Goal: Task Accomplishment & Management: Manage account settings

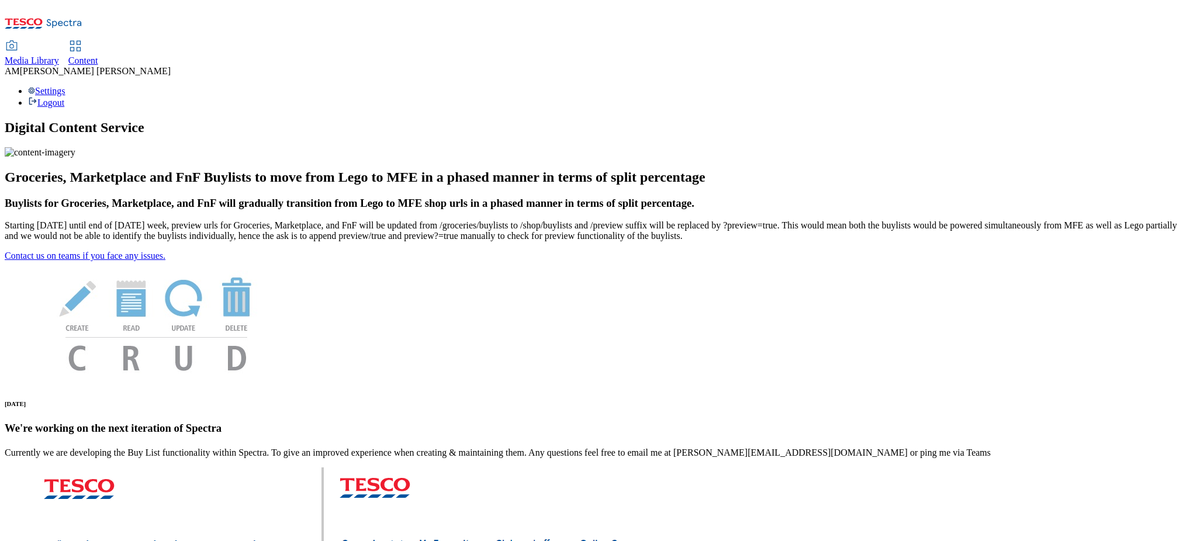
click at [82, 39] on icon at bounding box center [75, 46] width 14 height 14
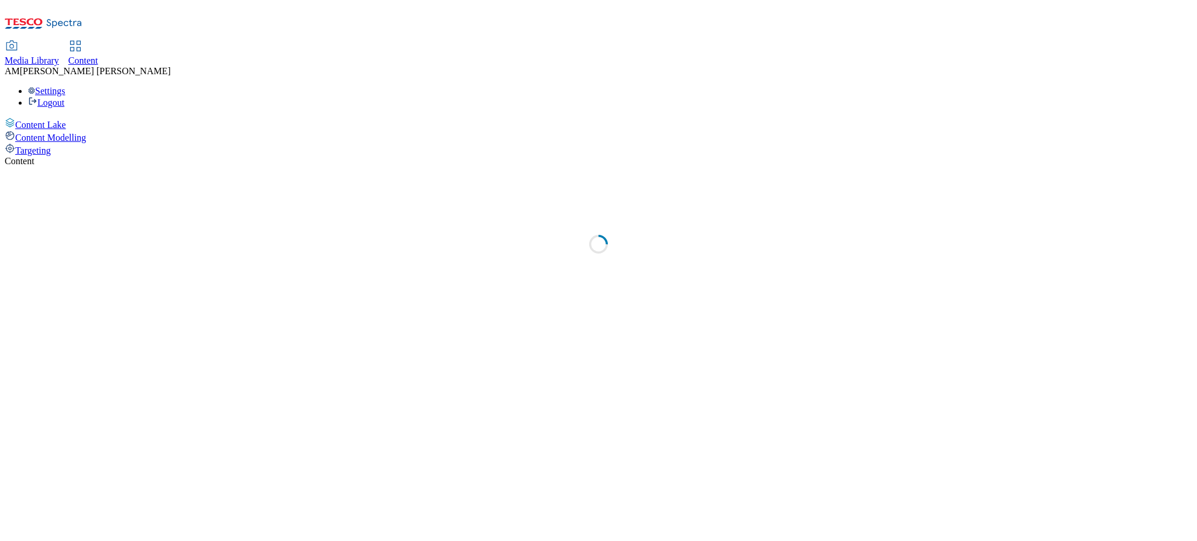
select select "ghs-uk"
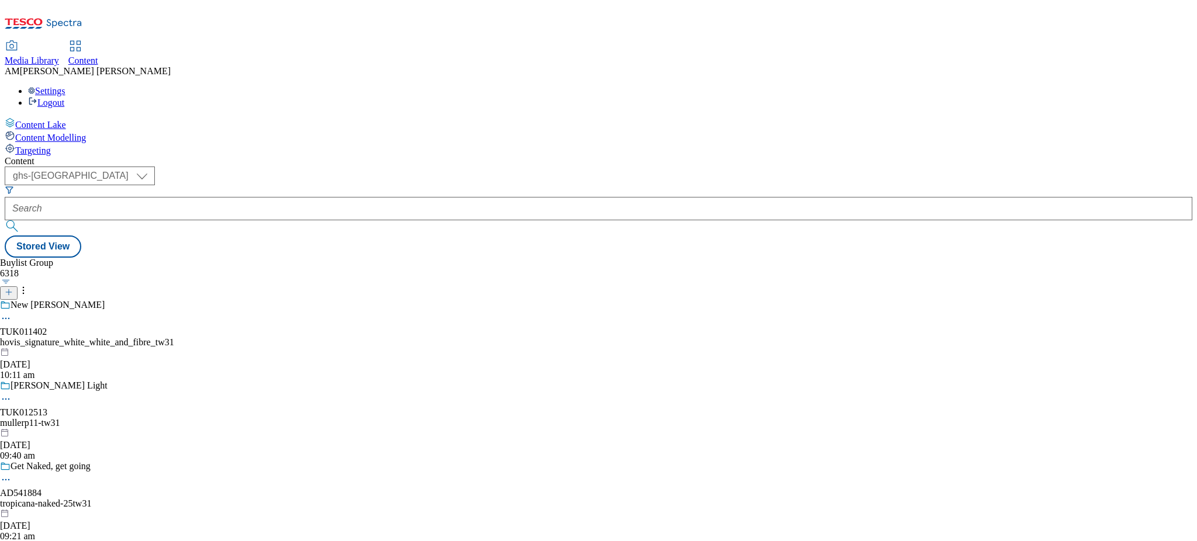
drag, startPoint x: 1034, startPoint y: 330, endPoint x: 1014, endPoint y: 329, distance: 20.5
click at [1034, 258] on div "Buylist Group 6318 New Hovis TUK011402 hovis_signature_white_white_and_fibre_tw…" at bounding box center [599, 258] width 1188 height 0
click at [257, 5] on div "Media Library Content AM Alice Moore Settings Logout" at bounding box center [599, 56] width 1188 height 103
click at [98, 42] on link "Content" at bounding box center [83, 54] width 30 height 25
select select "ghs-[GEOGRAPHIC_DATA]"
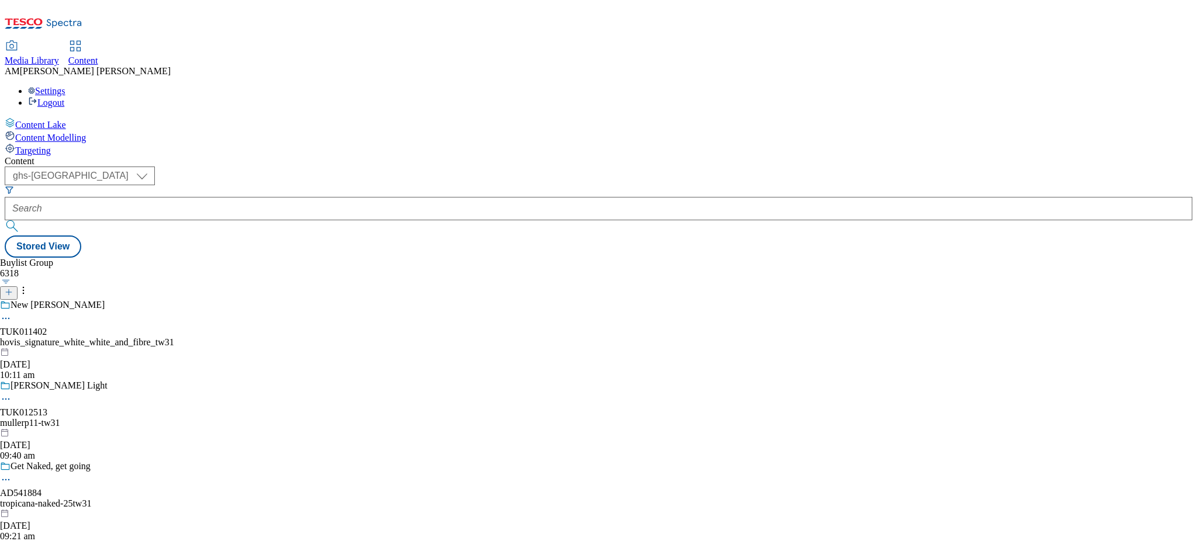
click at [13, 288] on icon at bounding box center [9, 292] width 8 height 8
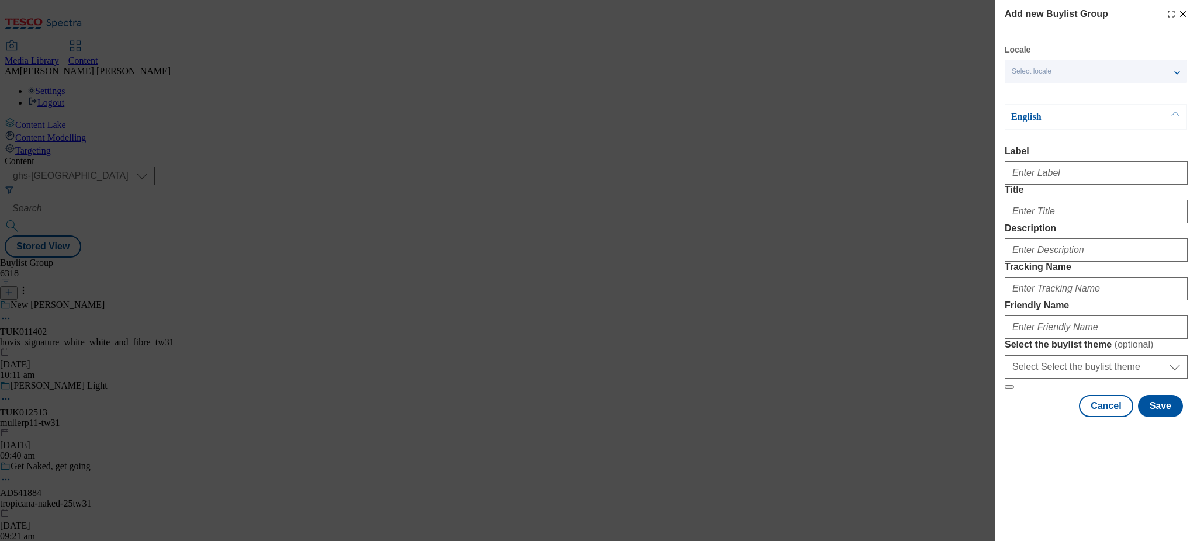
click at [1088, 66] on div "Select locale" at bounding box center [1096, 71] width 182 height 23
click at [1179, 16] on icon "Modal" at bounding box center [1183, 13] width 9 height 9
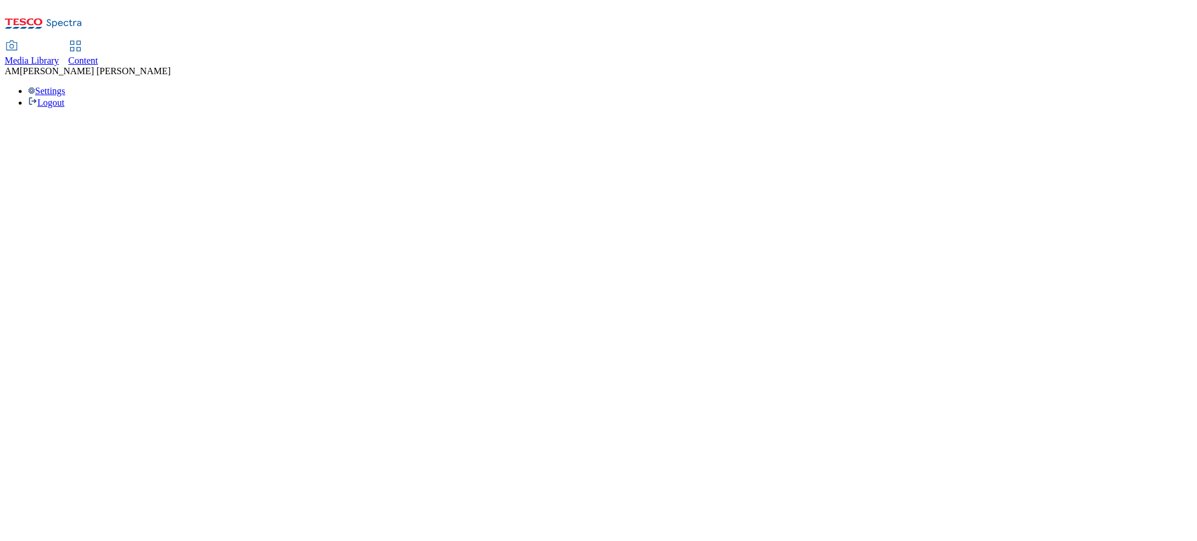
select select "ghs-uk"
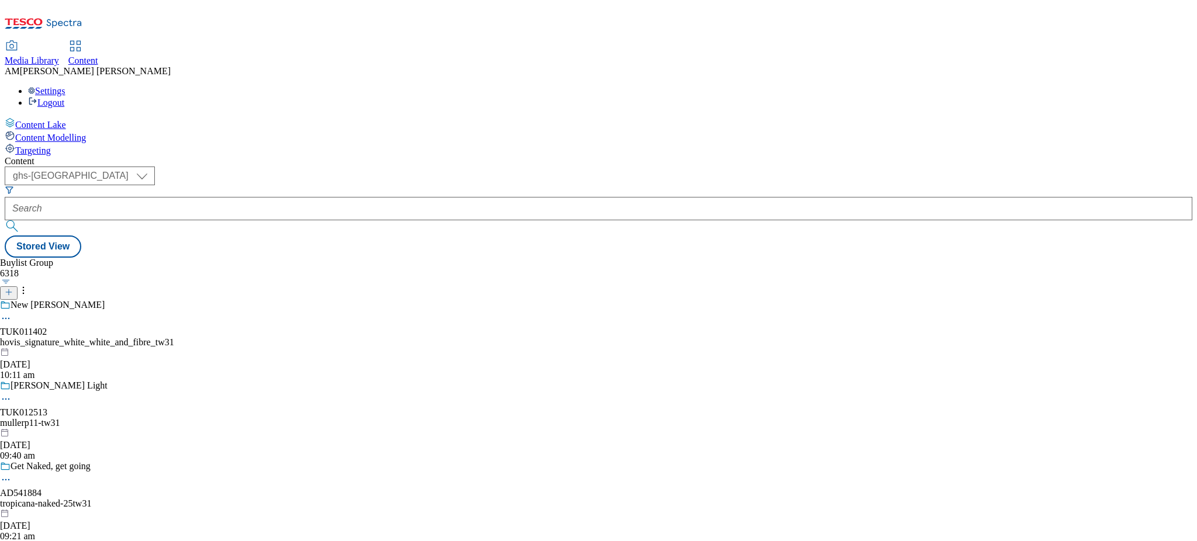
click at [13, 288] on icon at bounding box center [9, 292] width 8 height 8
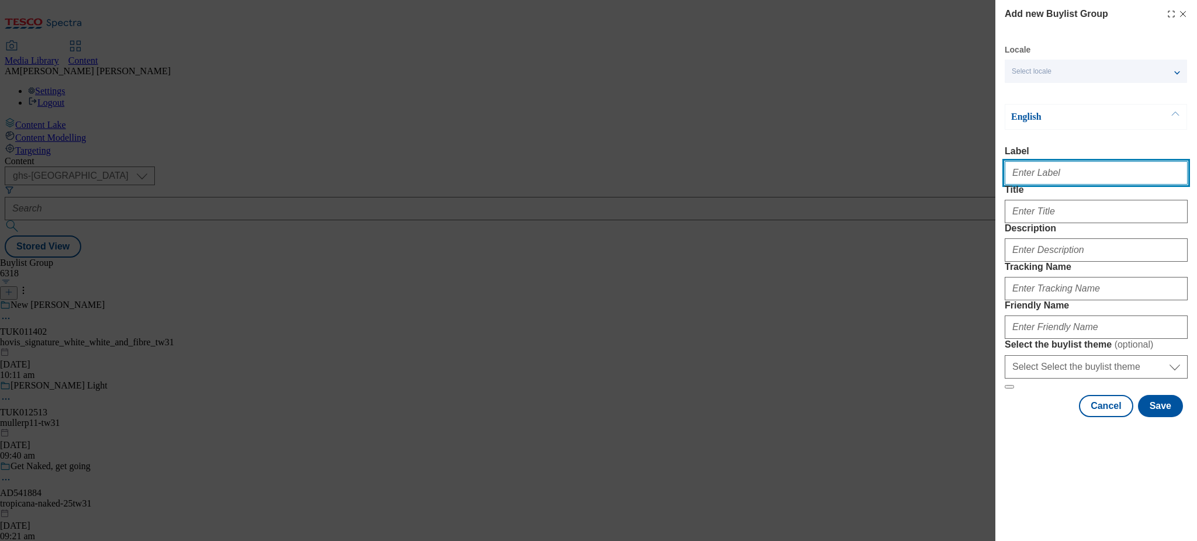
click at [1041, 177] on input "Label" at bounding box center [1096, 172] width 183 height 23
paste input "1325930"
type input "1325930"
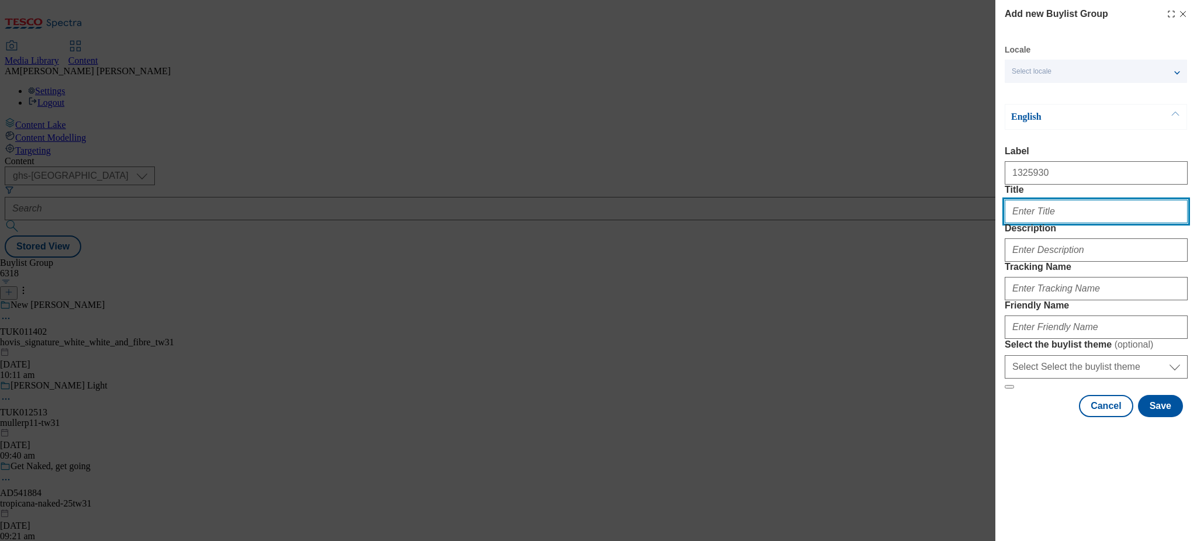
click at [1030, 223] on input "Title" at bounding box center [1096, 211] width 183 height 23
type input "c"
type input "Comfort"
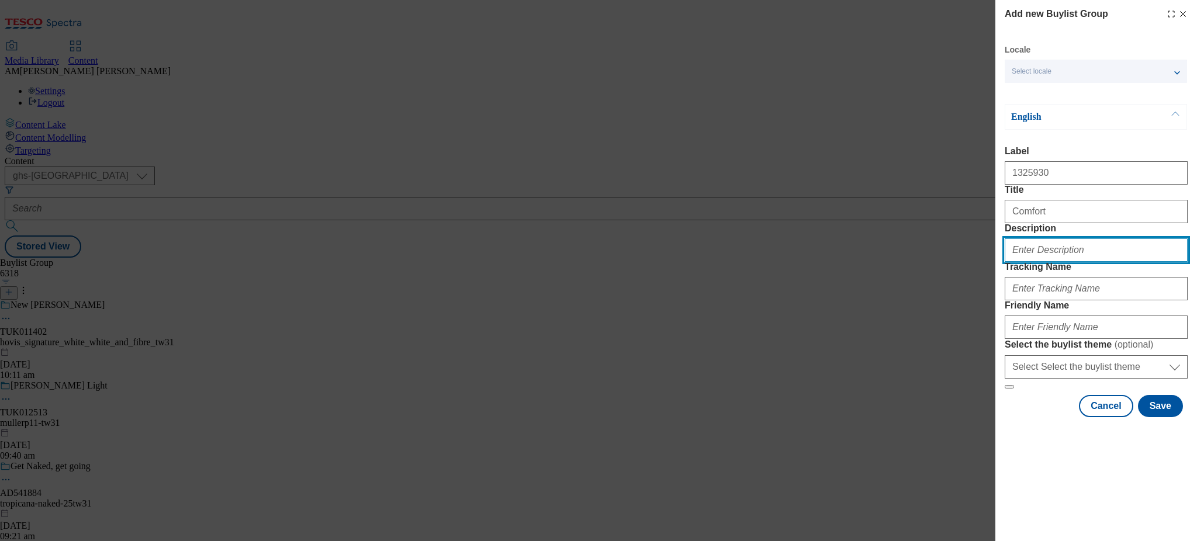
click at [1048, 262] on input "Description" at bounding box center [1096, 250] width 183 height 23
paste input "Experience 100 days of fragrance"
type input "Experience 100 days of fragrance"
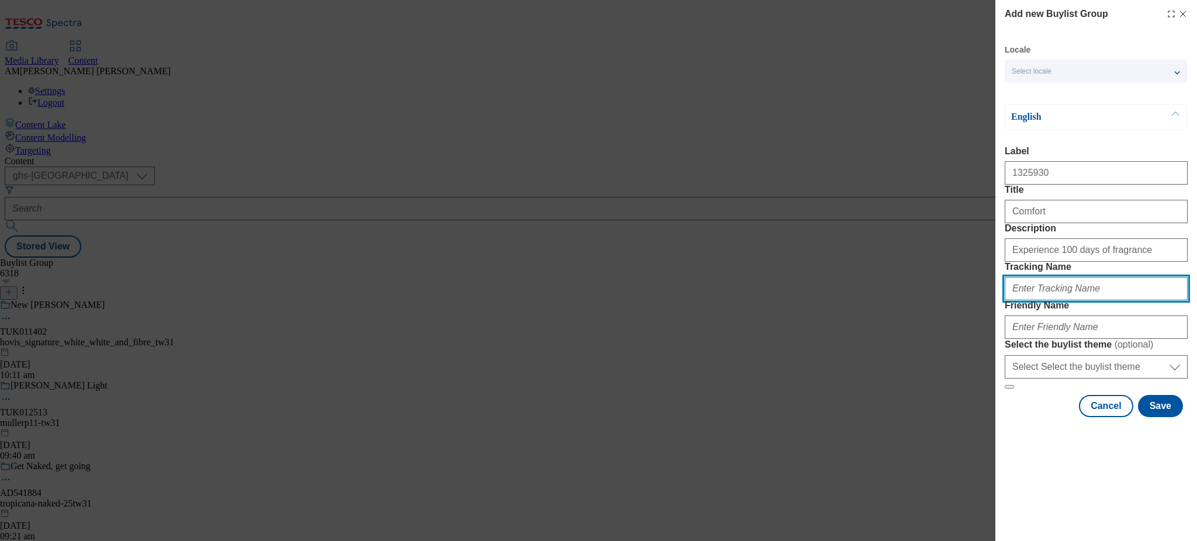
click at [1054, 301] on input "Tracking Name" at bounding box center [1096, 288] width 183 height 23
paste input "Experience 100 days of fragrance"
drag, startPoint x: 1142, startPoint y: 353, endPoint x: 1027, endPoint y: 347, distance: 115.9
click at [1027, 301] on input "DH_Experience 100 days of fragrance" at bounding box center [1096, 288] width 183 height 23
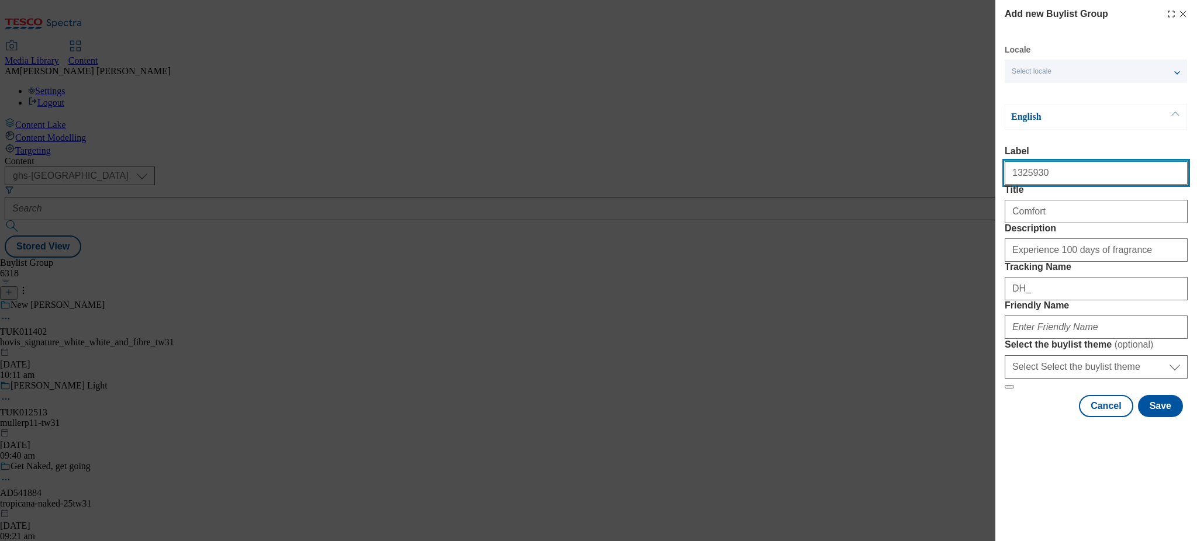
drag, startPoint x: 1050, startPoint y: 182, endPoint x: 973, endPoint y: 179, distance: 76.6
click at [974, 179] on div "Add new Buylist Group Locale Select locale English Welsh English Label 1325930 …" at bounding box center [598, 270] width 1197 height 541
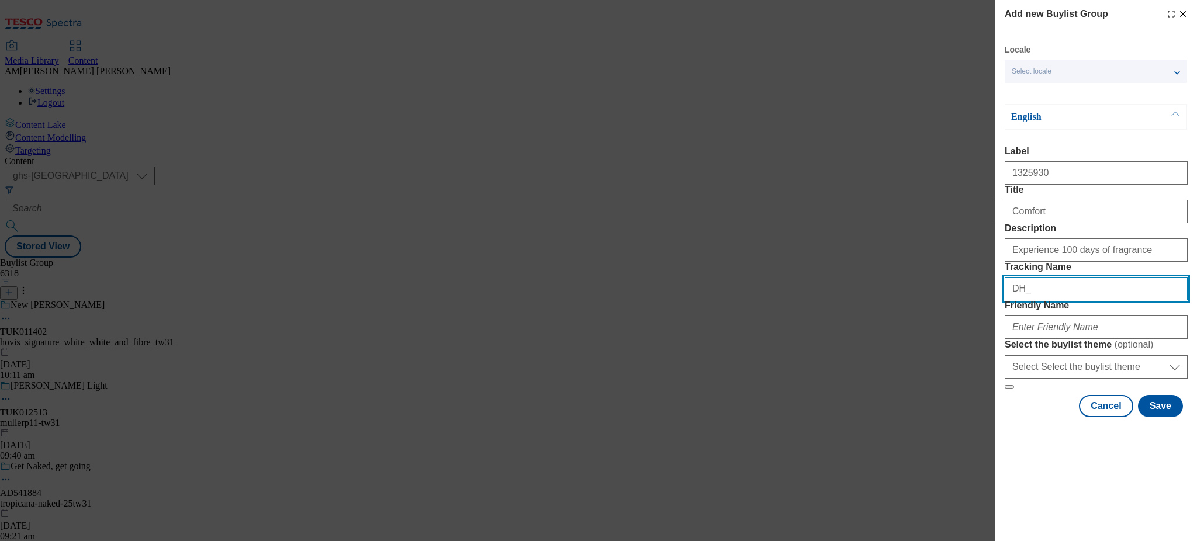
click at [1043, 301] on input "DH_" at bounding box center [1096, 288] width 183 height 23
paste input "1325930"
type input "DH_1325930"
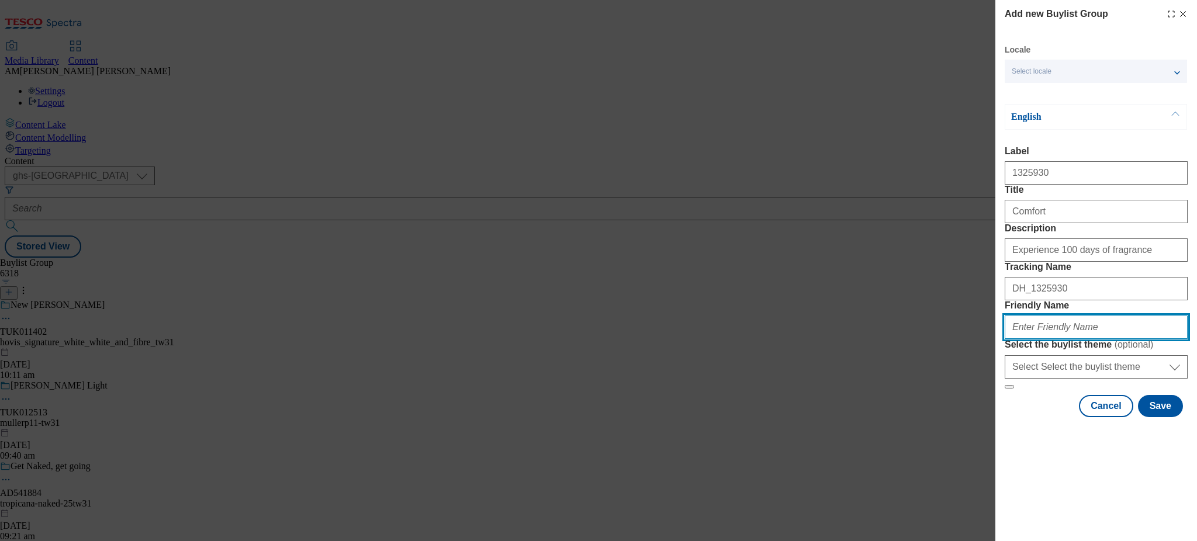
click at [1036, 339] on input "Friendly Name" at bounding box center [1096, 327] width 183 height 23
type input "202537-comfort-[PERSON_NAME]"
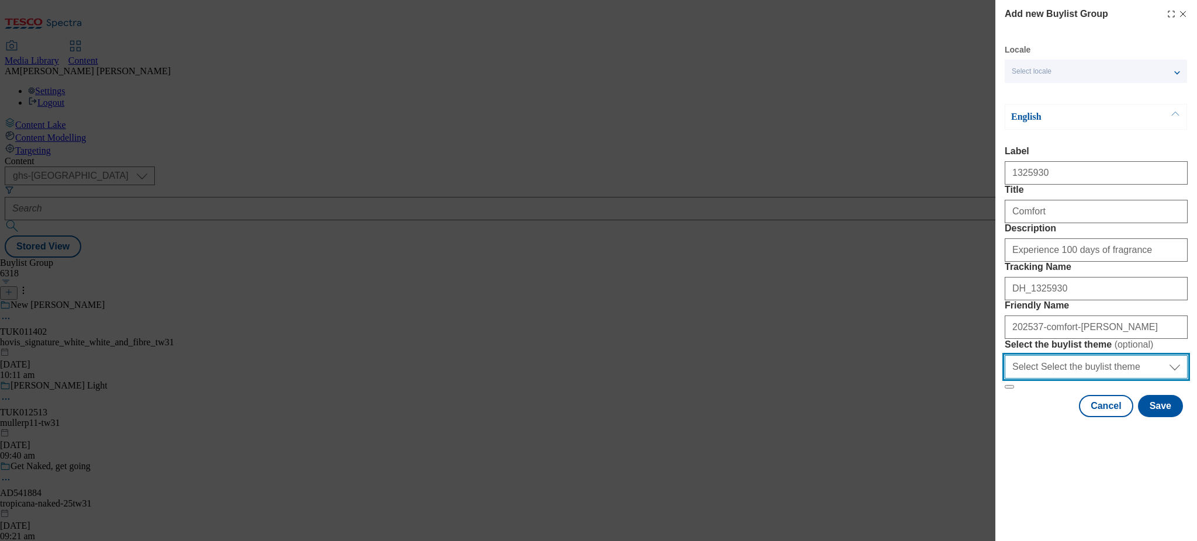
click at [1096, 379] on select "Select Select the buylist theme default fandf" at bounding box center [1096, 366] width 183 height 23
select select "default"
click at [1005, 379] on select "Select Select the buylist theme default fandf" at bounding box center [1096, 366] width 183 height 23
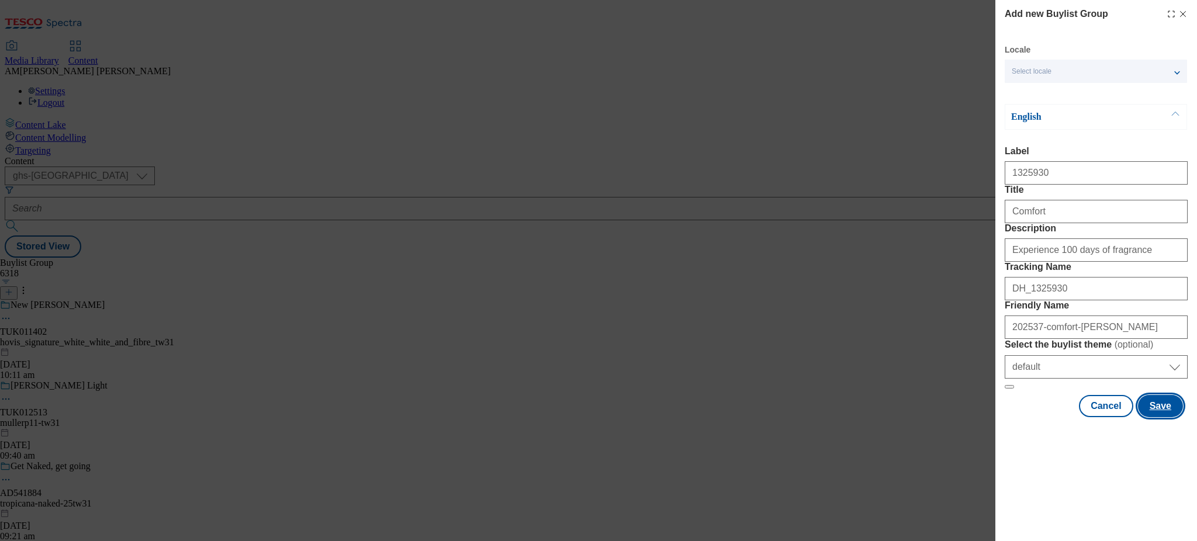
click at [1157, 417] on button "Save" at bounding box center [1160, 406] width 45 height 22
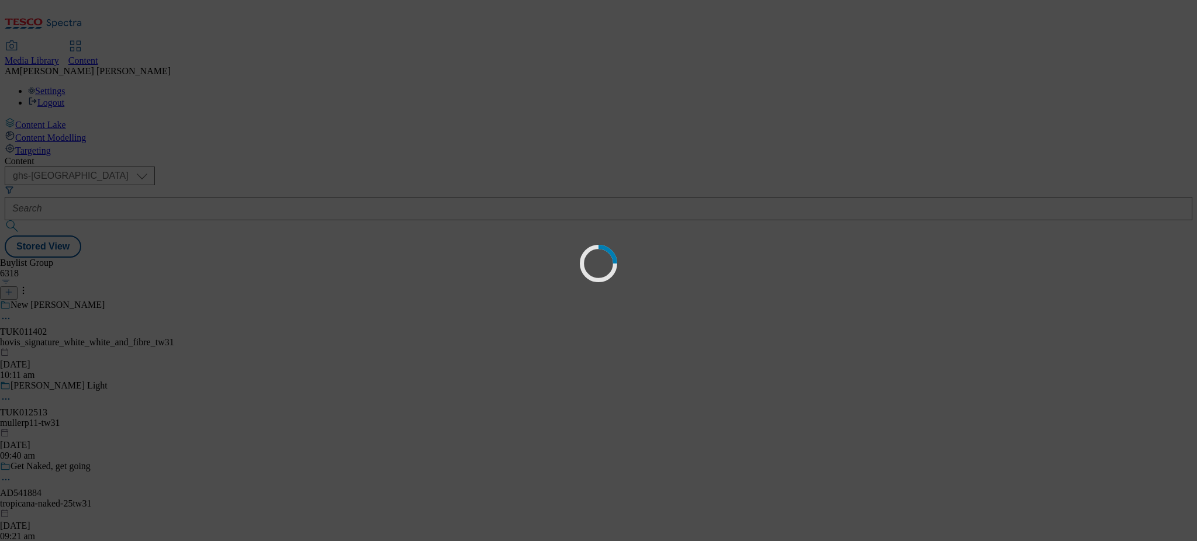
select select "default"
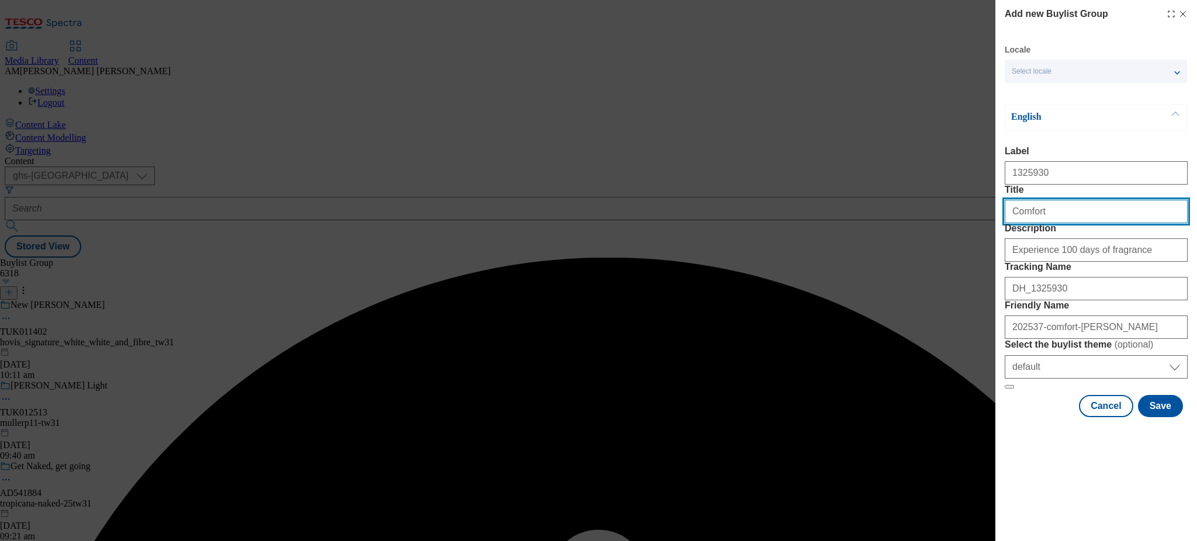
click at [1044, 223] on input "Comfort" at bounding box center [1096, 211] width 183 height 23
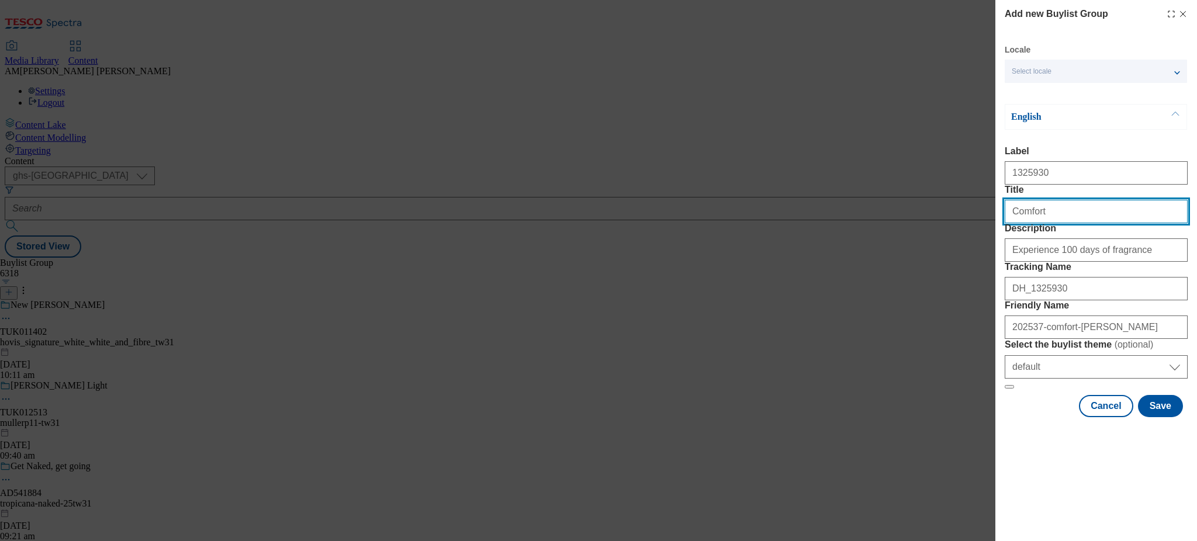
click at [1071, 223] on input "Comfort" at bounding box center [1096, 211] width 183 height 23
click at [1008, 223] on input "Comfort" at bounding box center [1096, 211] width 183 height 23
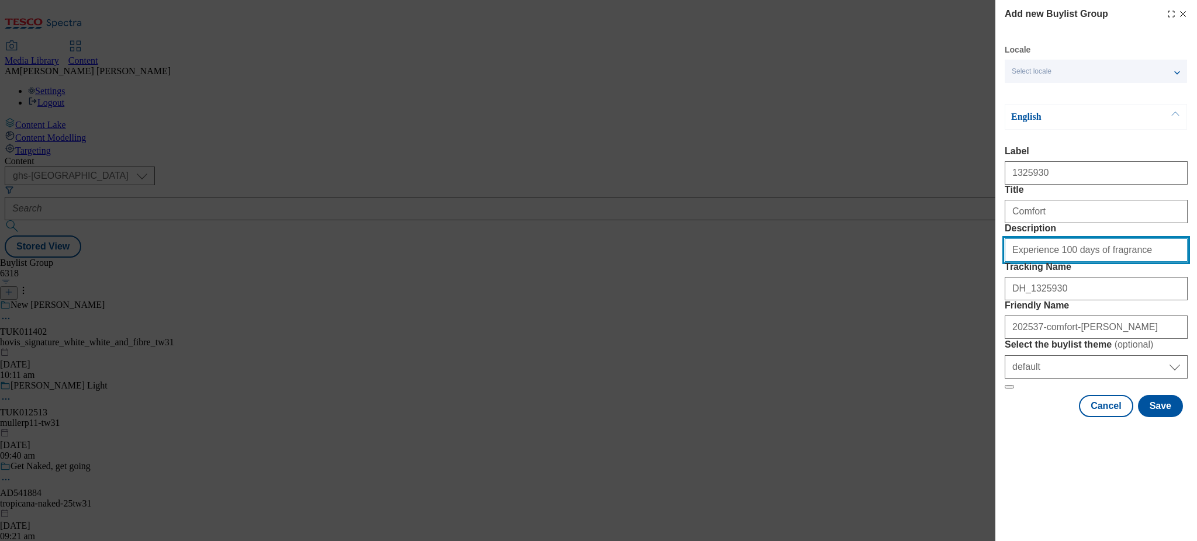
drag, startPoint x: 1126, startPoint y: 294, endPoint x: 990, endPoint y: 288, distance: 135.8
click at [990, 288] on div "Add new Buylist Group Locale Select locale English Welsh English Label 1325930 …" at bounding box center [598, 270] width 1197 height 541
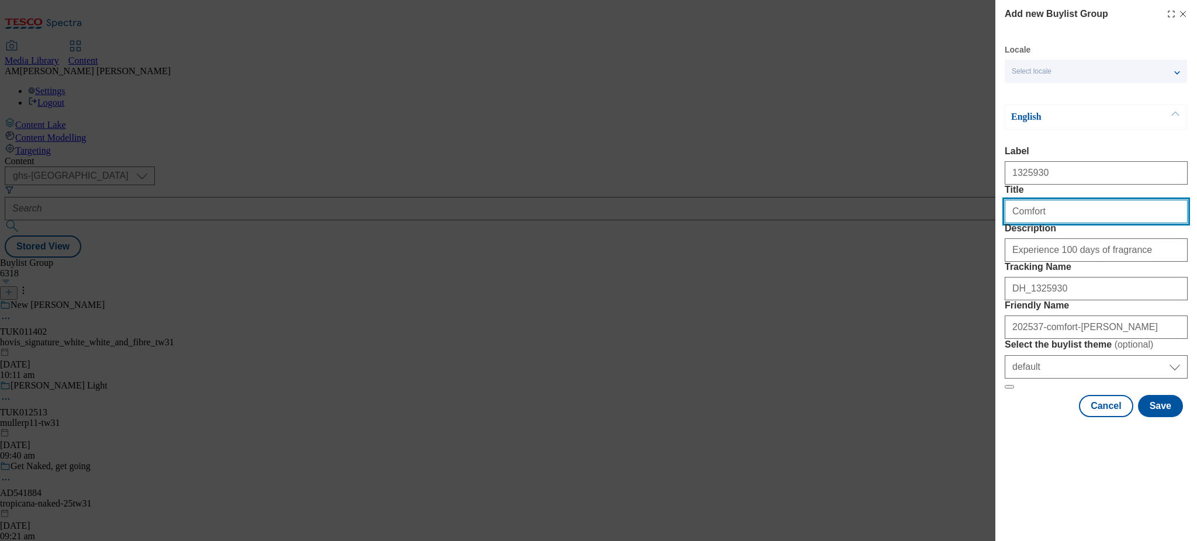
click at [1061, 219] on input "Comfort" at bounding box center [1096, 211] width 183 height 23
click at [1015, 220] on input "Comfort" at bounding box center [1096, 211] width 183 height 23
click at [1014, 223] on input "Comfort" at bounding box center [1096, 211] width 183 height 23
type input "Comfort"
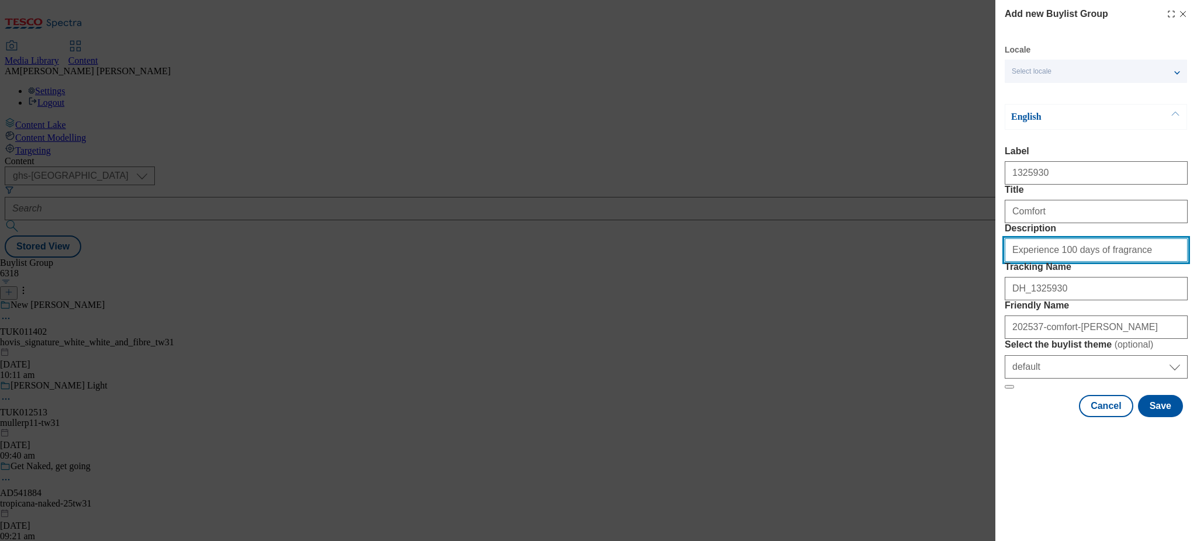
click at [1012, 262] on input "Experience 100 days of fragrance" at bounding box center [1096, 250] width 183 height 23
type input "Experience 100 days of fragrance"
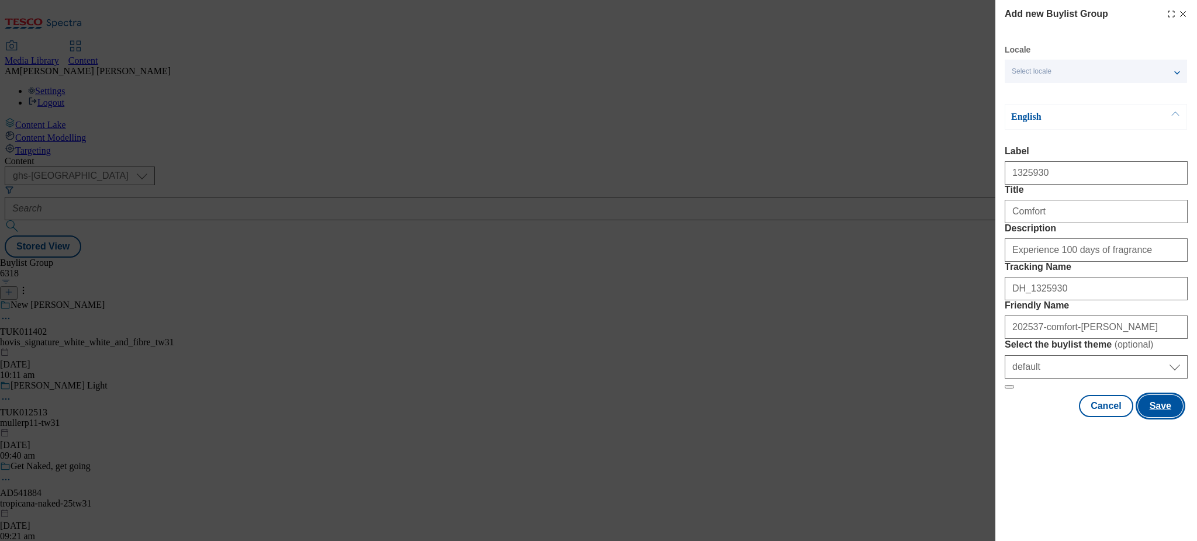
click at [1151, 417] on button "Save" at bounding box center [1160, 406] width 45 height 22
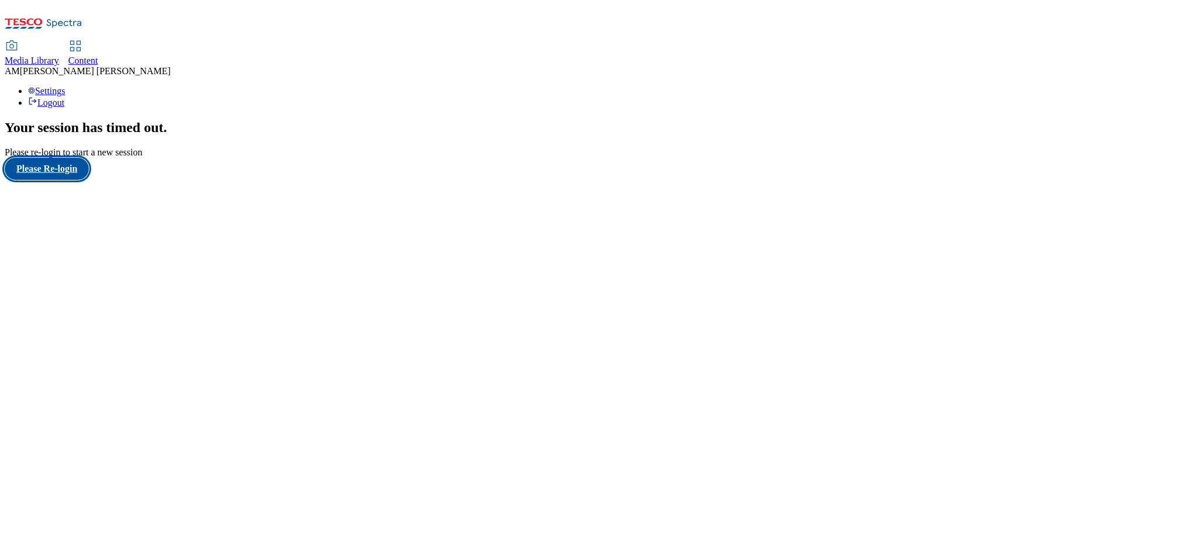
click at [47, 180] on button "Please Re-login" at bounding box center [47, 169] width 84 height 22
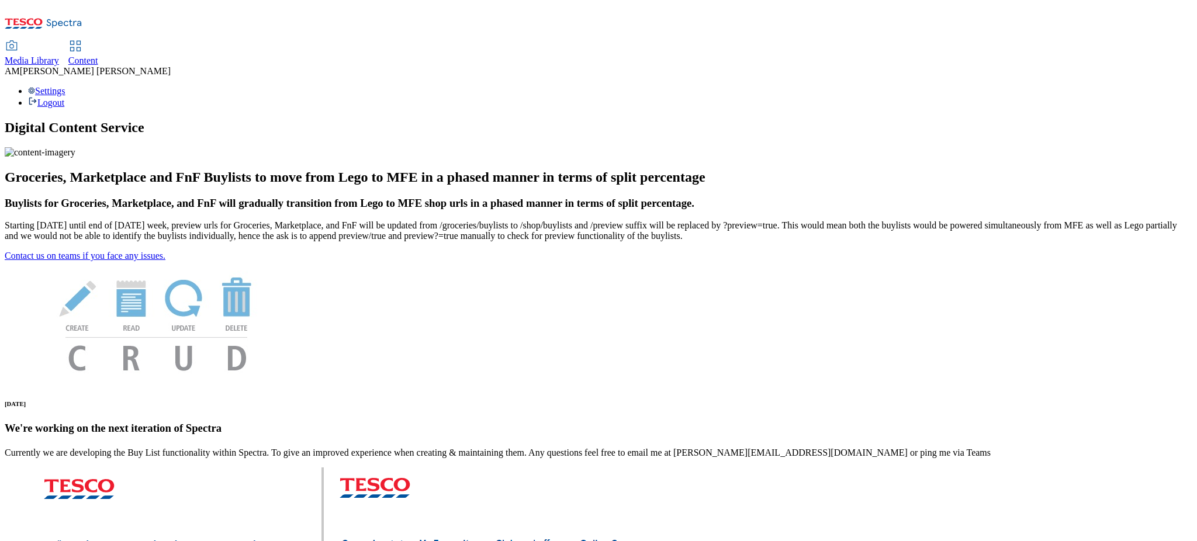
click at [98, 56] on span "Content" at bounding box center [83, 61] width 30 height 10
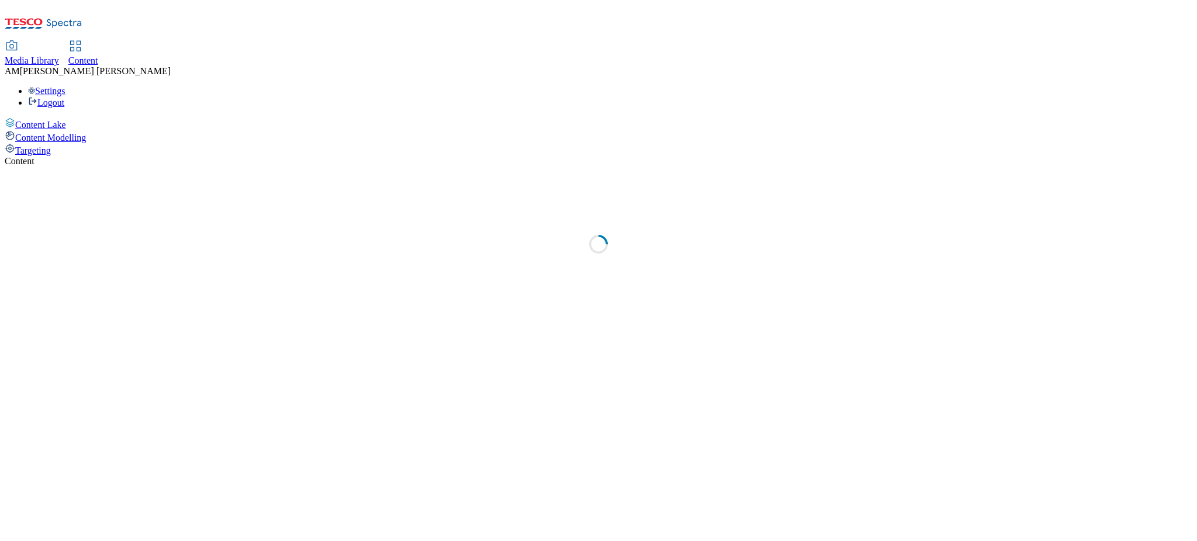
select select "ghs-[GEOGRAPHIC_DATA]"
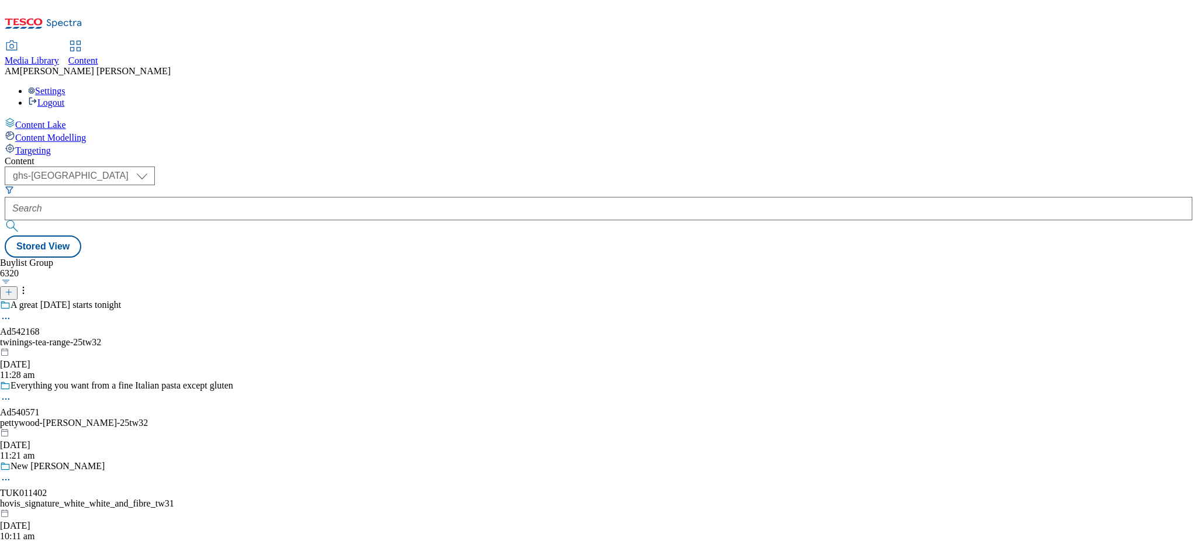
click at [13, 288] on icon at bounding box center [9, 292] width 8 height 8
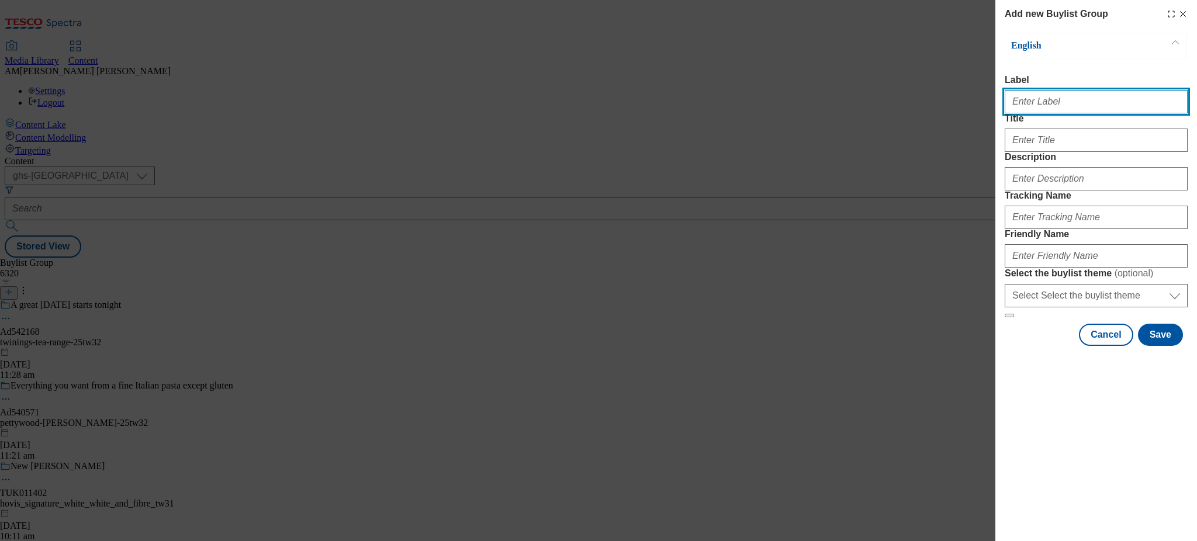
click at [1035, 106] on input "Label" at bounding box center [1096, 101] width 183 height 23
paste input "1325930"
type input "1325930"
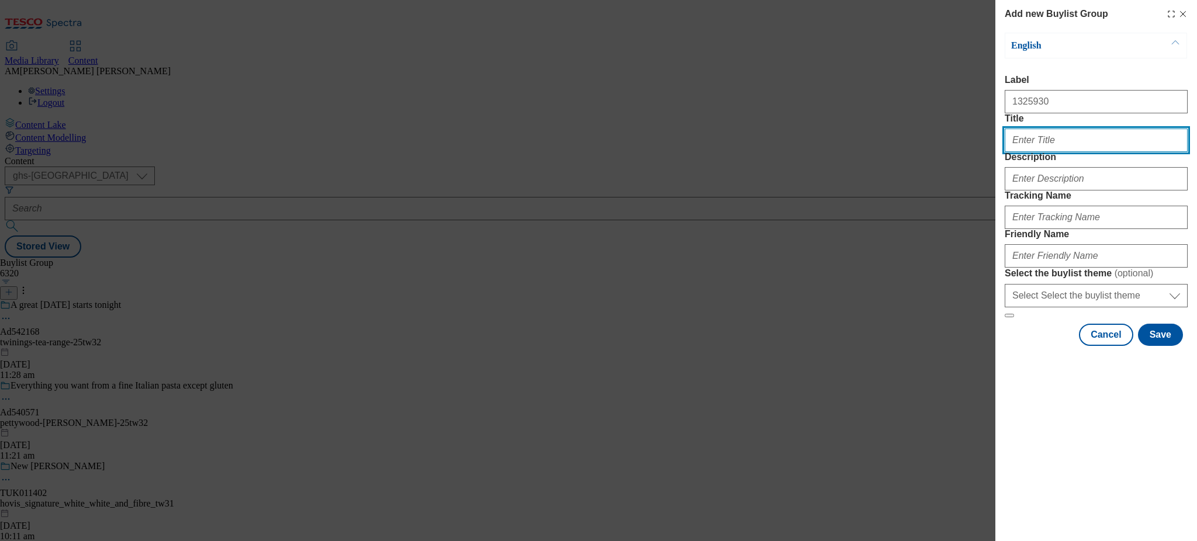
click at [1026, 152] on input "Title" at bounding box center [1096, 140] width 183 height 23
type input "c"
type input "Comfort"
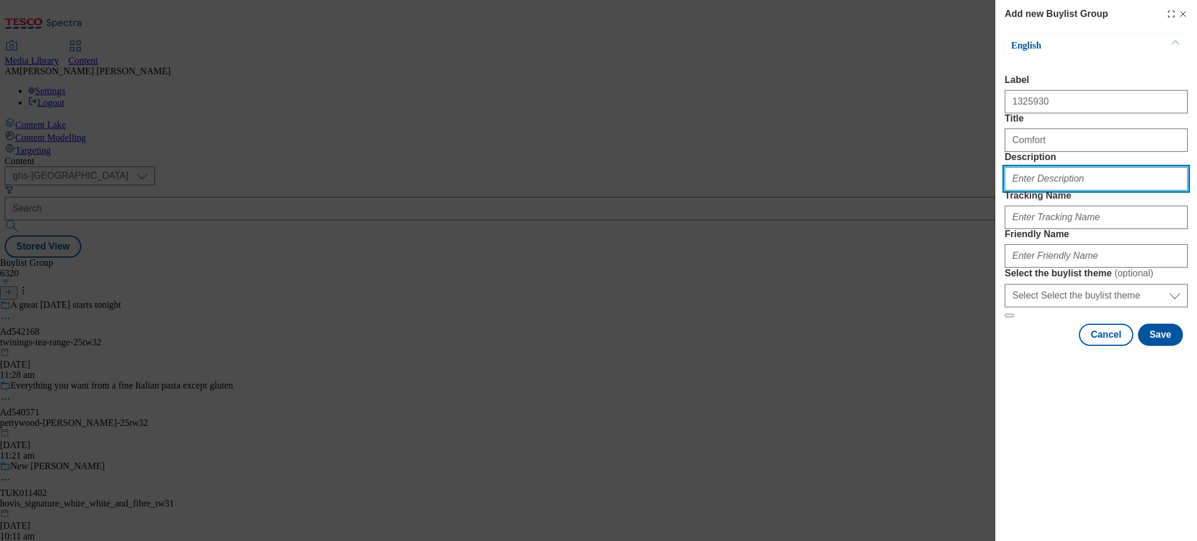
click at [1031, 191] on input "Description" at bounding box center [1096, 178] width 183 height 23
click at [1013, 191] on input "Experience 100 days of fragrance" at bounding box center [1096, 178] width 183 height 23
type input "Experience 100 days of fragrance"
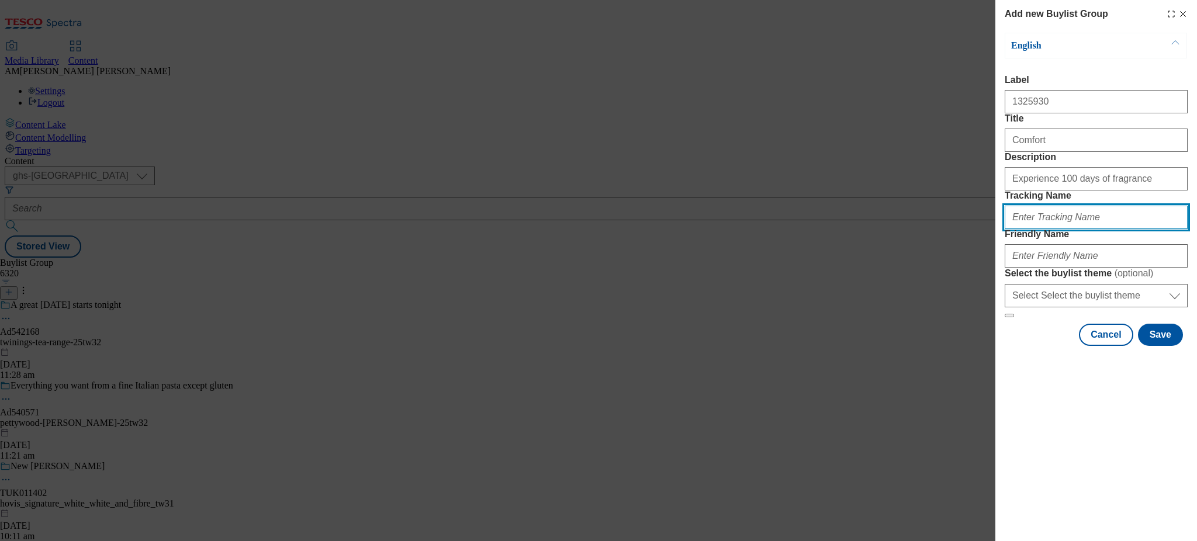
click at [1059, 229] on input "Tracking Name" at bounding box center [1096, 217] width 183 height 23
type input "d"
paste input "1325930"
type input "DH_1325930"
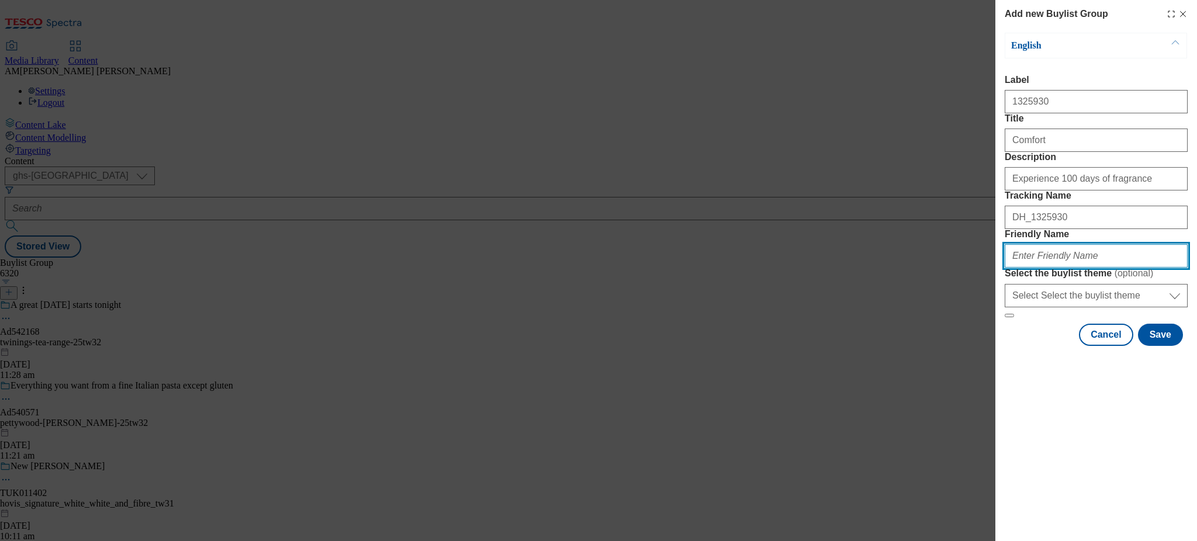
click at [1059, 268] on input "Friendly Name" at bounding box center [1096, 255] width 183 height 23
type input "202537-comfort-[PERSON_NAME]"
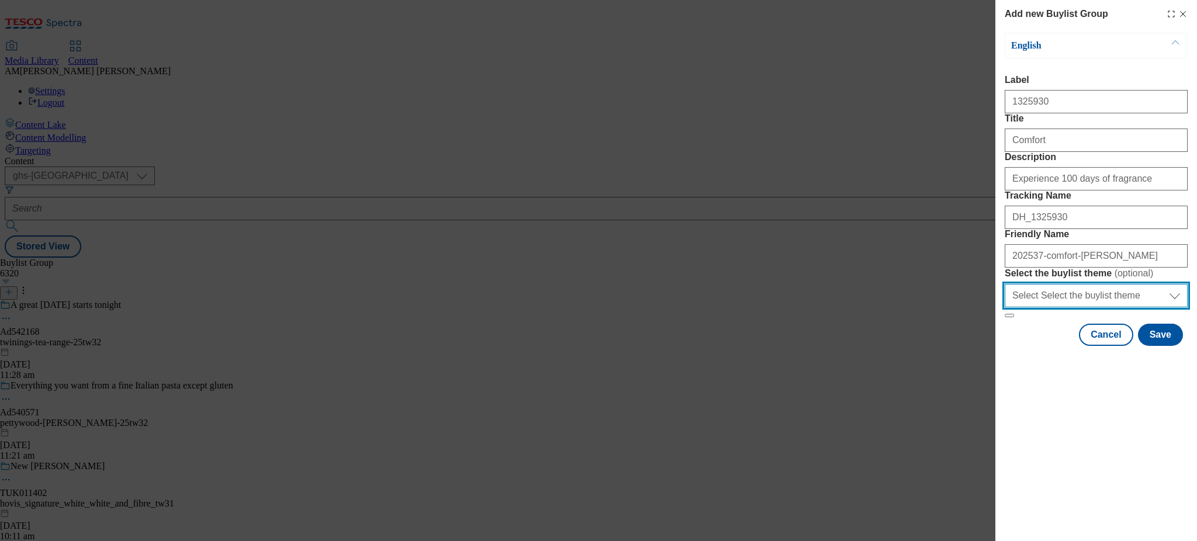
drag, startPoint x: 1098, startPoint y: 396, endPoint x: 1092, endPoint y: 399, distance: 6.8
click at [1098, 308] on select "Select Select the buylist theme default fandf" at bounding box center [1096, 295] width 183 height 23
select select "default"
click at [1005, 308] on select "Select Select the buylist theme default fandf" at bounding box center [1096, 295] width 183 height 23
click at [1170, 346] on button "Save" at bounding box center [1160, 335] width 45 height 22
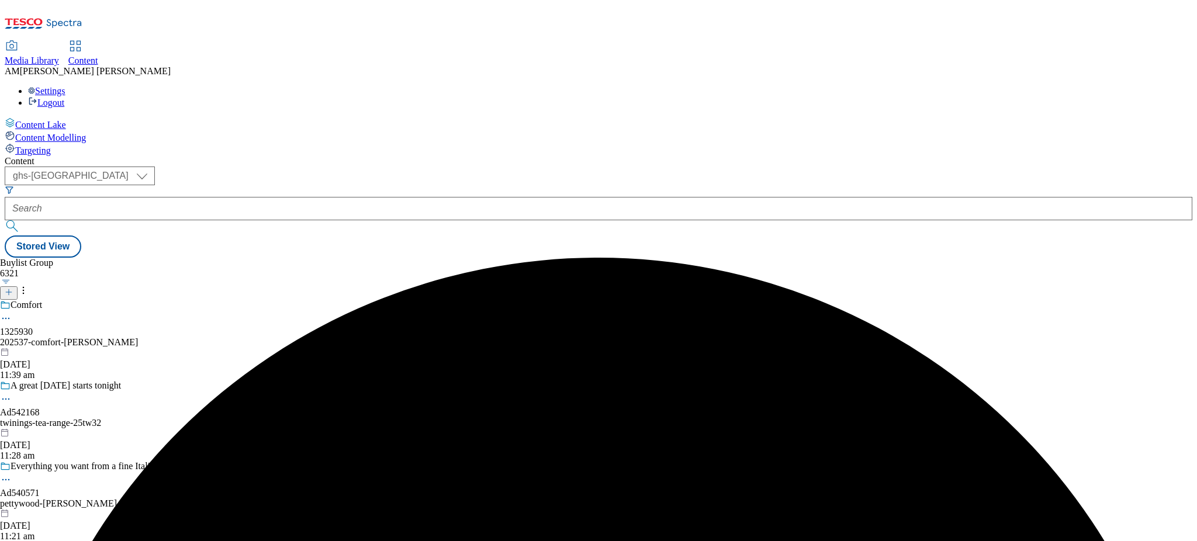
click at [233, 300] on div "Comfort 1325930 202537-comfort-[PERSON_NAME] [DATE] 11:39 am" at bounding box center [116, 340] width 233 height 81
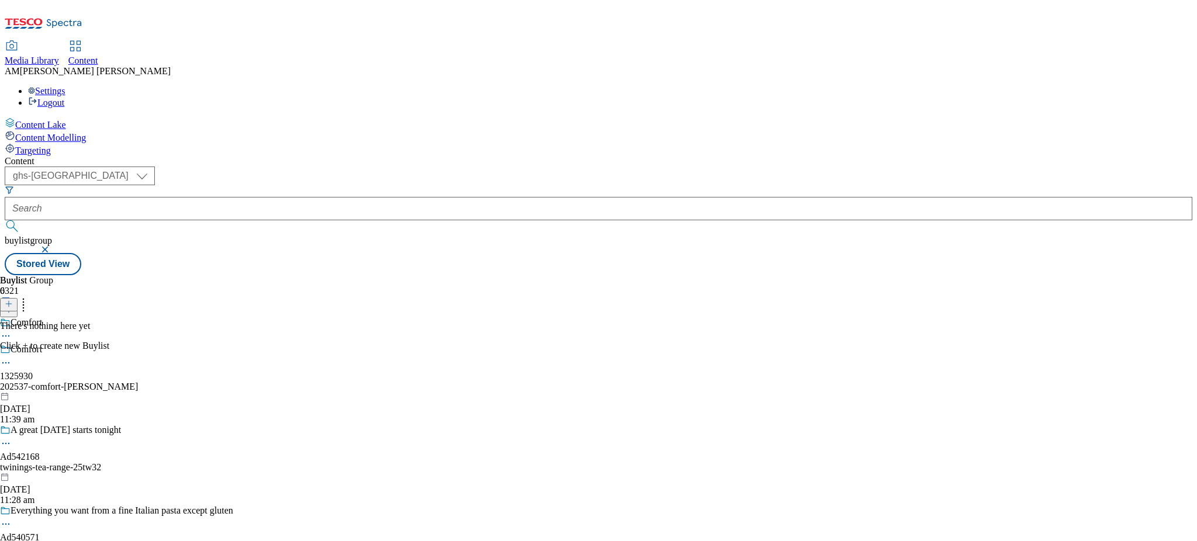
click at [29, 296] on icon at bounding box center [24, 302] width 12 height 12
click at [13, 300] on icon at bounding box center [9, 304] width 8 height 8
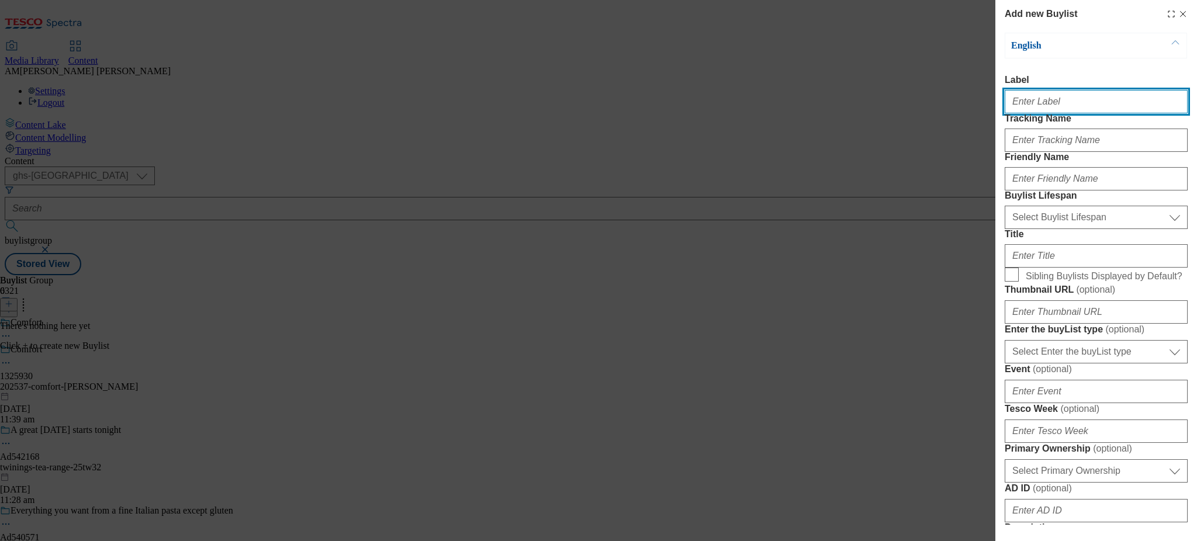
click at [1045, 109] on input "Label" at bounding box center [1096, 101] width 183 height 23
paste input "1325930"
type input "1325930"
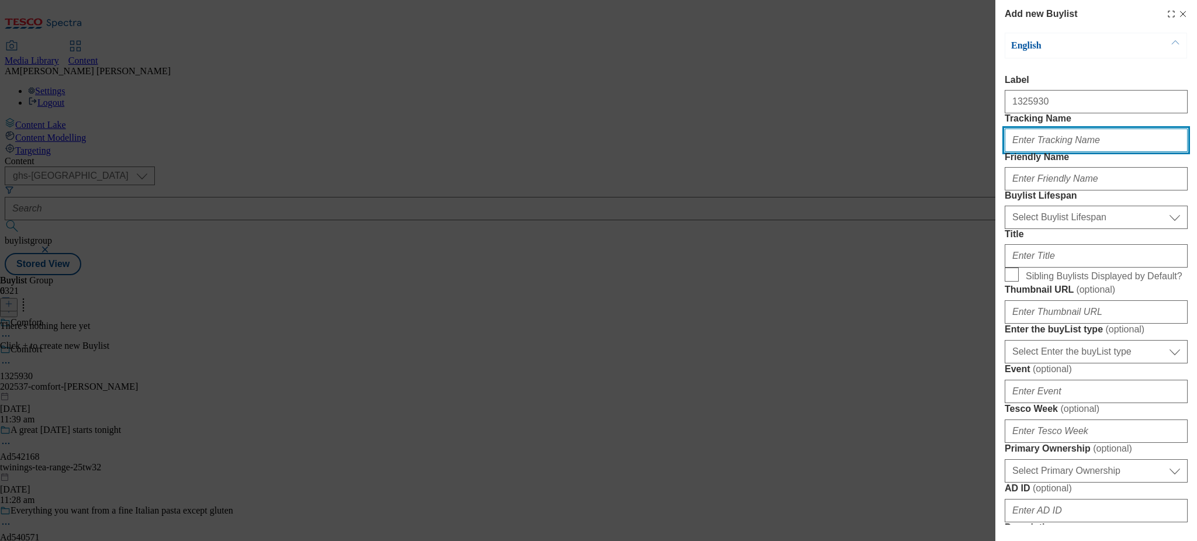
click at [1020, 152] on input "Tracking Name" at bounding box center [1096, 140] width 183 height 23
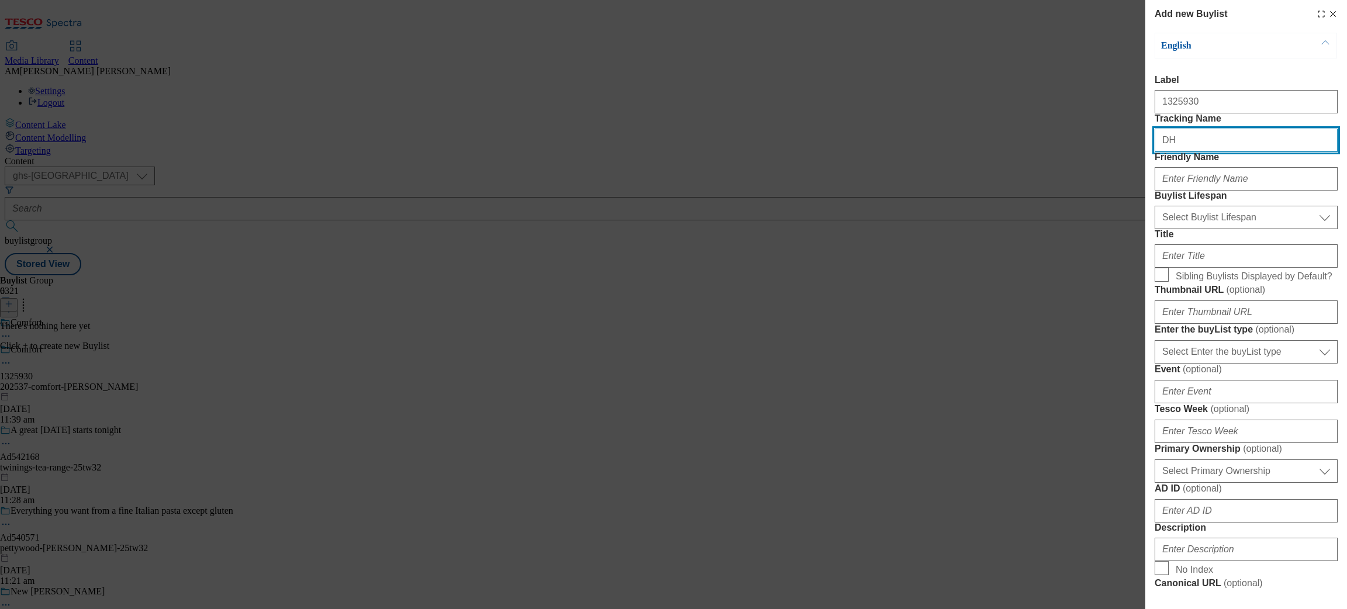
paste input "1325930"
drag, startPoint x: 1172, startPoint y: 165, endPoint x: 1173, endPoint y: 179, distance: 14.1
click at [1172, 152] on input "DH1325930" at bounding box center [1246, 140] width 183 height 23
type input "DH_1325930"
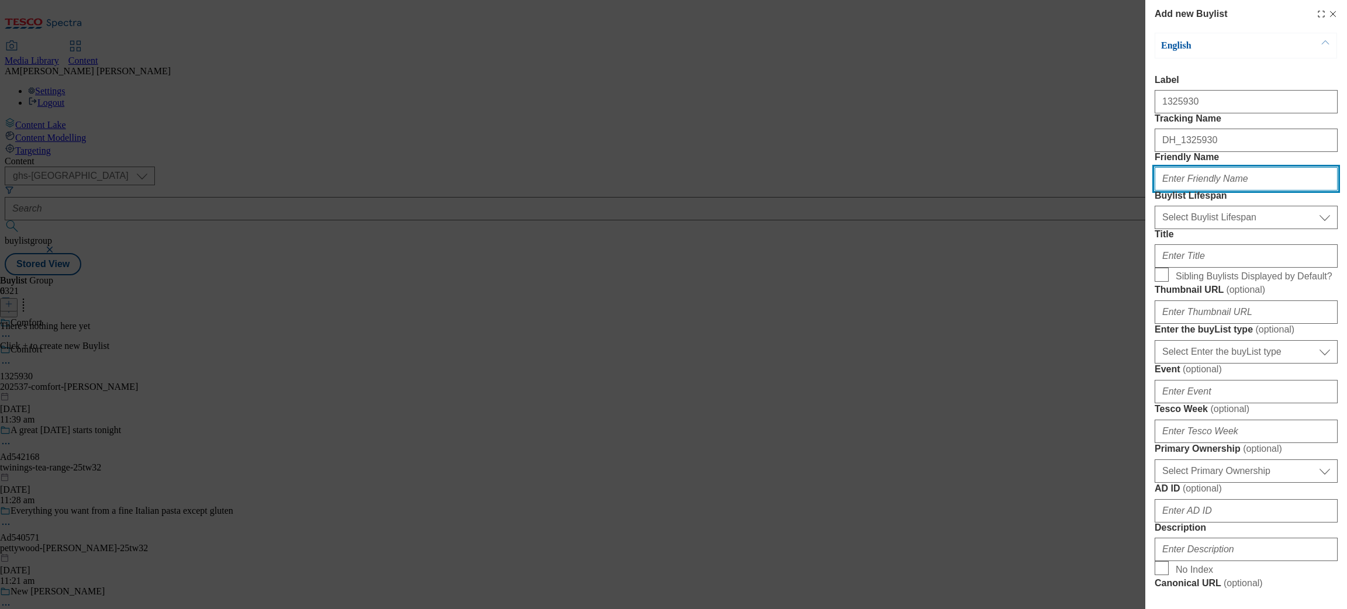
click at [1189, 191] on input "Friendly Name" at bounding box center [1246, 178] width 183 height 23
click at [1197, 191] on input "Friendly Name" at bounding box center [1246, 178] width 183 height 23
type input "202537-comfort-[PERSON_NAME]"
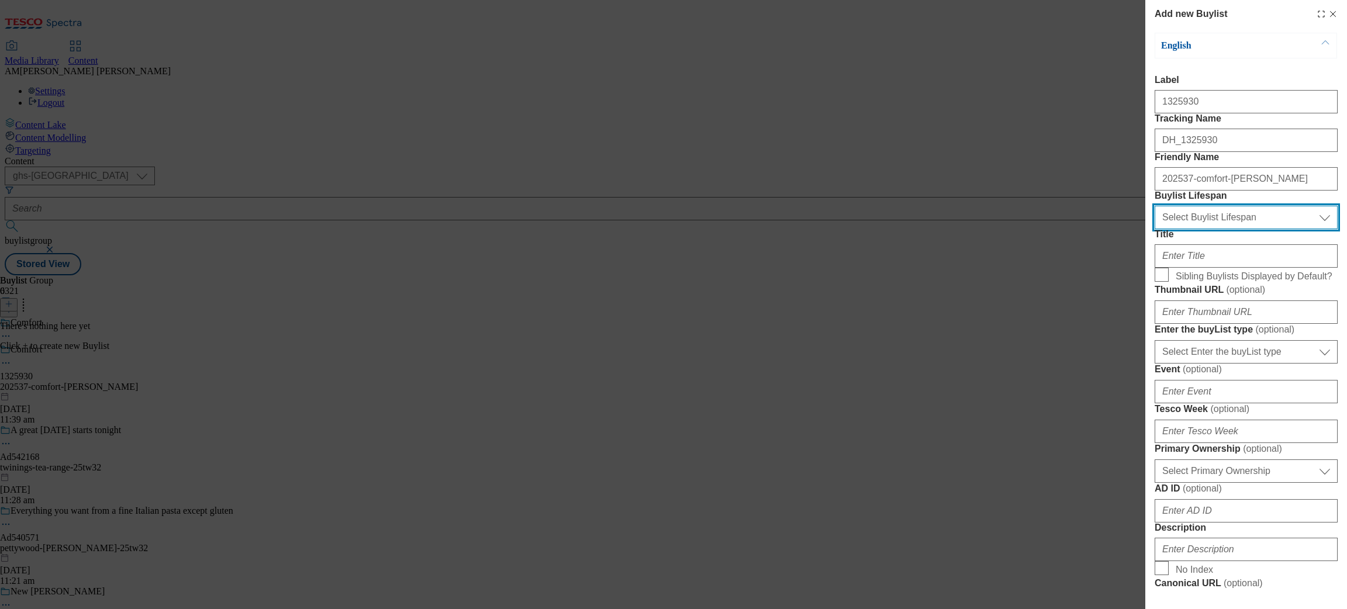
click at [1197, 229] on select "Select Buylist Lifespan evergreen seasonal tactical" at bounding box center [1246, 217] width 183 height 23
select select "evergreen"
click at [1155, 229] on select "Select Buylist Lifespan evergreen seasonal tactical" at bounding box center [1246, 217] width 183 height 23
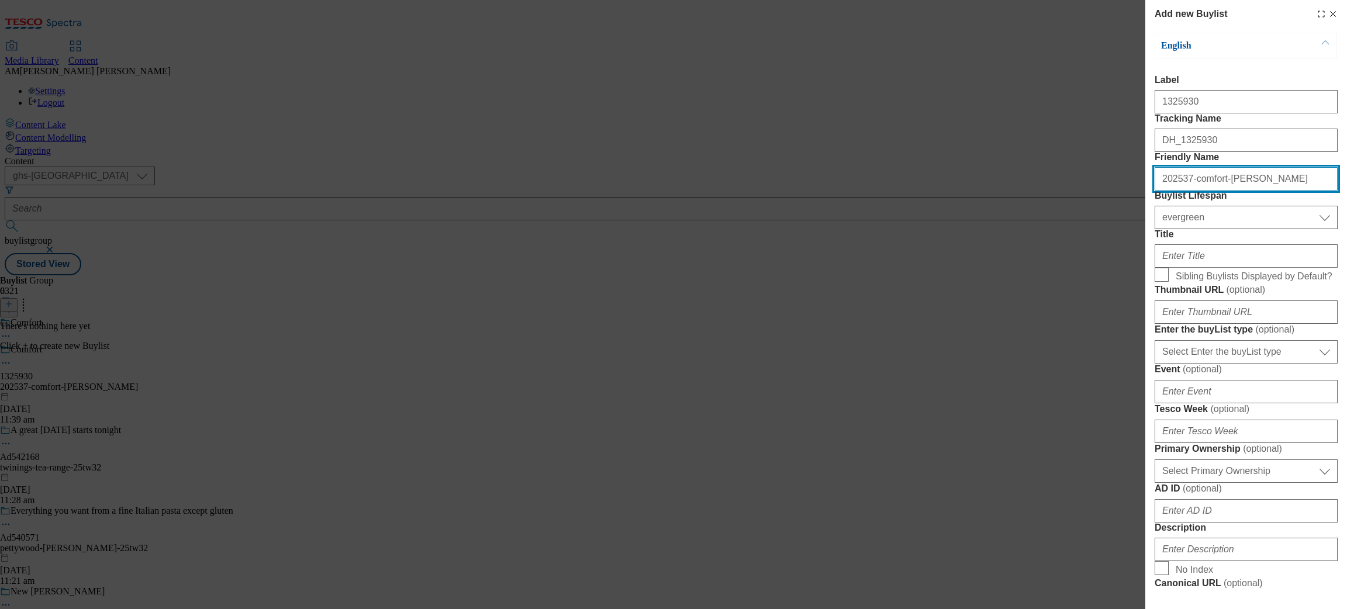
click at [1197, 191] on input "202537-comfort-[PERSON_NAME]" at bounding box center [1246, 178] width 183 height 23
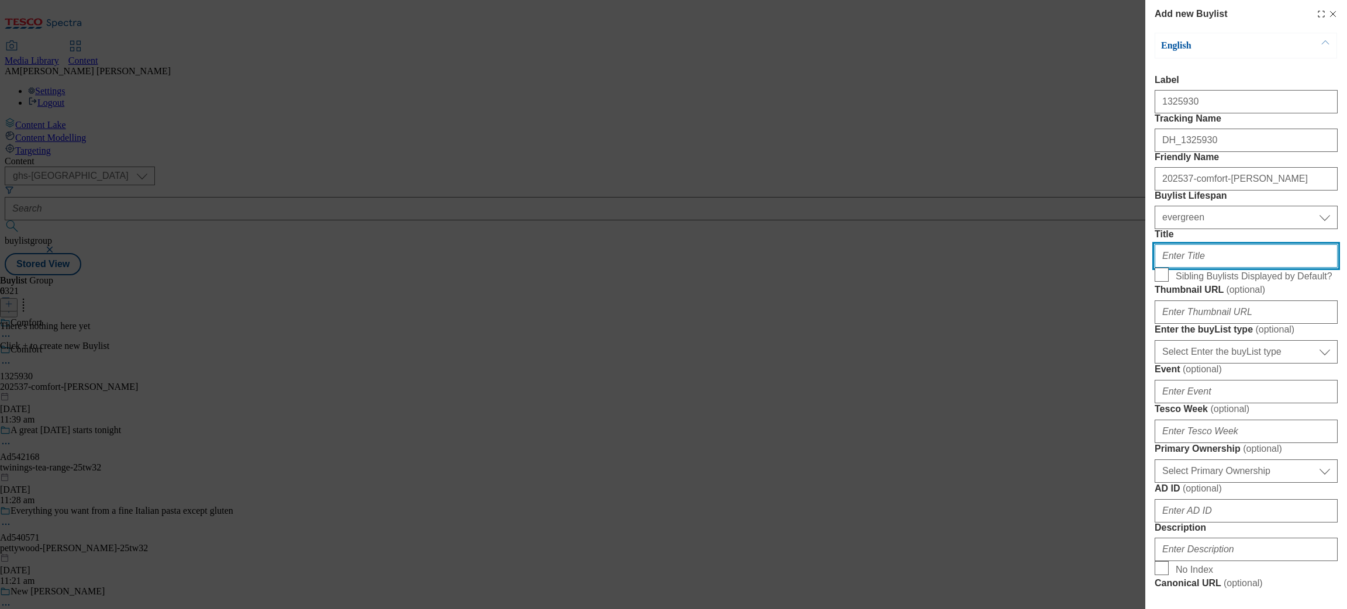
click at [1197, 268] on input "Title" at bounding box center [1246, 255] width 183 height 23
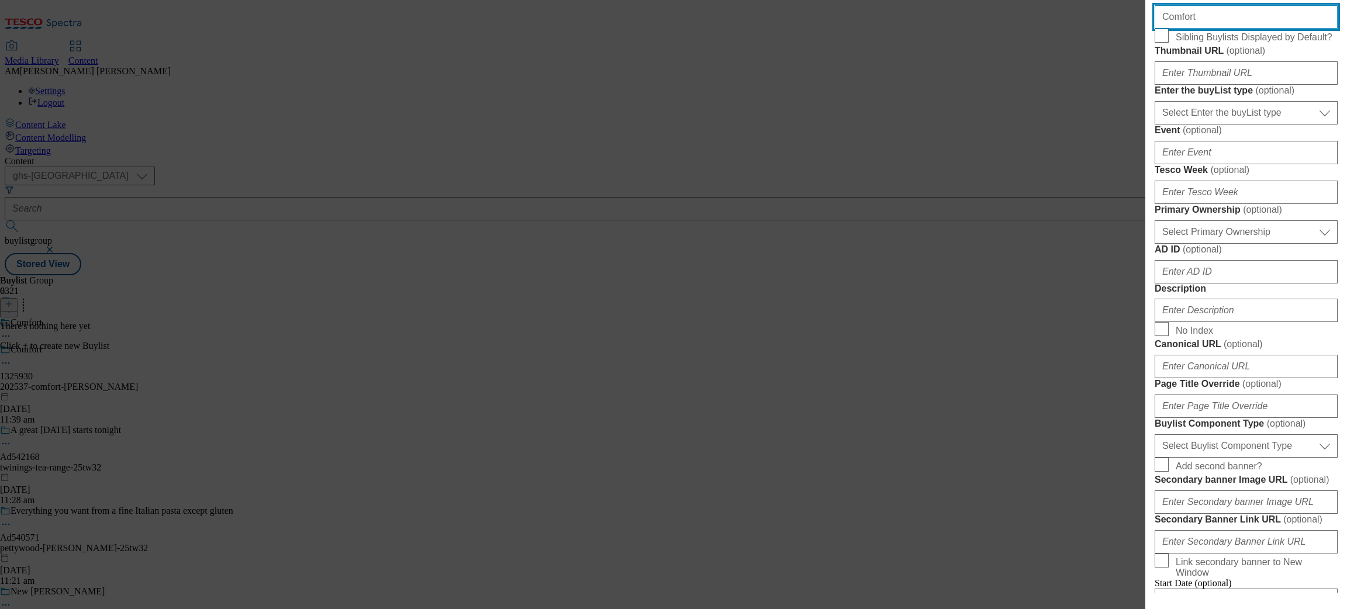
scroll to position [351, 0]
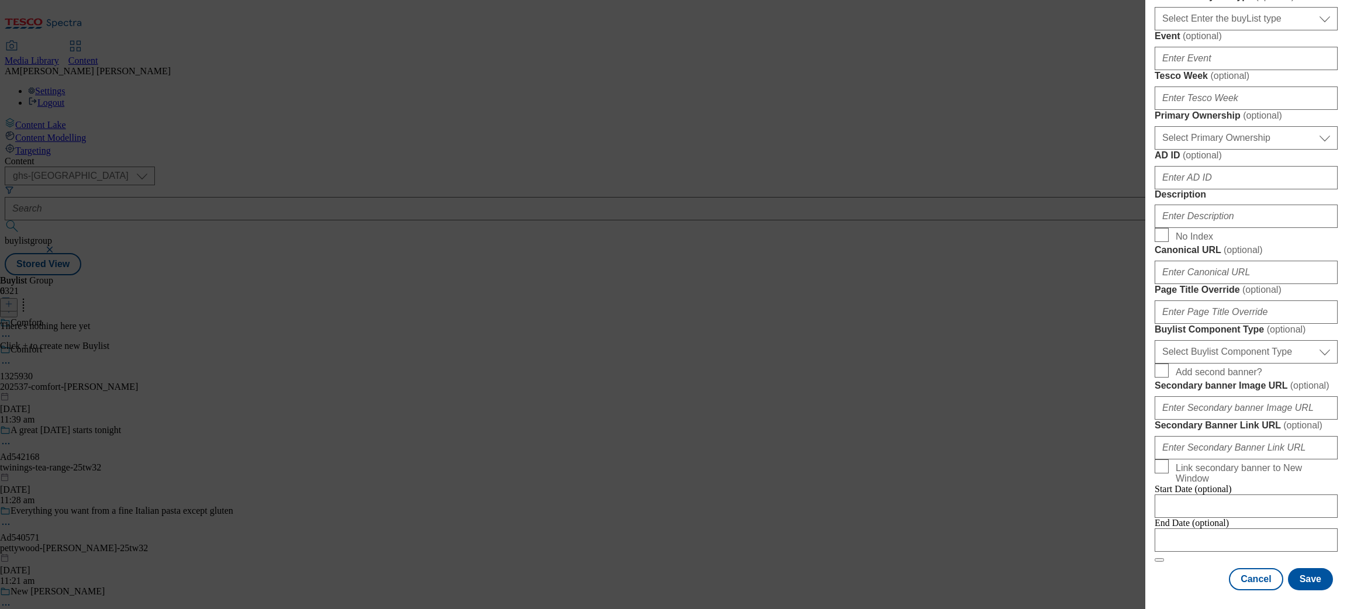
type input "Comfort"
click at [1197, 110] on input "Tesco Week ( optional )" at bounding box center [1246, 98] width 183 height 23
type input "37"
click at [1197, 150] on select "Select Primary Ownership [PERSON_NAME]" at bounding box center [1246, 137] width 183 height 23
select select "dunnhumby"
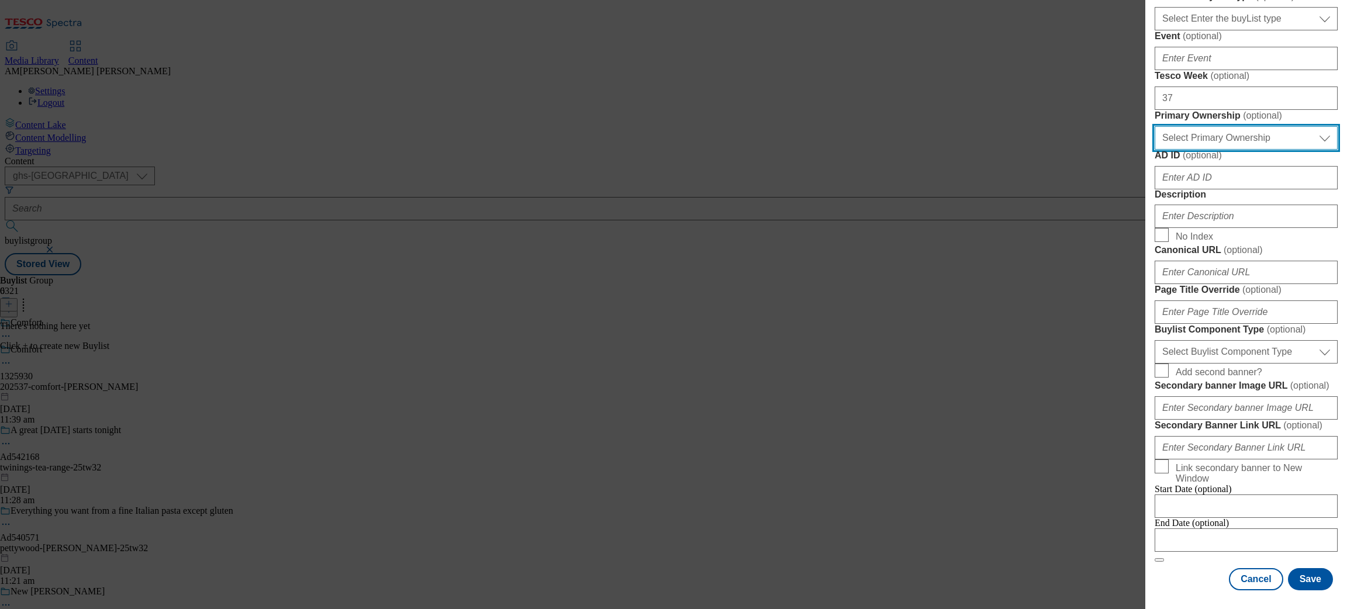
click at [1155, 150] on select "Select Primary Ownership [PERSON_NAME]" at bounding box center [1246, 137] width 183 height 23
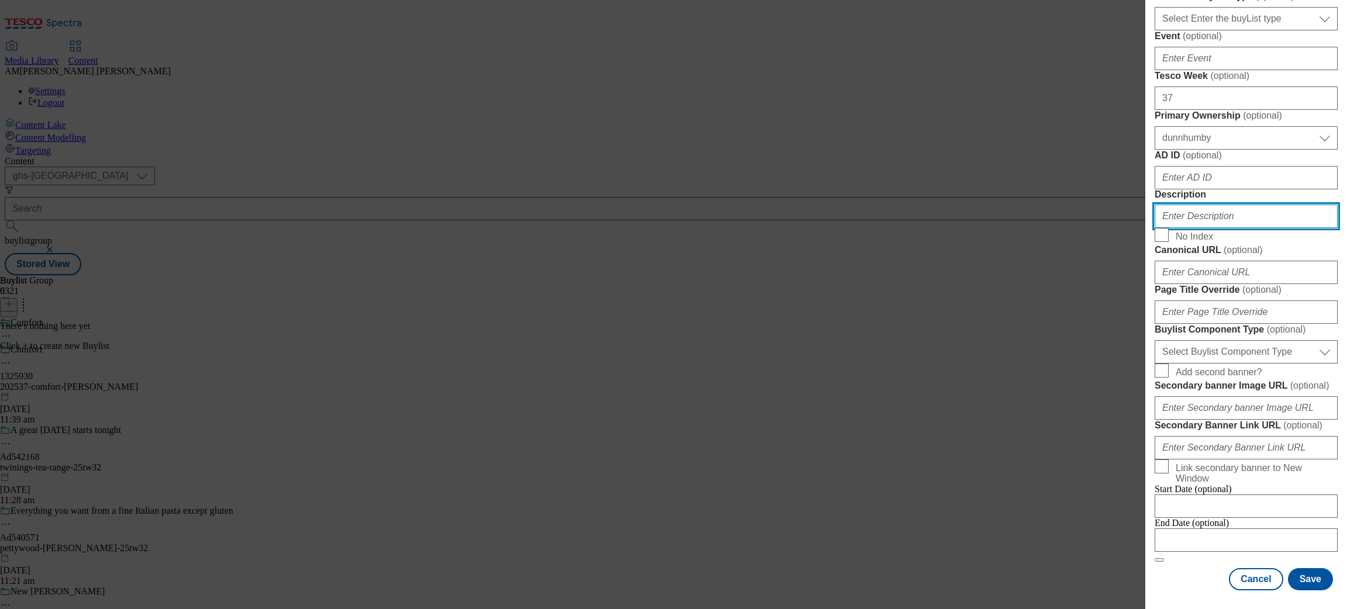
click at [1197, 228] on input "Description" at bounding box center [1246, 216] width 183 height 23
click at [1197, 541] on button "Save" at bounding box center [1310, 579] width 45 height 22
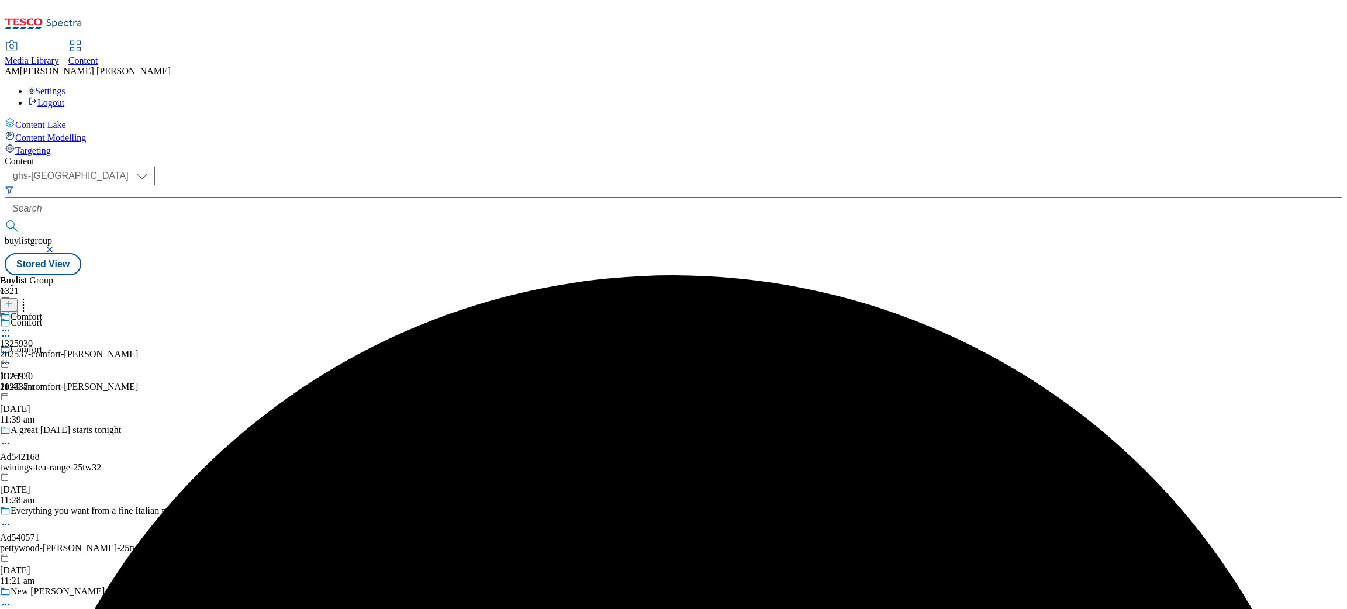
click at [138, 312] on div "Comfort 1325930 202537-comfort-[PERSON_NAME] [DATE] 11:40 am" at bounding box center [69, 352] width 138 height 81
click at [18, 298] on button at bounding box center [9, 304] width 18 height 13
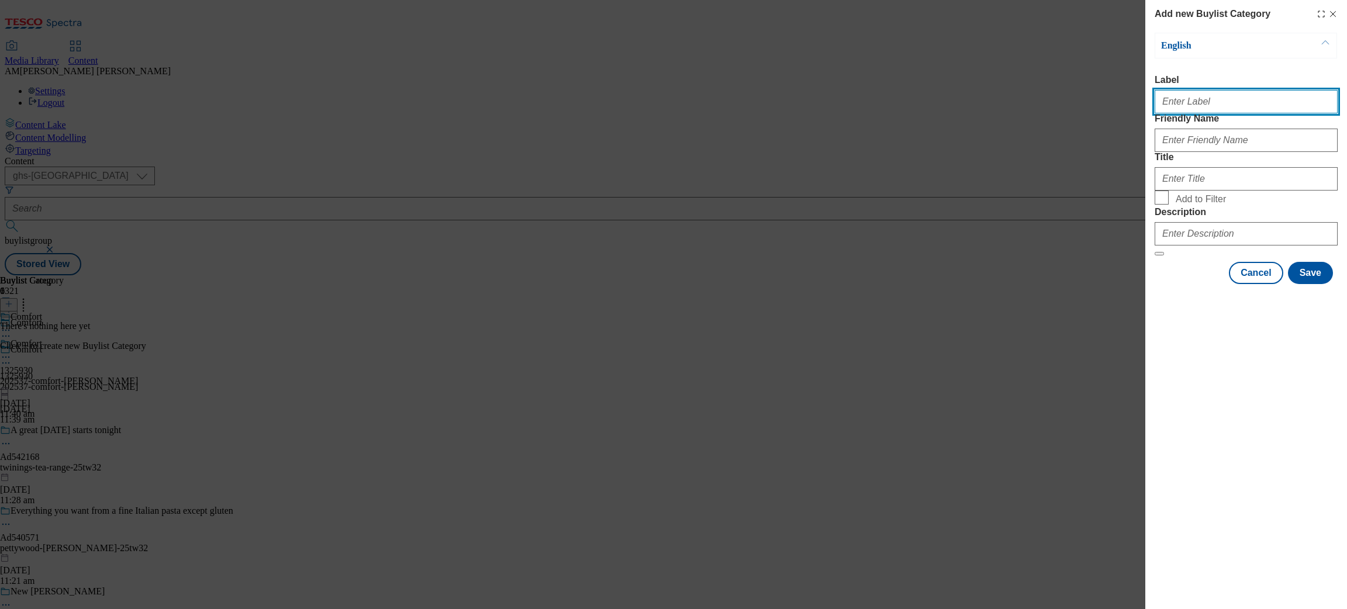
click at [1197, 110] on input "Label" at bounding box center [1246, 101] width 183 height 23
paste input "1325930"
type input "1325930"
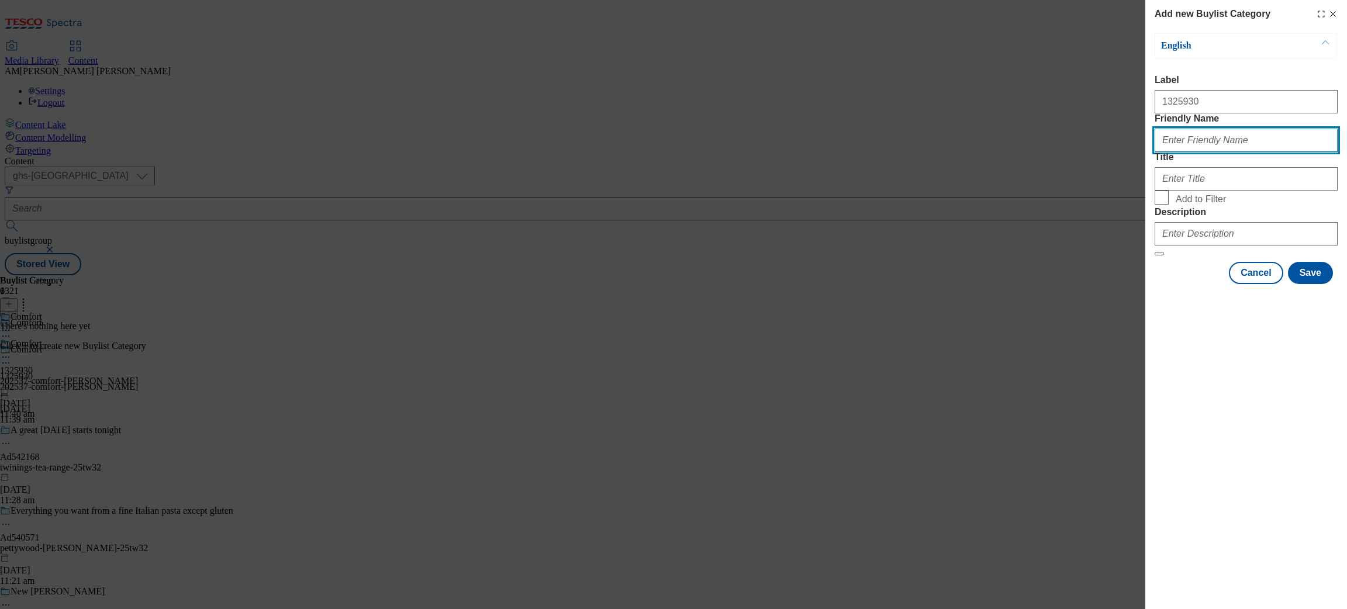
click at [1183, 152] on input "Friendly Name" at bounding box center [1246, 140] width 183 height 23
type input "202537-comfort-[PERSON_NAME]"
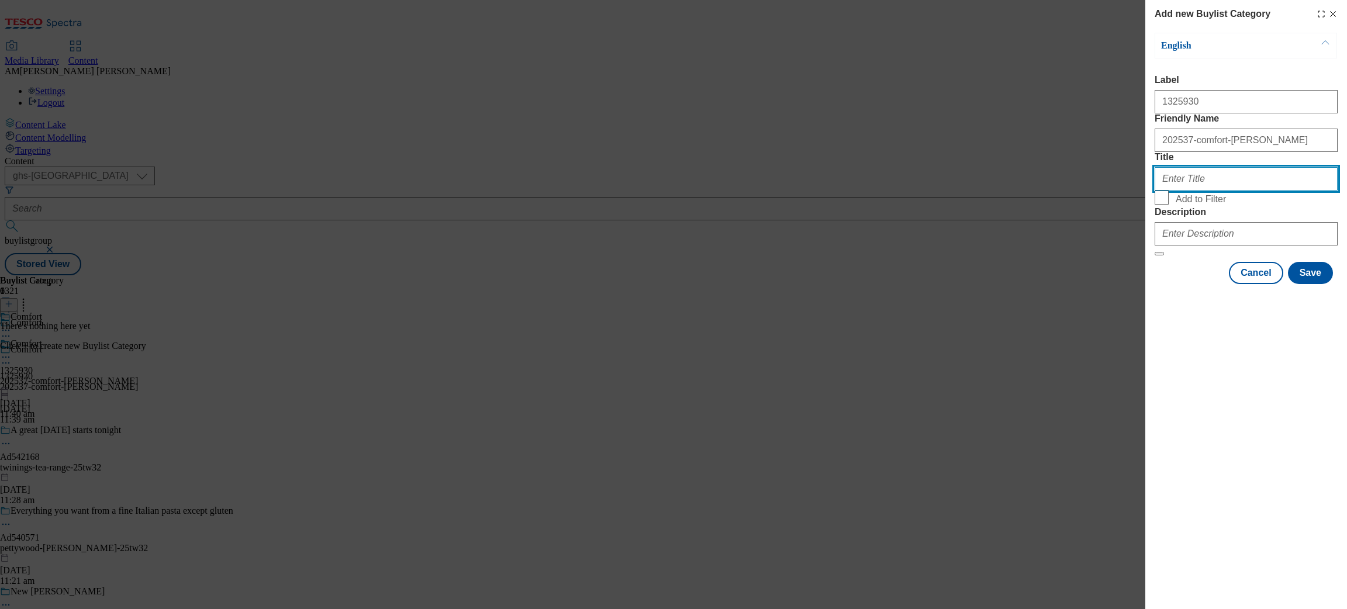
click at [1197, 191] on input "Title" at bounding box center [1246, 178] width 183 height 23
type input "Comfort"
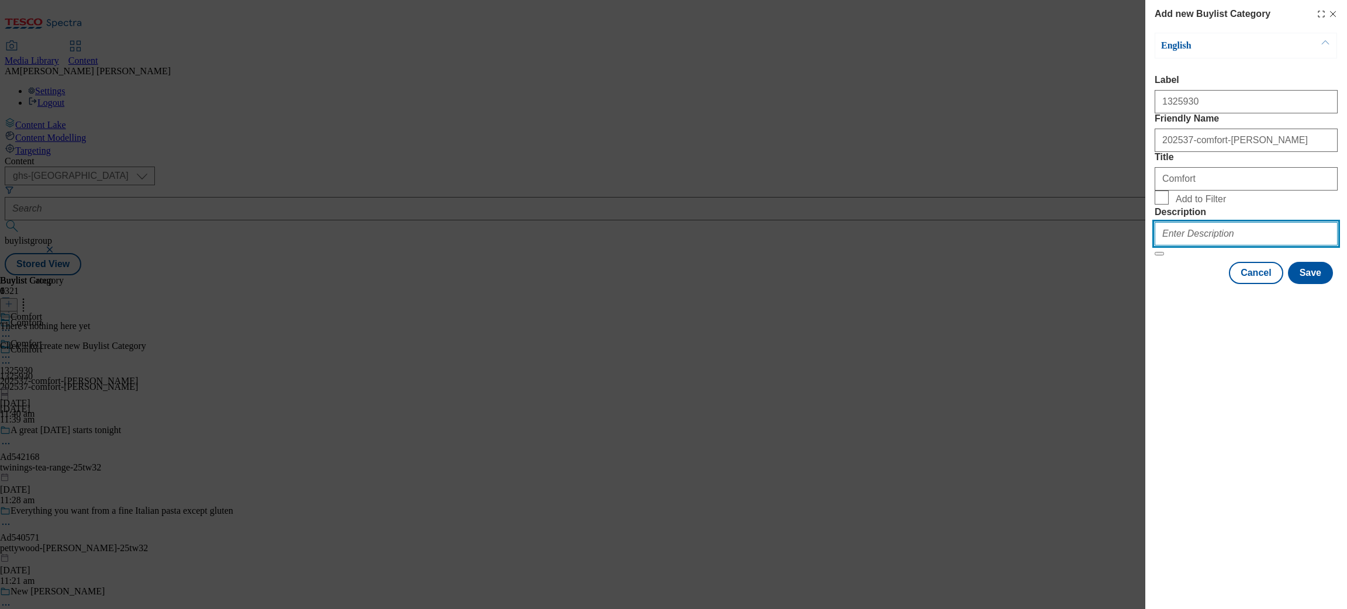
click at [1190, 246] on input "Description" at bounding box center [1246, 233] width 183 height 23
type input "Experience 100 days of fragrance"
click at [1197, 284] on button "Save" at bounding box center [1310, 273] width 45 height 22
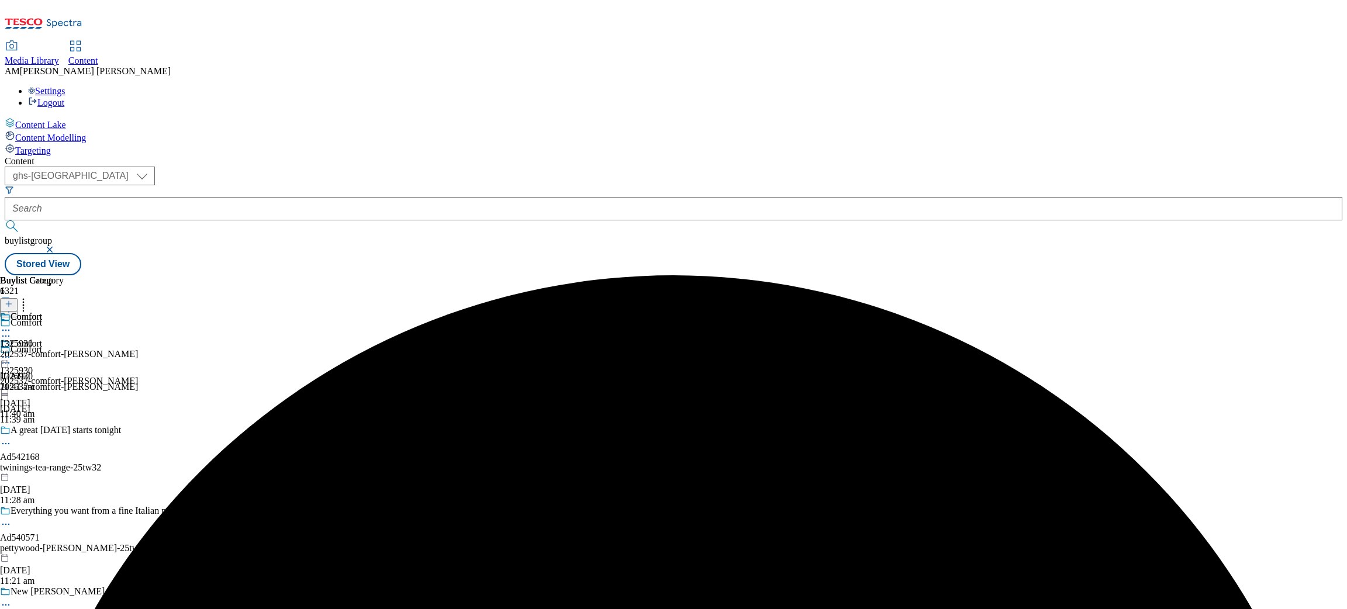
click at [138, 312] on div "Comfort 1325930 202537-comfort-[PERSON_NAME] [DATE] 11:41 am" at bounding box center [69, 352] width 138 height 81
click at [13, 300] on icon at bounding box center [9, 304] width 8 height 8
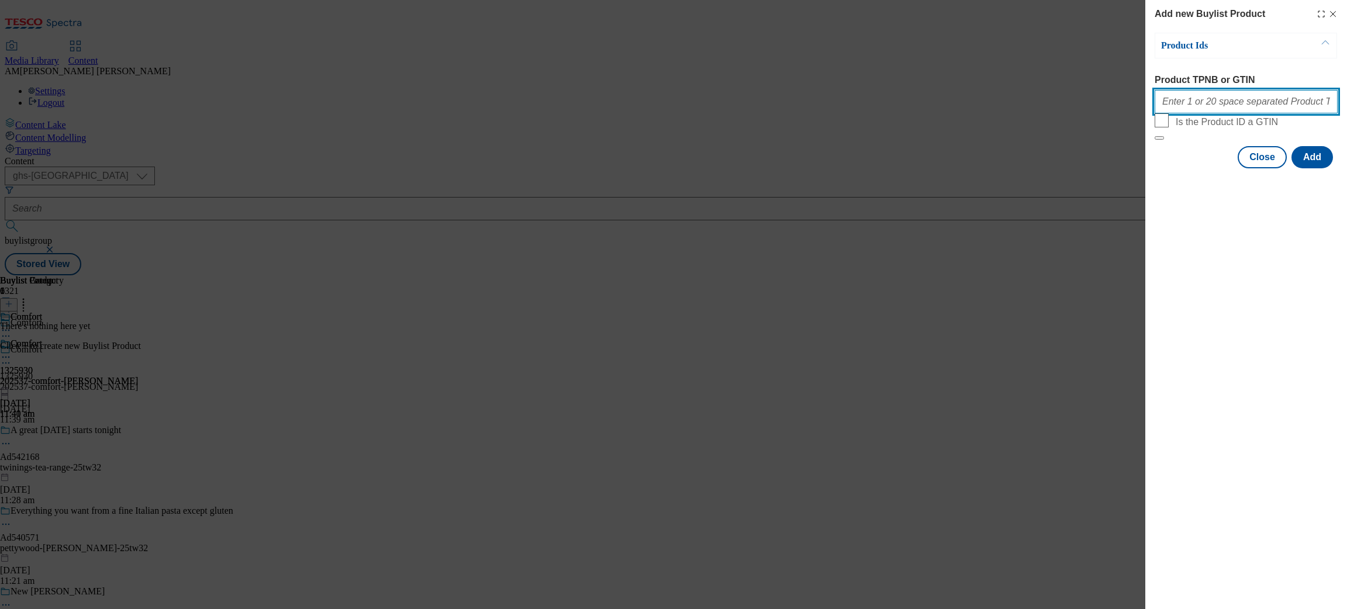
click at [1184, 103] on input "Product TPNB or GTIN" at bounding box center [1246, 101] width 183 height 23
paste input "90936743 91642789 91826820 91883797 92481096 96242356 96309209"
type input "90936743 91642789 91826820 91883797 92481096 96242356 96309209"
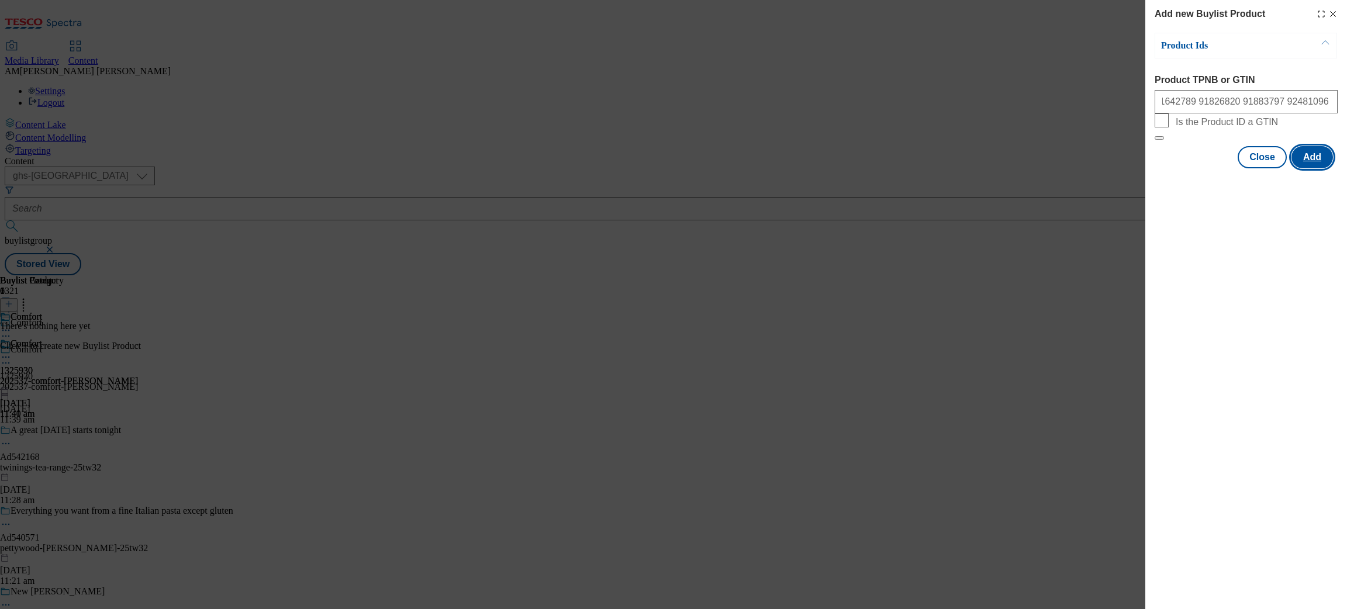
click at [1197, 168] on button "Add" at bounding box center [1313, 157] width 42 height 22
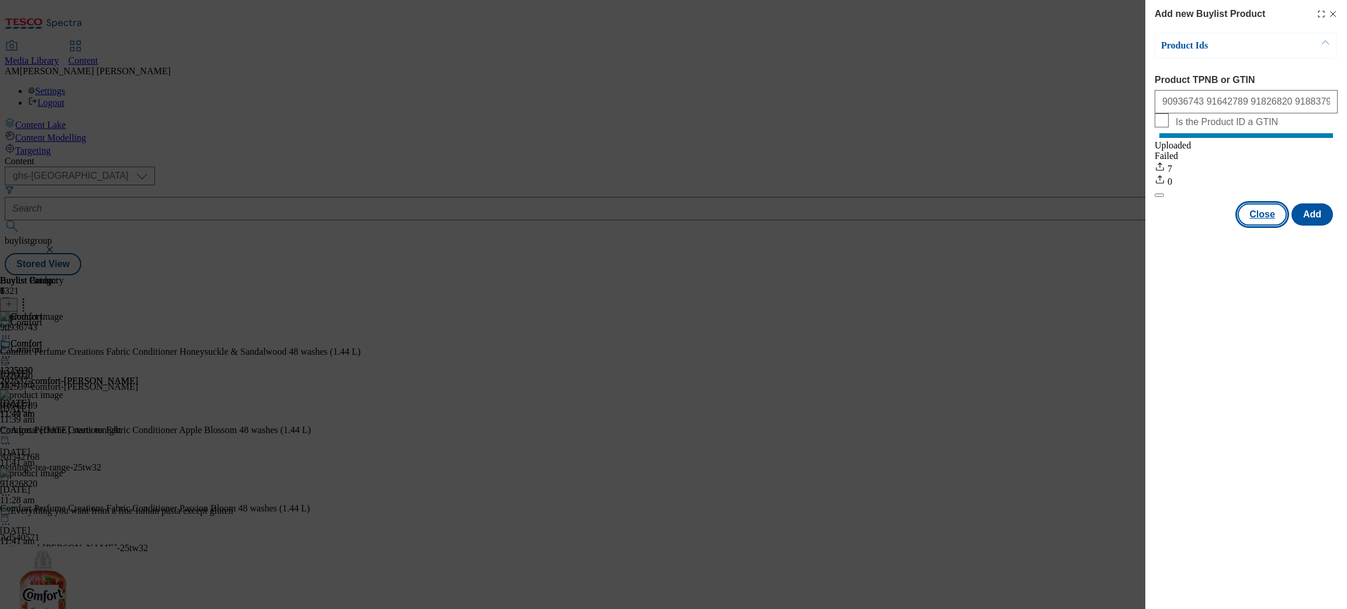
click at [1197, 226] on button "Close" at bounding box center [1262, 214] width 49 height 22
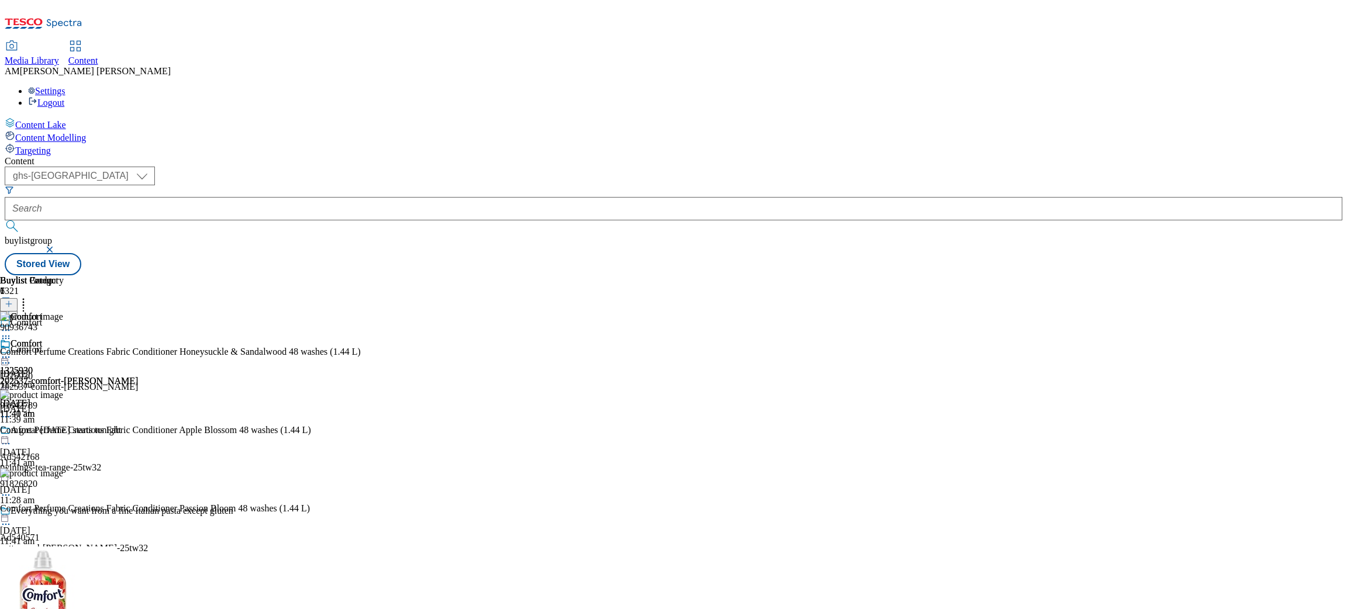
click at [10, 357] on circle at bounding box center [9, 358] width 2 height 2
click at [64, 431] on span "Preview" at bounding box center [49, 435] width 27 height 9
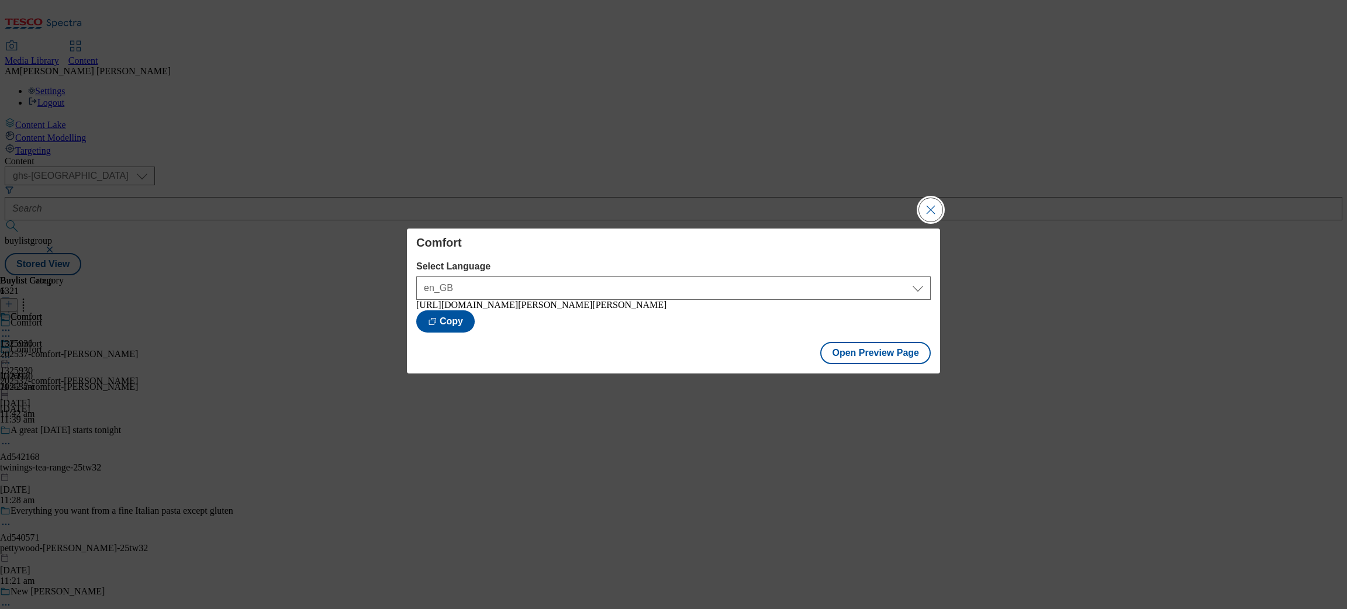
click at [932, 205] on button "Close Modal" at bounding box center [930, 209] width 23 height 23
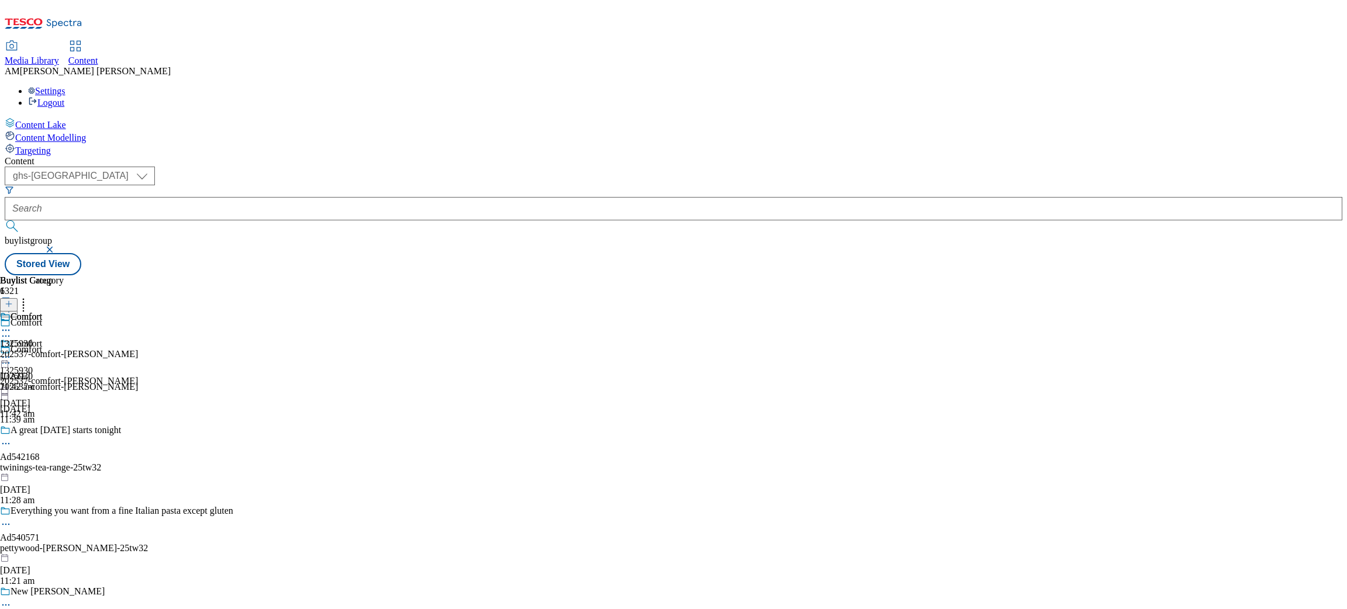
click at [138, 349] on div "202537-comfort-[PERSON_NAME]" at bounding box center [69, 354] width 138 height 11
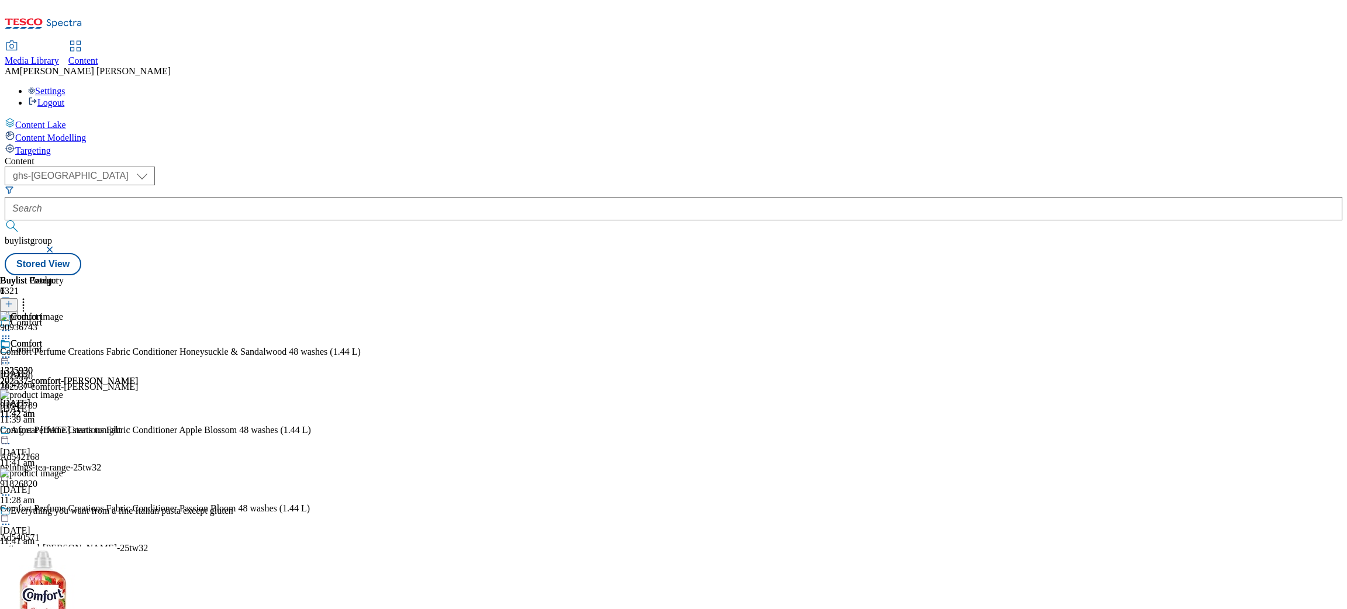
click at [12, 351] on icon at bounding box center [6, 357] width 12 height 12
click at [75, 445] on span "Un-preview" at bounding box center [55, 449] width 39 height 9
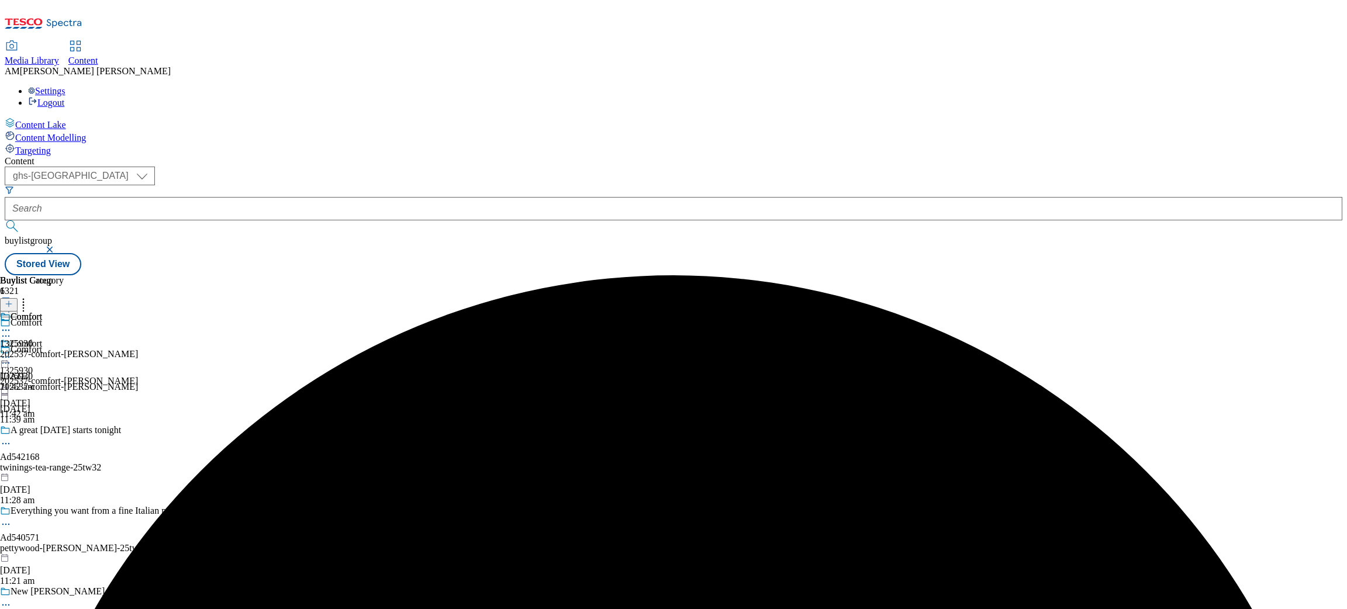
click at [138, 349] on div "202537-comfort-[PERSON_NAME]" at bounding box center [69, 354] width 138 height 11
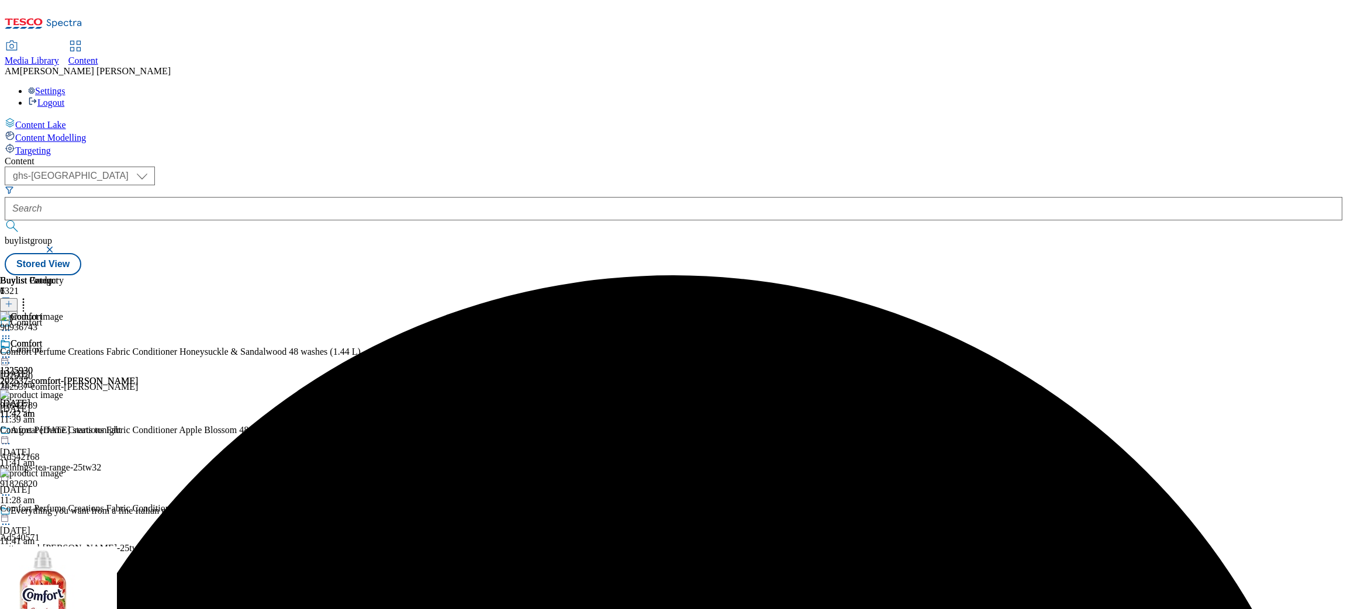
click at [12, 351] on icon at bounding box center [6, 357] width 12 height 12
click at [68, 429] on button "Preview" at bounding box center [45, 435] width 45 height 13
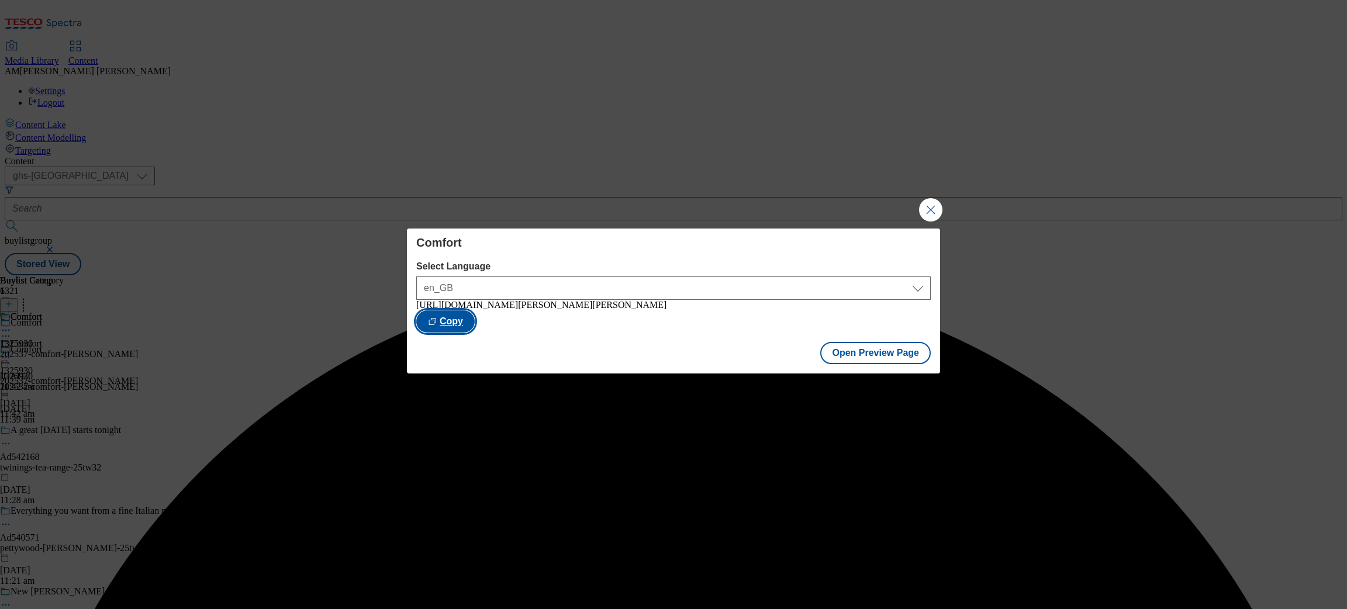
click at [475, 324] on button "Copy" at bounding box center [445, 321] width 58 height 22
click at [924, 209] on button "Close Modal" at bounding box center [930, 209] width 23 height 23
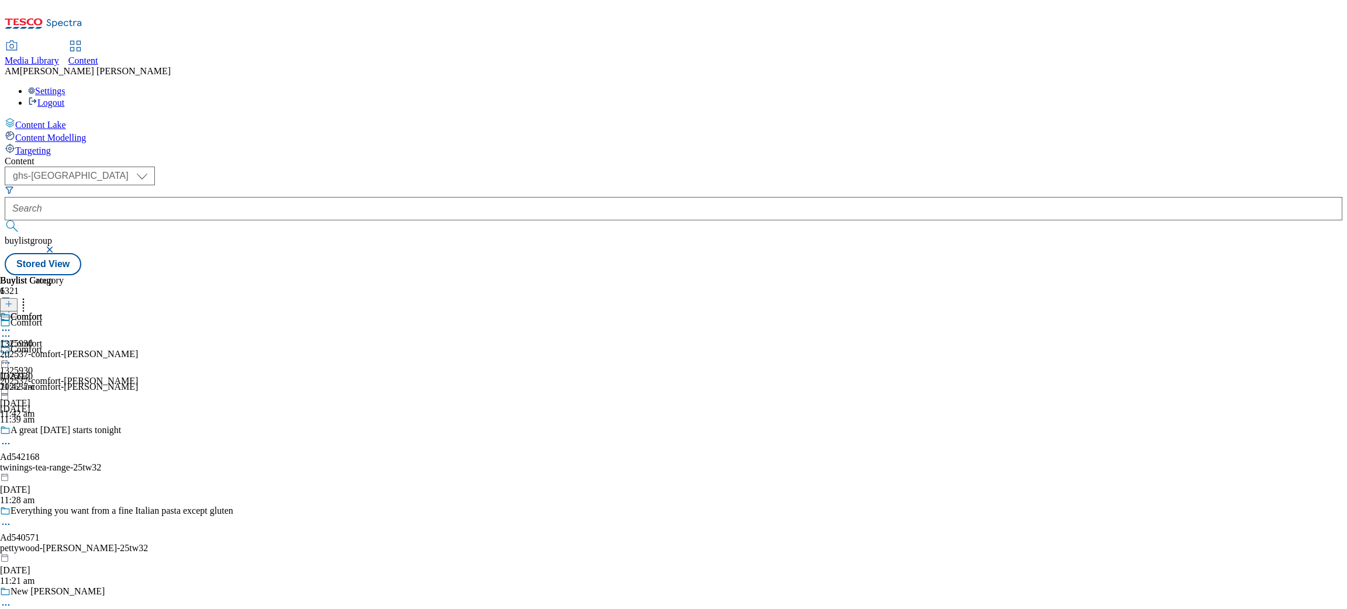
click at [138, 312] on div "Comfort 1325930 202537-comfort-[PERSON_NAME] [DATE] 11:42 am" at bounding box center [69, 352] width 138 height 81
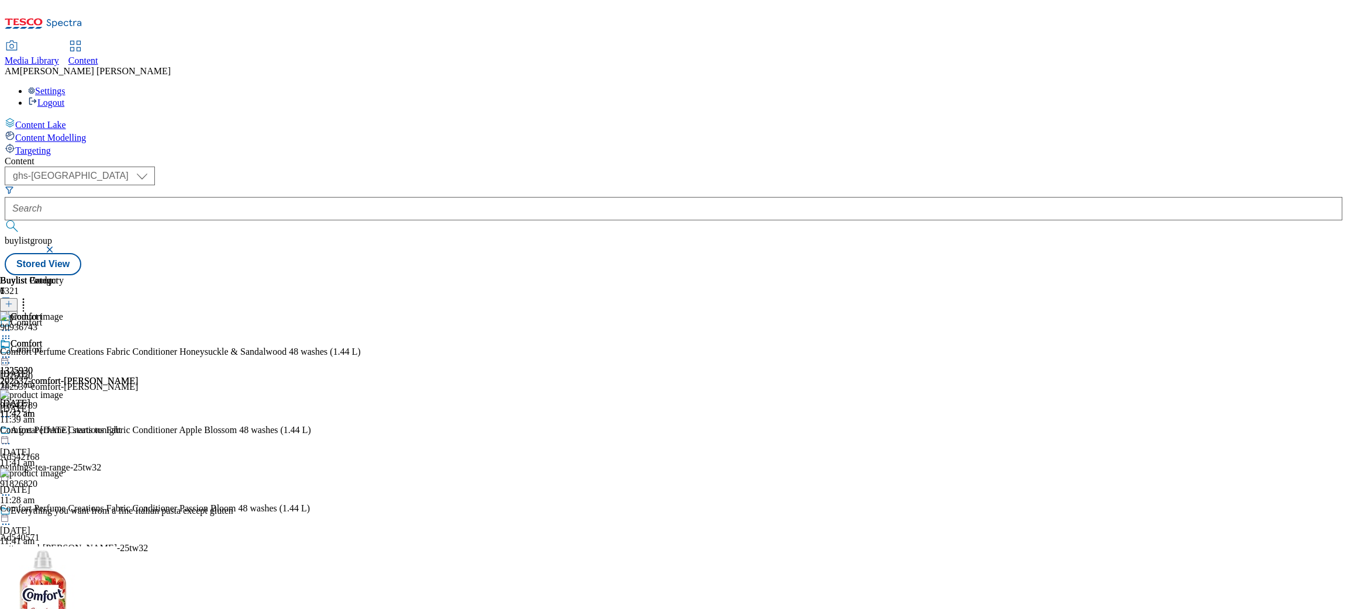
click at [12, 351] on icon at bounding box center [6, 357] width 12 height 12
click at [54, 375] on button "Edit" at bounding box center [38, 381] width 31 height 13
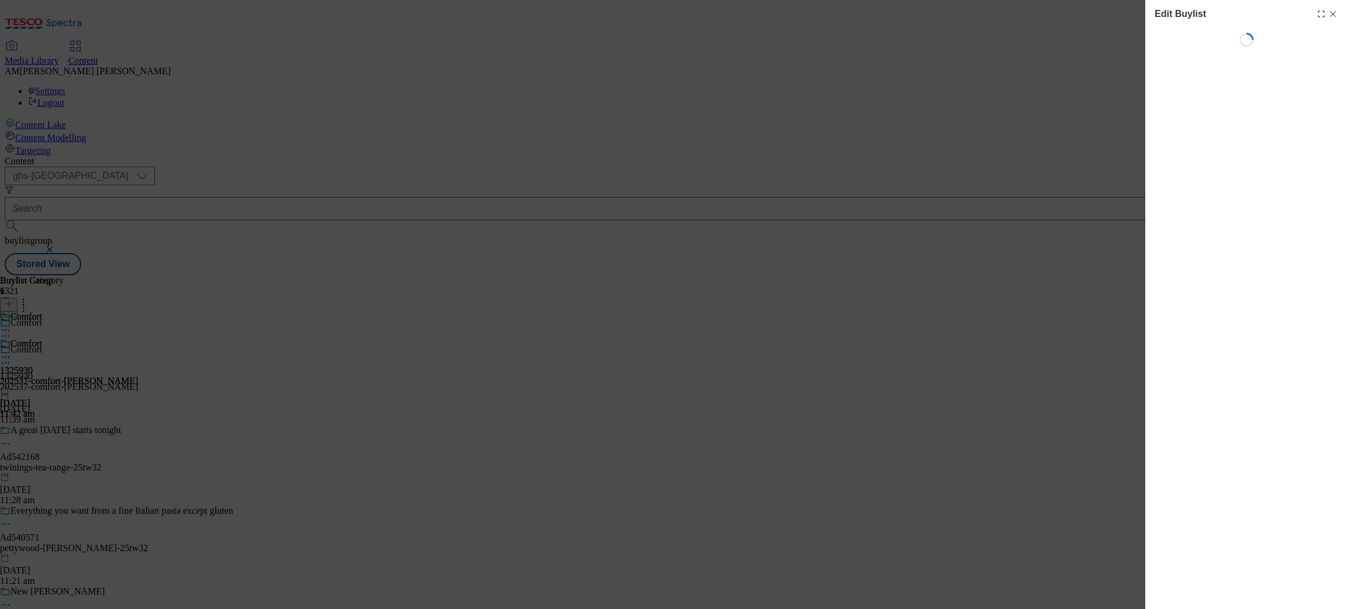
select select "evergreen"
select select "dunnhumby"
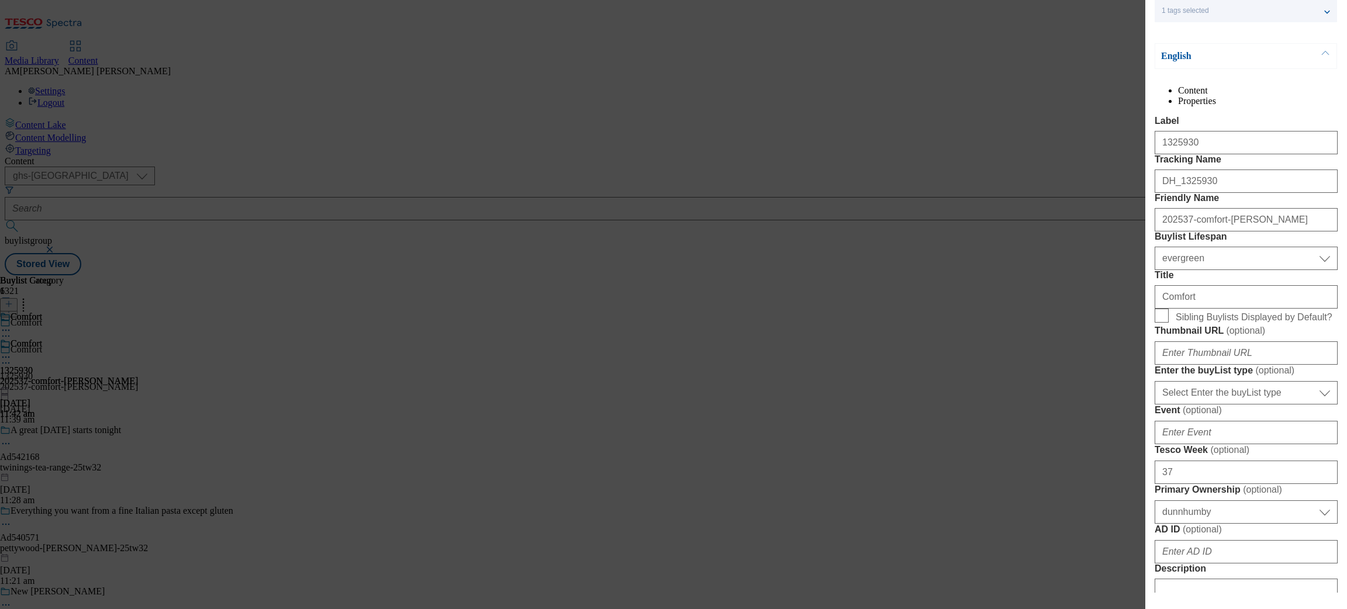
scroll to position [88, 0]
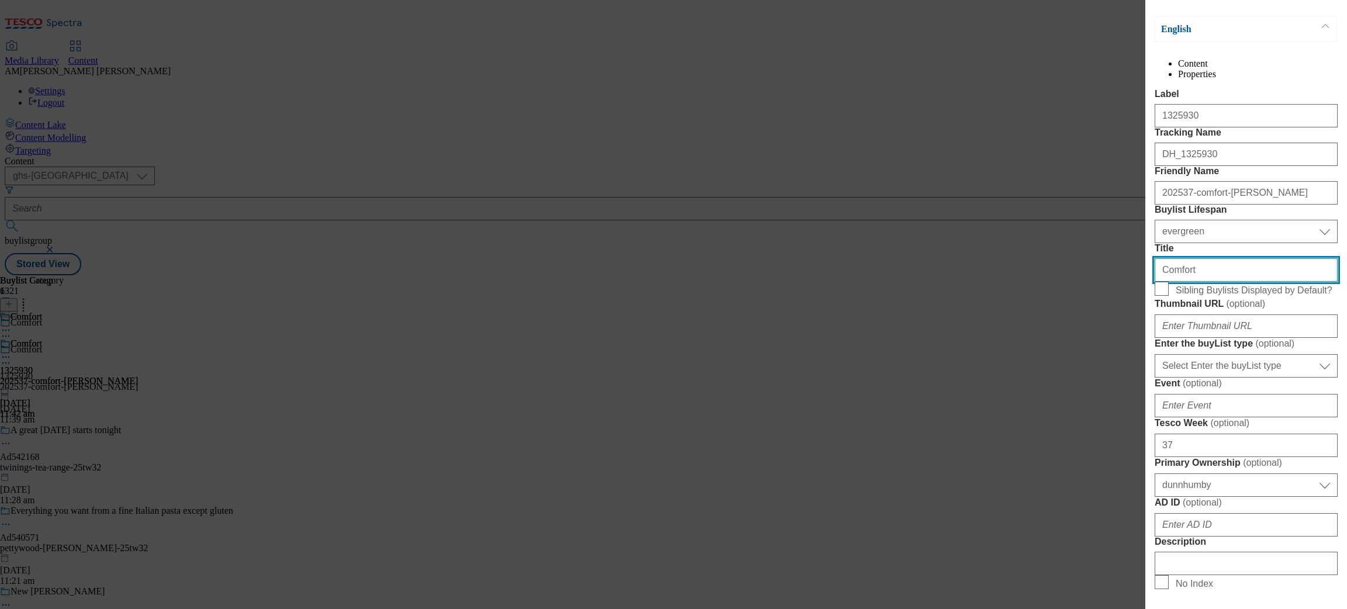
drag, startPoint x: 1206, startPoint y: 375, endPoint x: 1125, endPoint y: 368, distance: 81.6
click at [1125, 368] on div "Edit Buylist Tags 1 tags selected buylist English Content Properties Label 1325…" at bounding box center [673, 304] width 1347 height 609
type input "1"
click at [1182, 282] on input "Title" at bounding box center [1246, 269] width 183 height 23
paste input "Experience 100 days of fragrance"
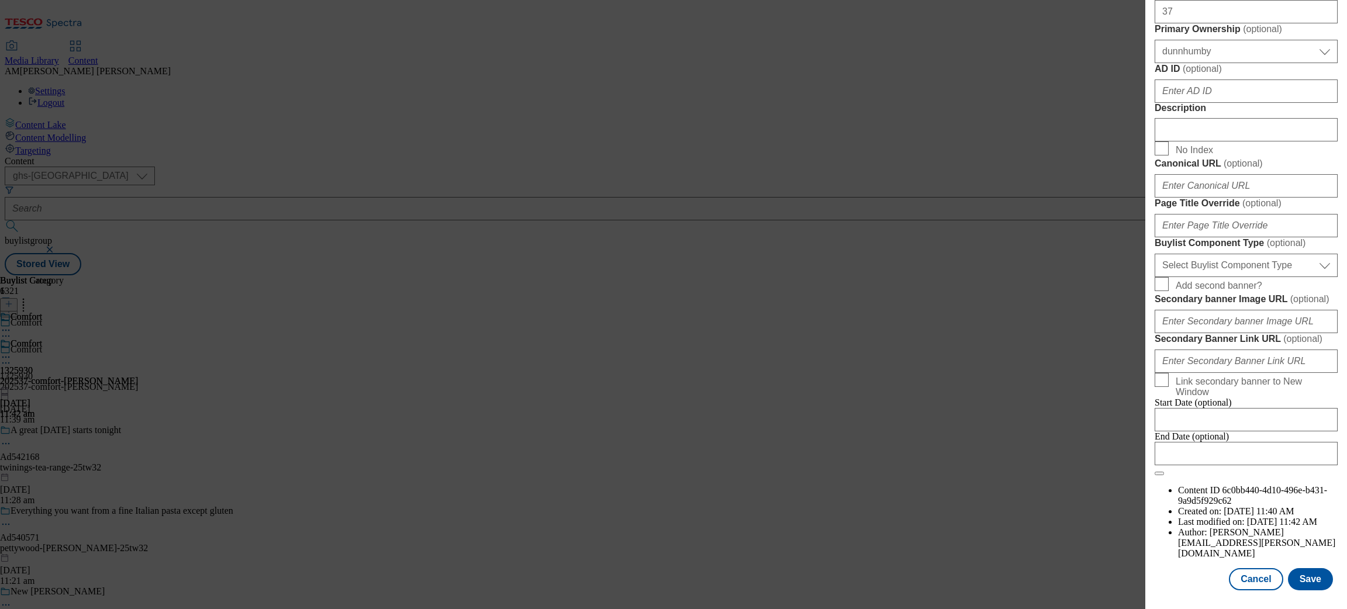
scroll to position [893, 0]
type input "Experience 100 days of fragrance"
click at [1197, 541] on button "Save" at bounding box center [1310, 579] width 45 height 22
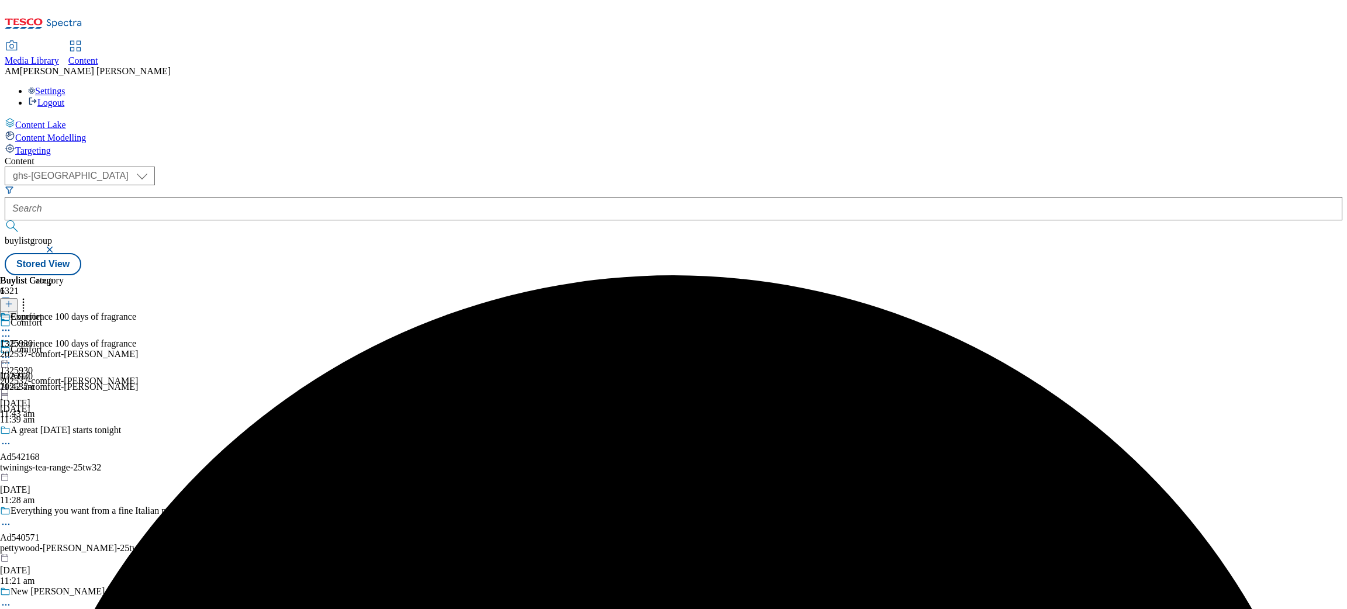
click at [138, 349] on div "202537-comfort-[PERSON_NAME]" at bounding box center [69, 354] width 138 height 11
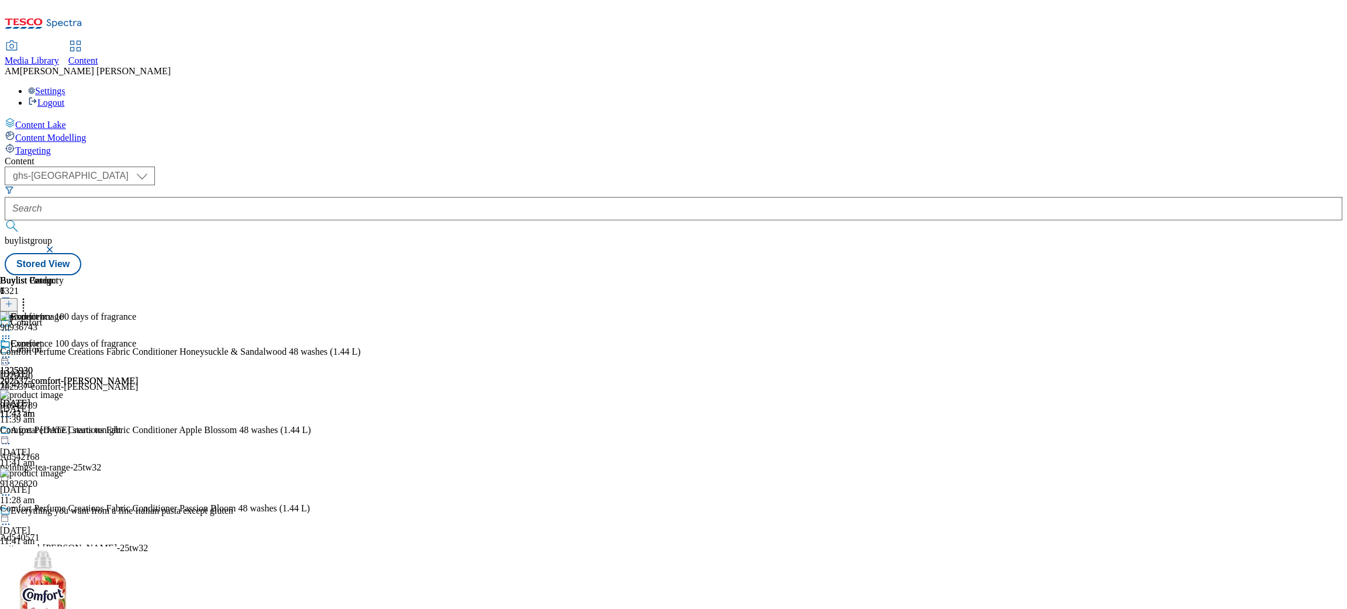
click at [4, 357] on circle at bounding box center [3, 358] width 2 height 2
click at [54, 375] on button "Edit" at bounding box center [38, 381] width 31 height 13
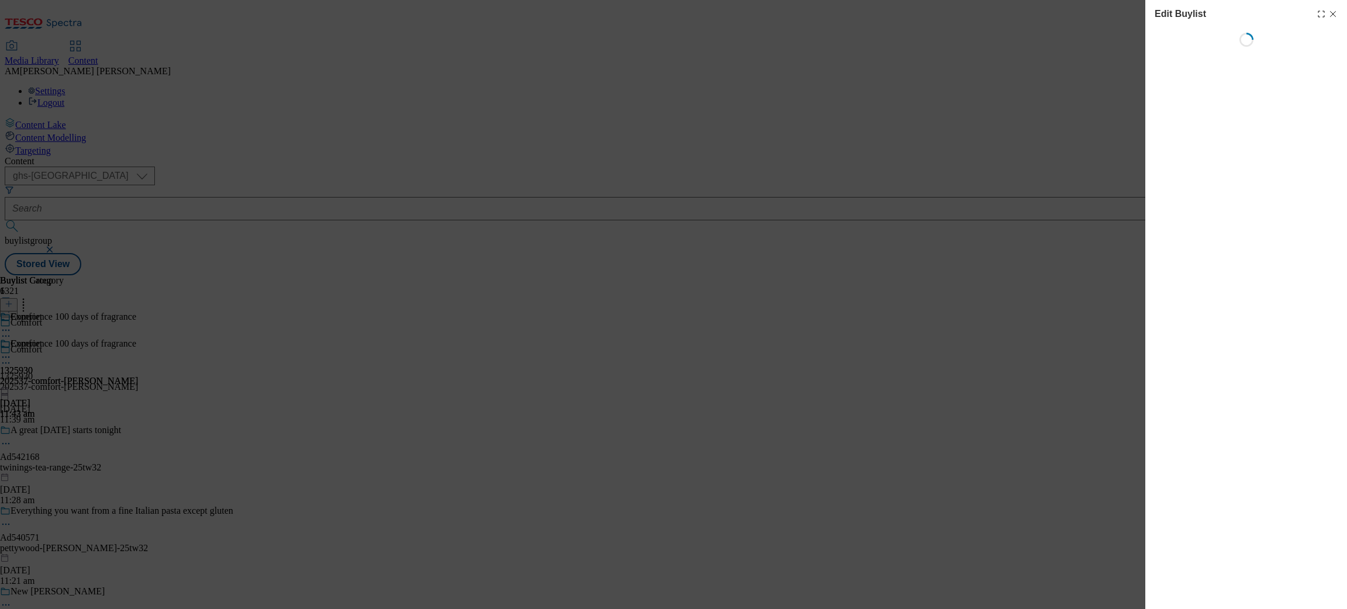
select select "evergreen"
select select "dunnhumby"
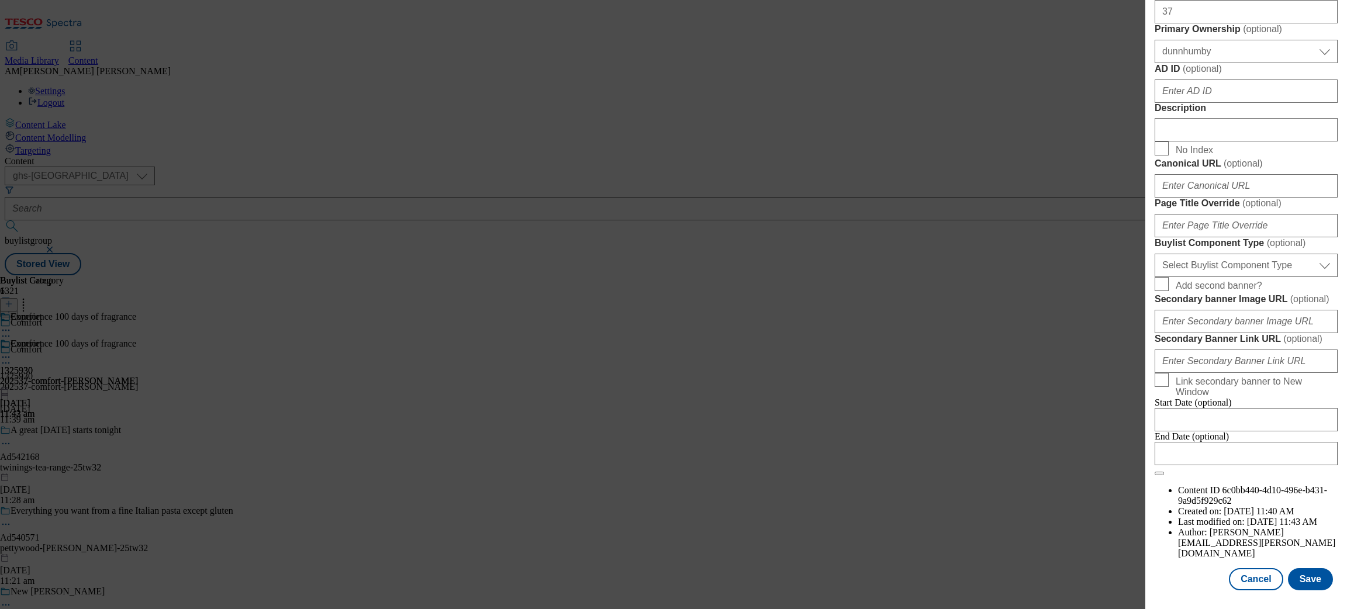
scroll to position [893, 0]
click at [1197, 541] on button "Cancel" at bounding box center [1256, 579] width 54 height 22
select select "evergreen"
select select "dunnhumby"
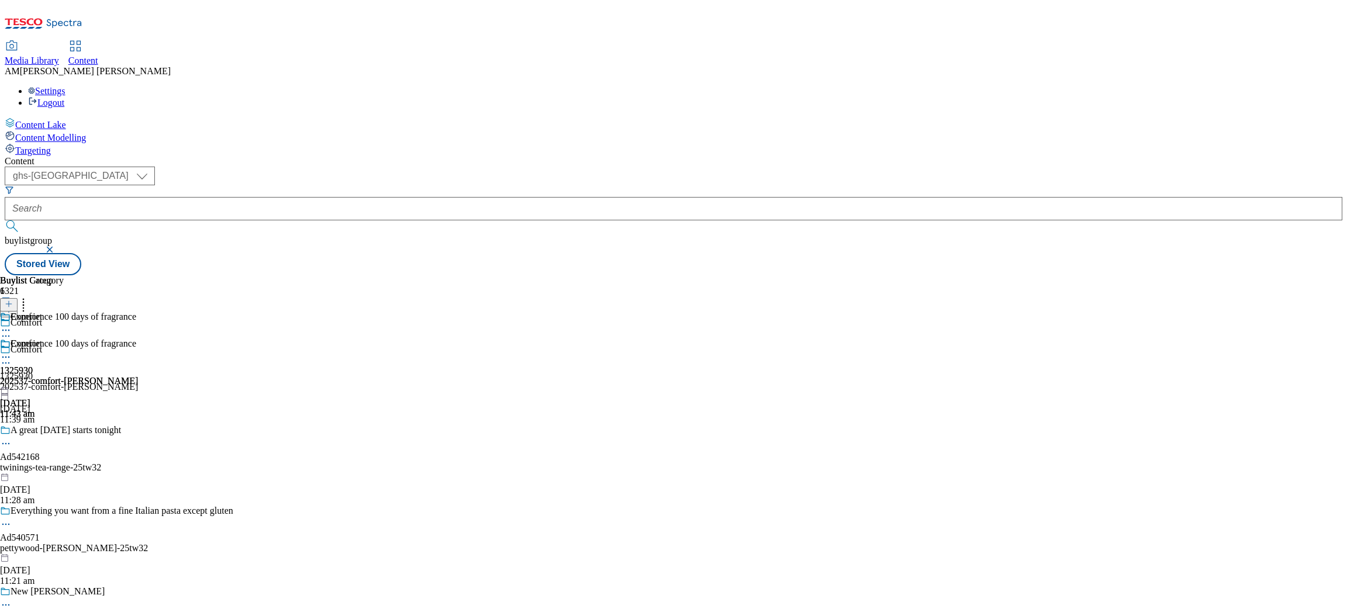
scroll to position [841, 0]
click at [138, 339] on div "Comfort 1325930 202537-comfort-[PERSON_NAME] [DATE] 11:42 am" at bounding box center [69, 379] width 138 height 81
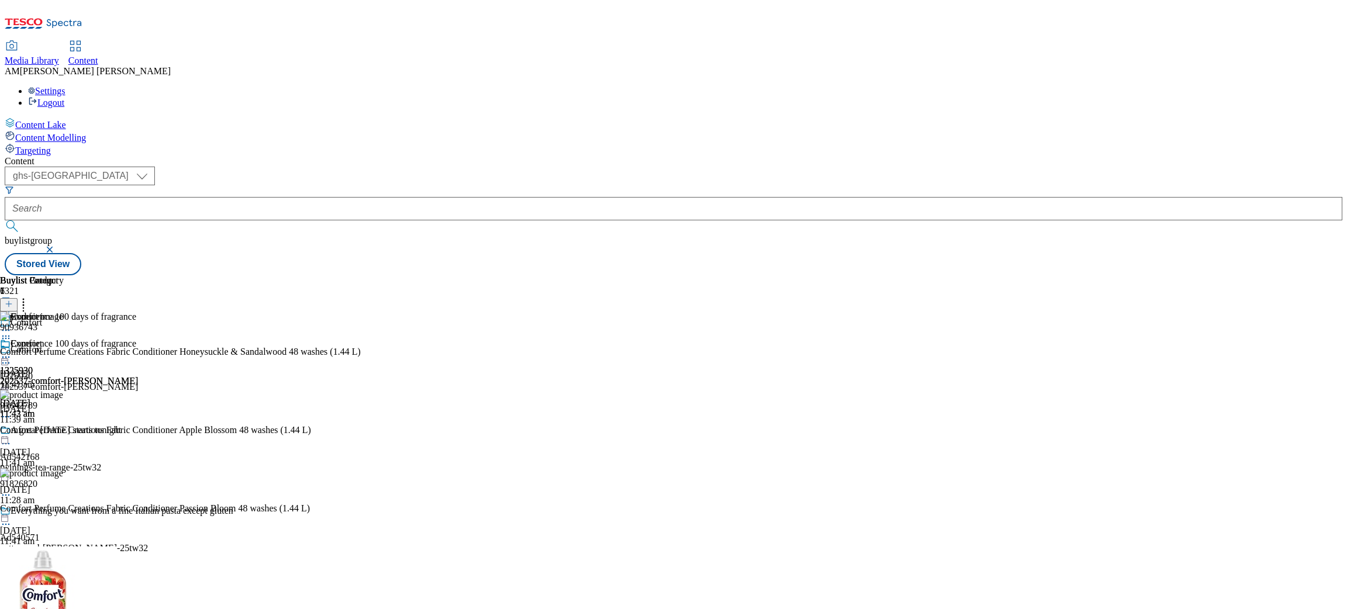
click at [12, 351] on icon at bounding box center [6, 357] width 12 height 12
click at [64, 431] on span "Preview" at bounding box center [49, 435] width 27 height 9
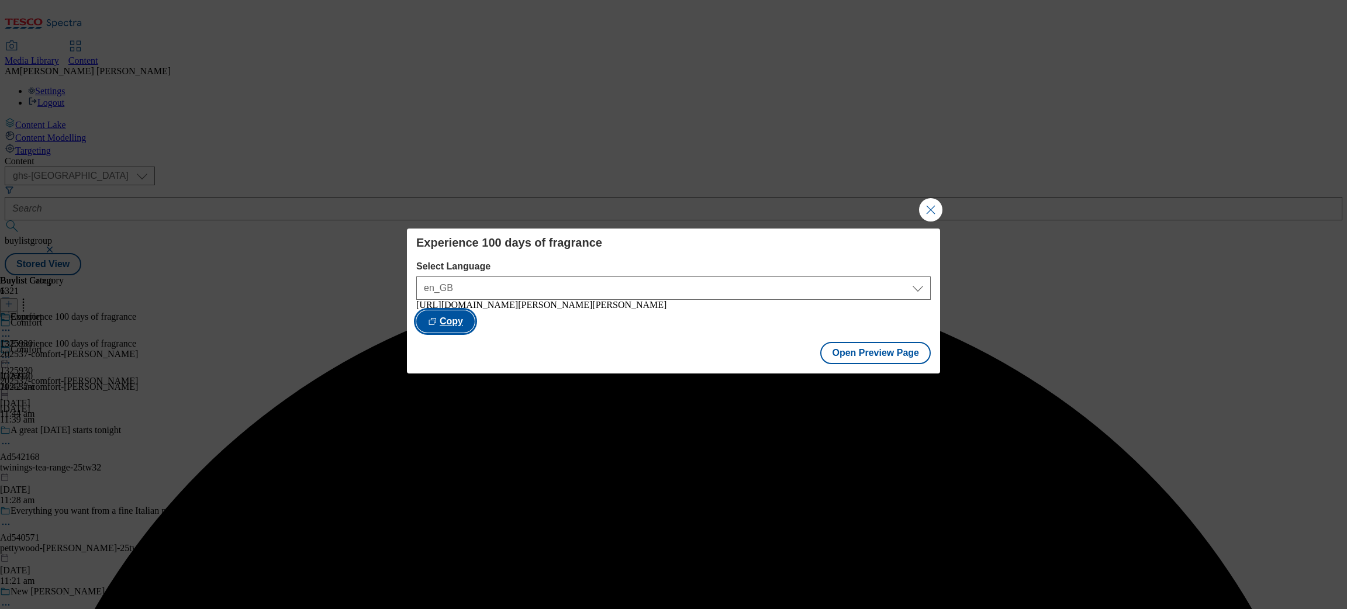
click at [475, 326] on button "Copy" at bounding box center [445, 321] width 58 height 22
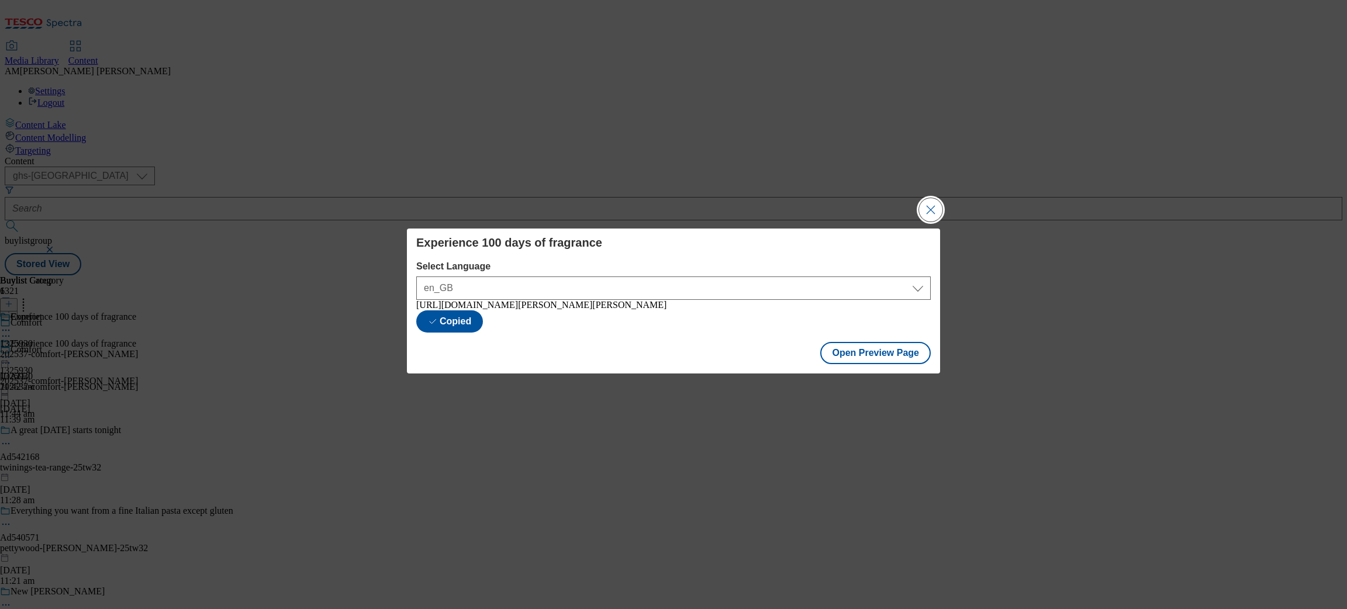
click at [935, 205] on button "Close Modal" at bounding box center [930, 209] width 23 height 23
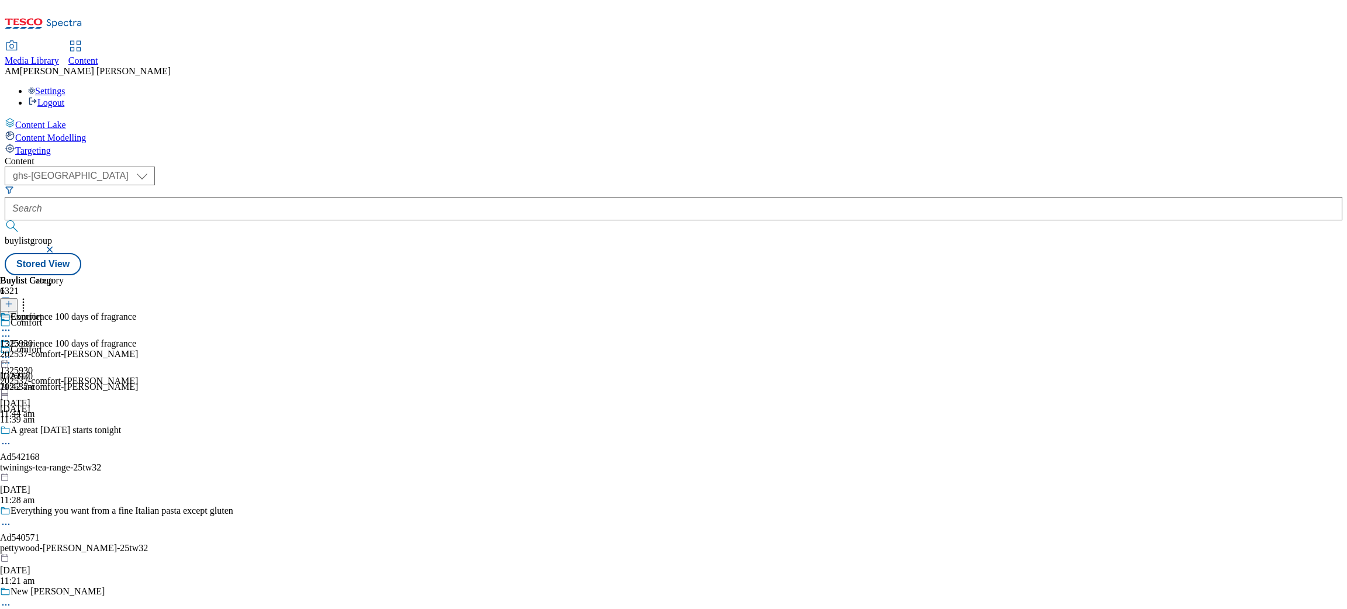
click at [138, 349] on div "202537-comfort-[PERSON_NAME]" at bounding box center [69, 354] width 138 height 11
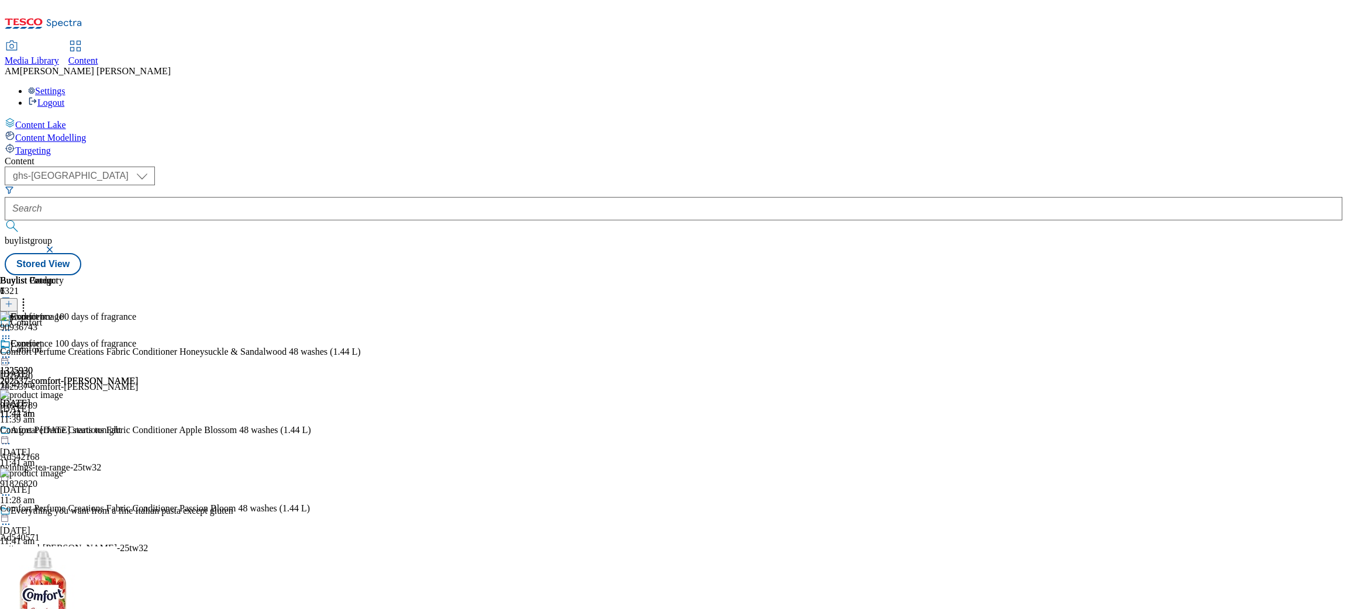
click at [12, 351] on icon at bounding box center [6, 357] width 12 height 12
click at [54, 375] on button "Edit" at bounding box center [38, 381] width 31 height 13
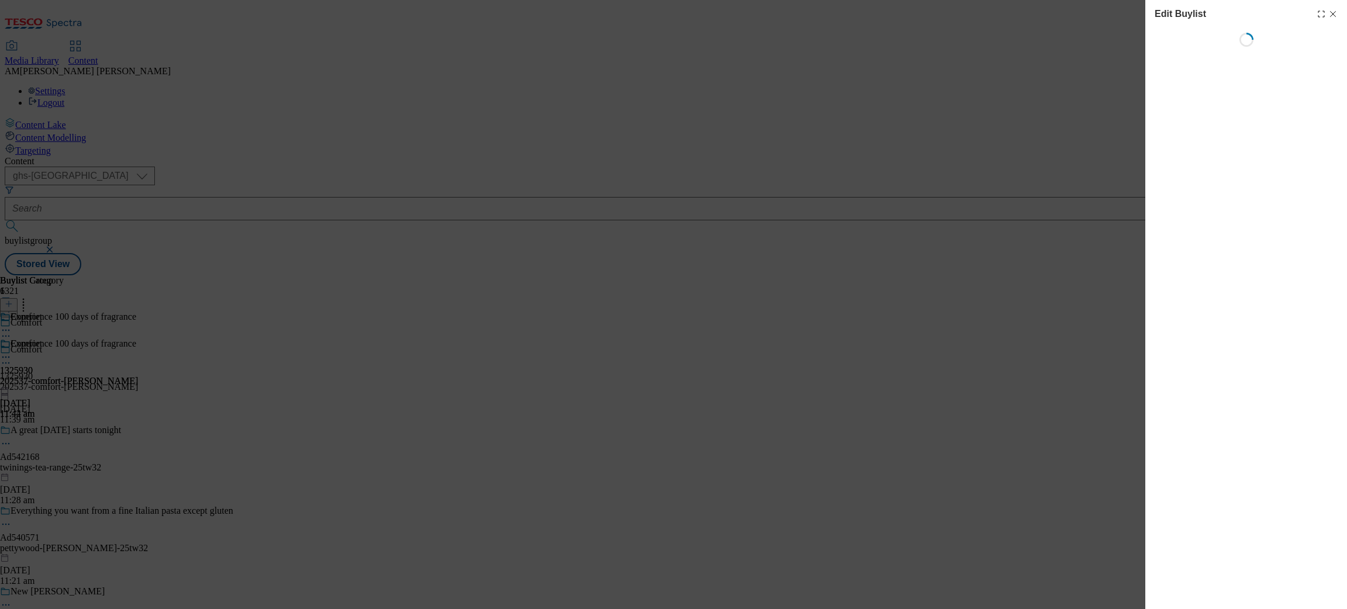
select select "evergreen"
select select "dunnhumby"
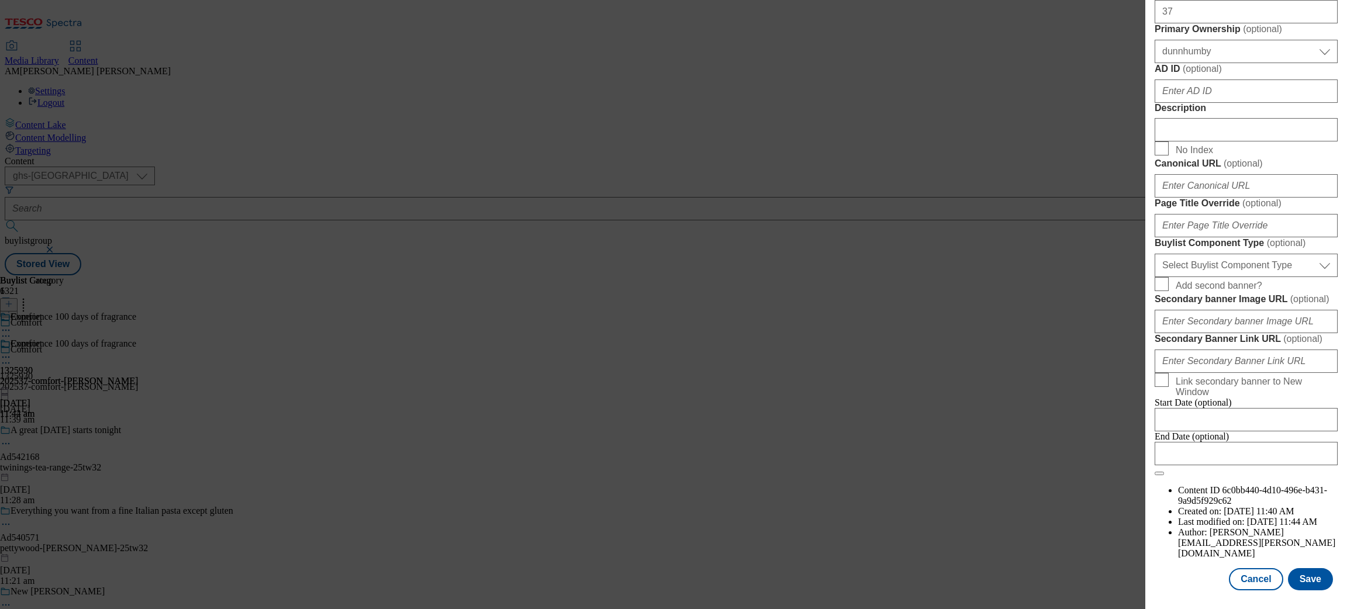
scroll to position [893, 0]
click at [1197, 431] on input "Modal" at bounding box center [1246, 419] width 183 height 23
select select "2025"
select select "September"
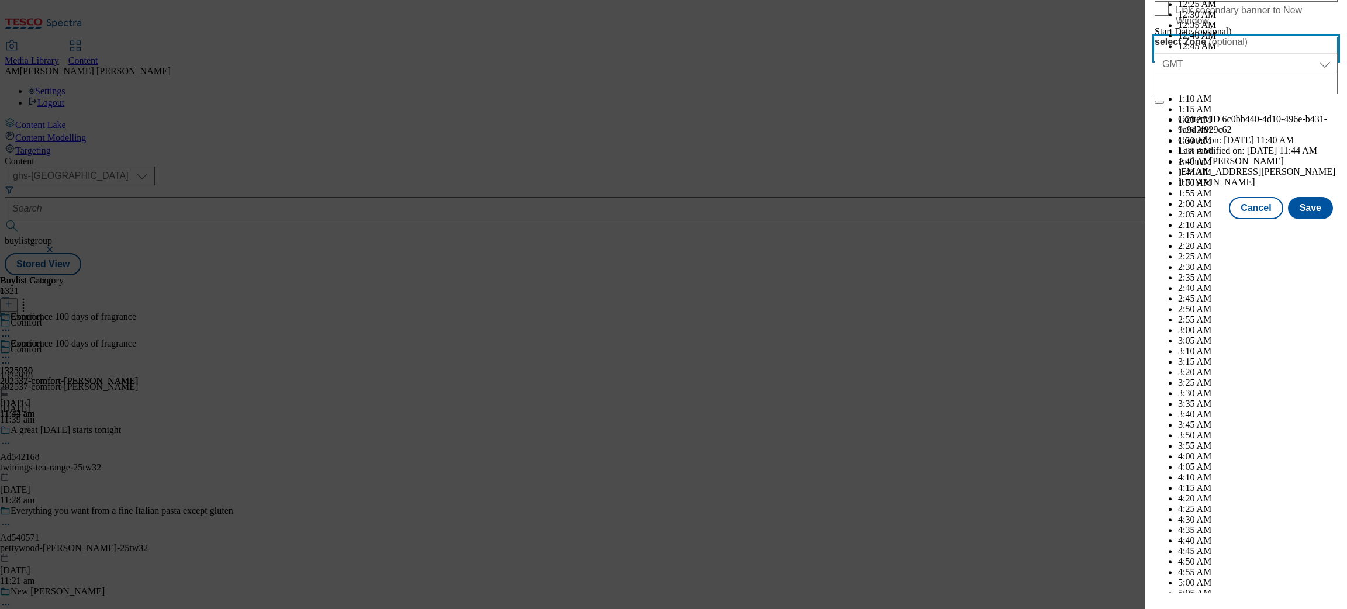
scroll to position [3033, 0]
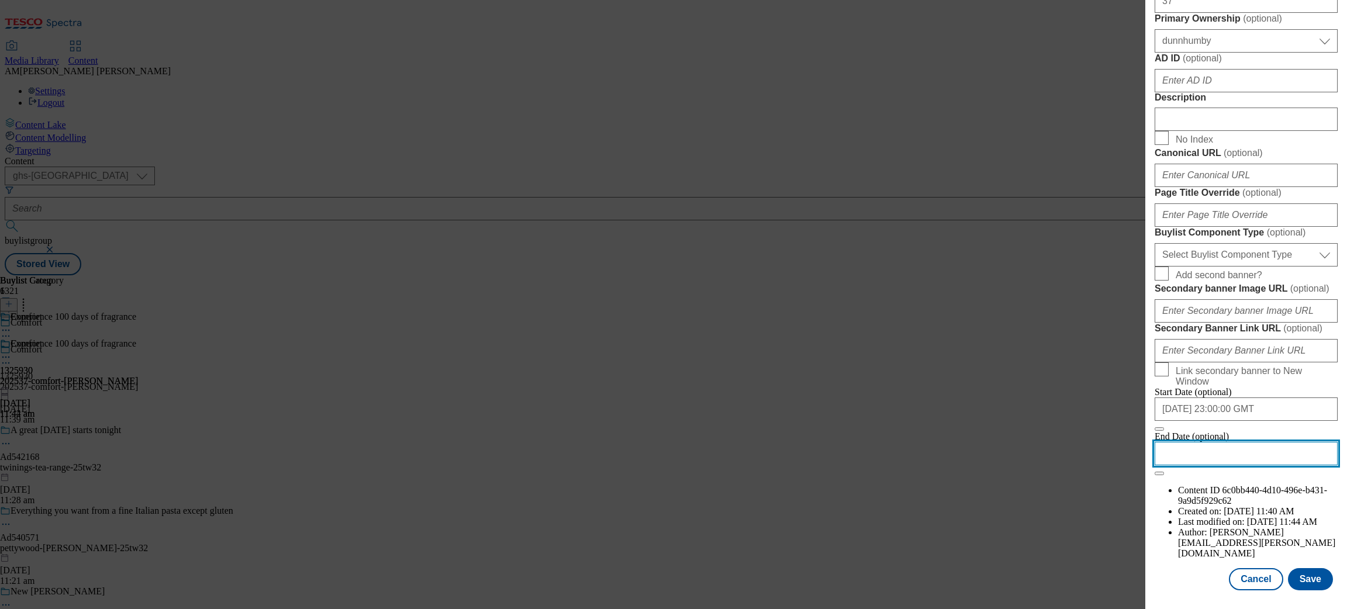
click at [1197, 465] on input "Modal" at bounding box center [1246, 453] width 183 height 23
select select "2025"
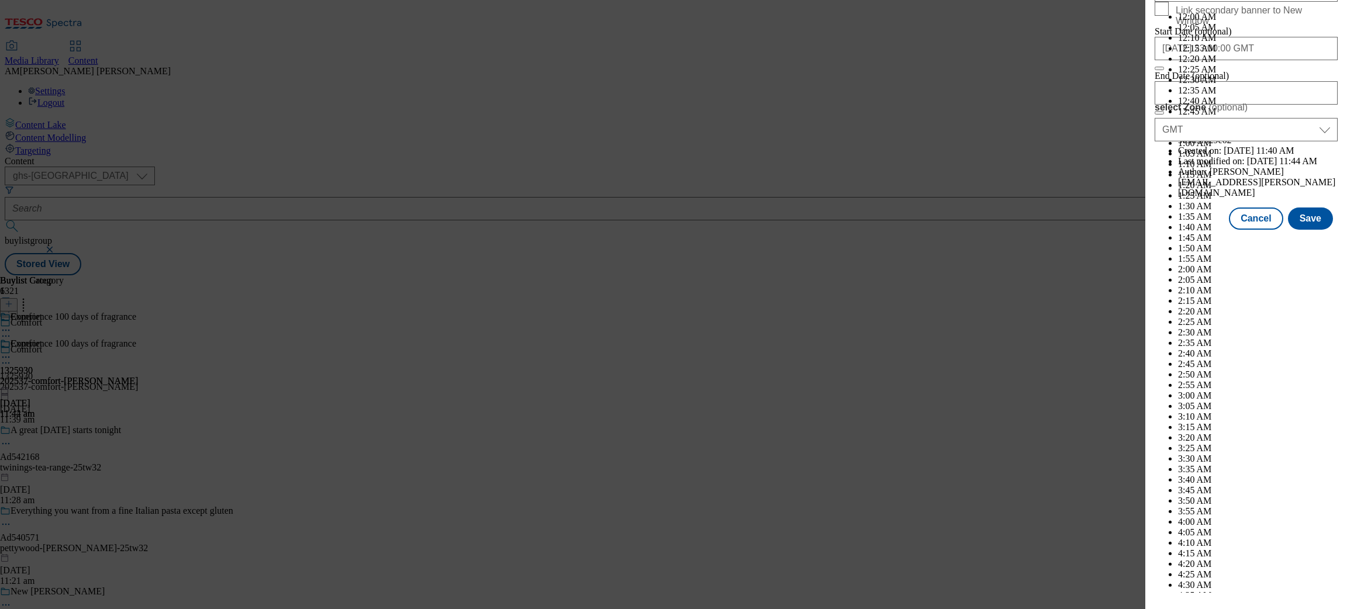
select select "December"
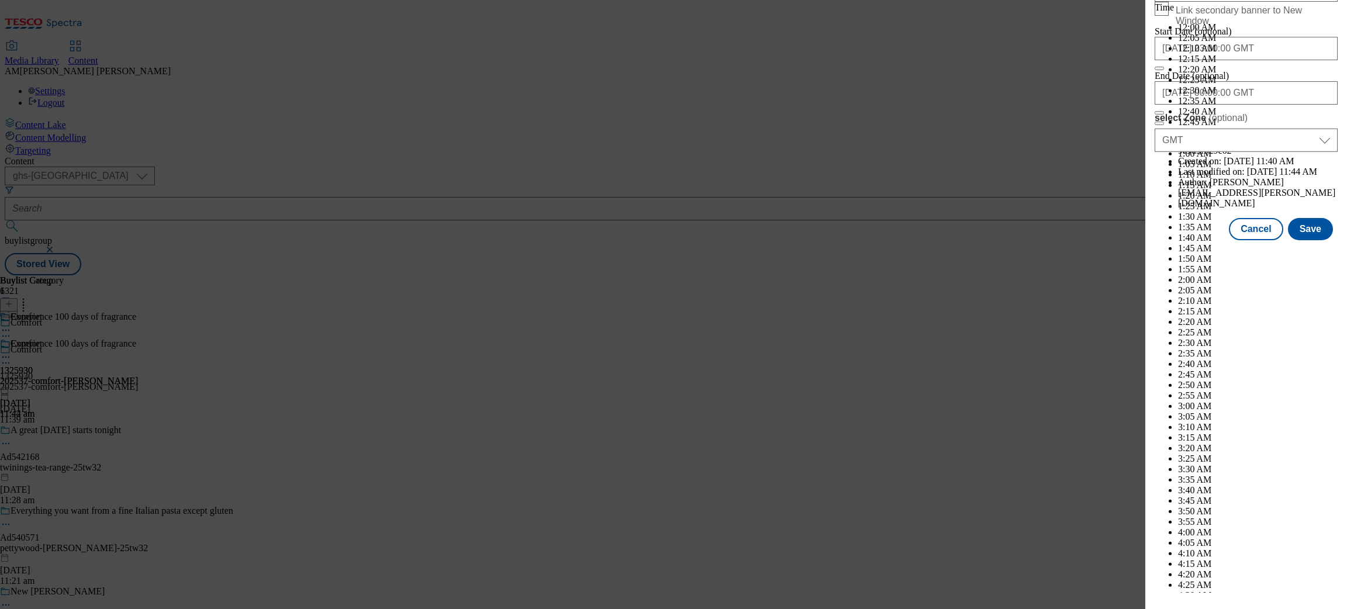
click at [1176, 240] on div "Cancel Save" at bounding box center [1246, 229] width 183 height 22
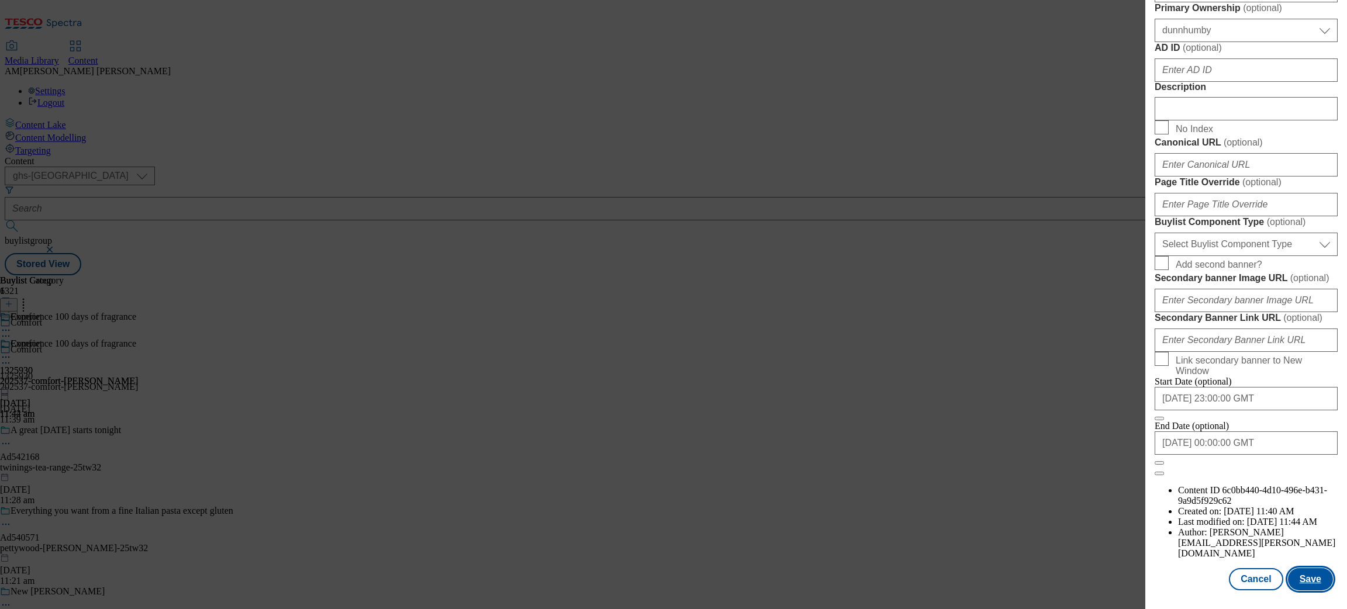
click at [1197, 541] on button "Save" at bounding box center [1310, 579] width 45 height 22
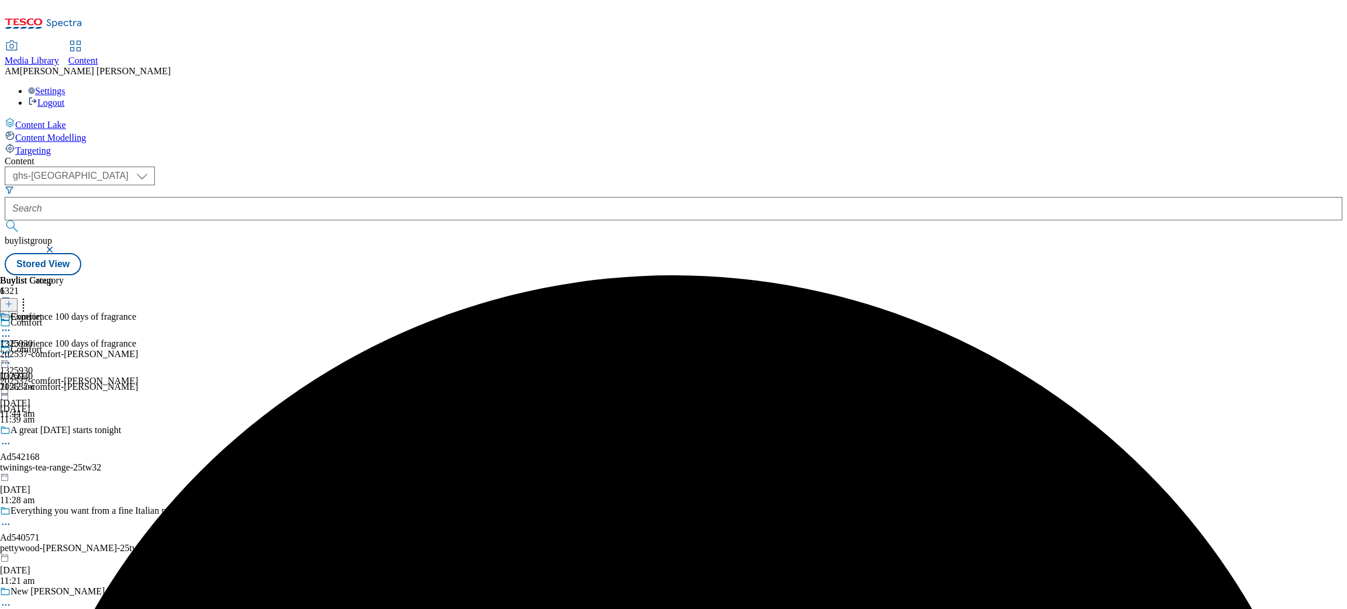
click at [138, 349] on div "202537-comfort-[PERSON_NAME]" at bounding box center [69, 354] width 138 height 11
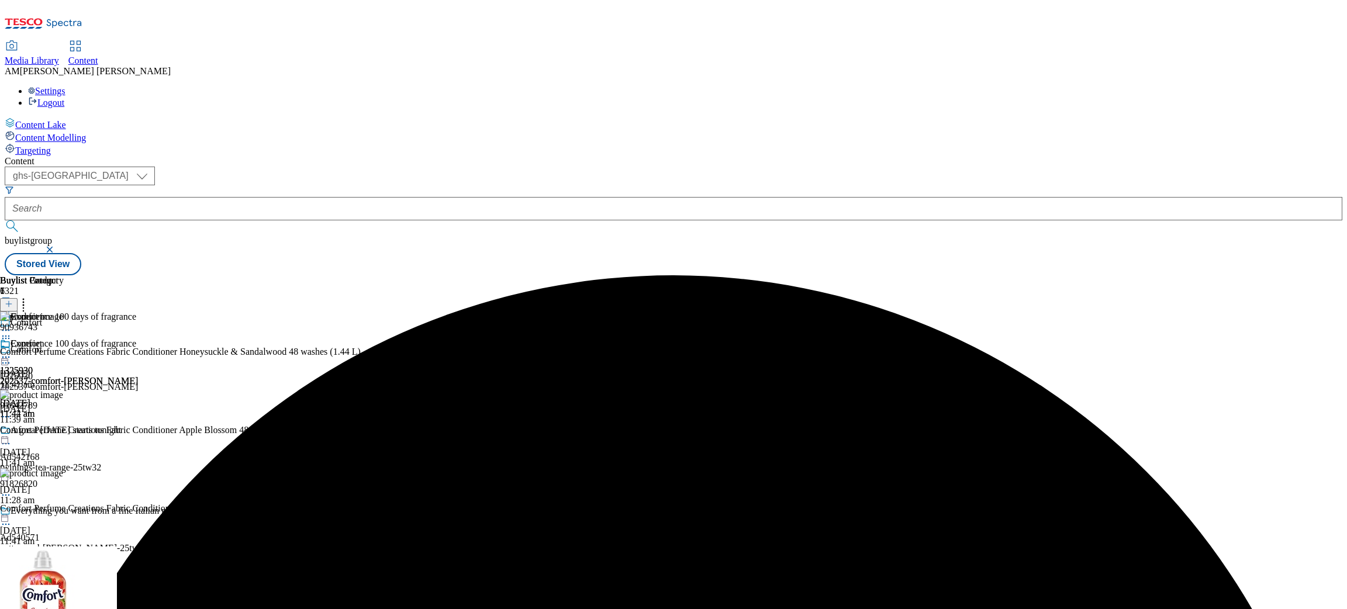
click at [12, 351] on icon at bounding box center [6, 357] width 12 height 12
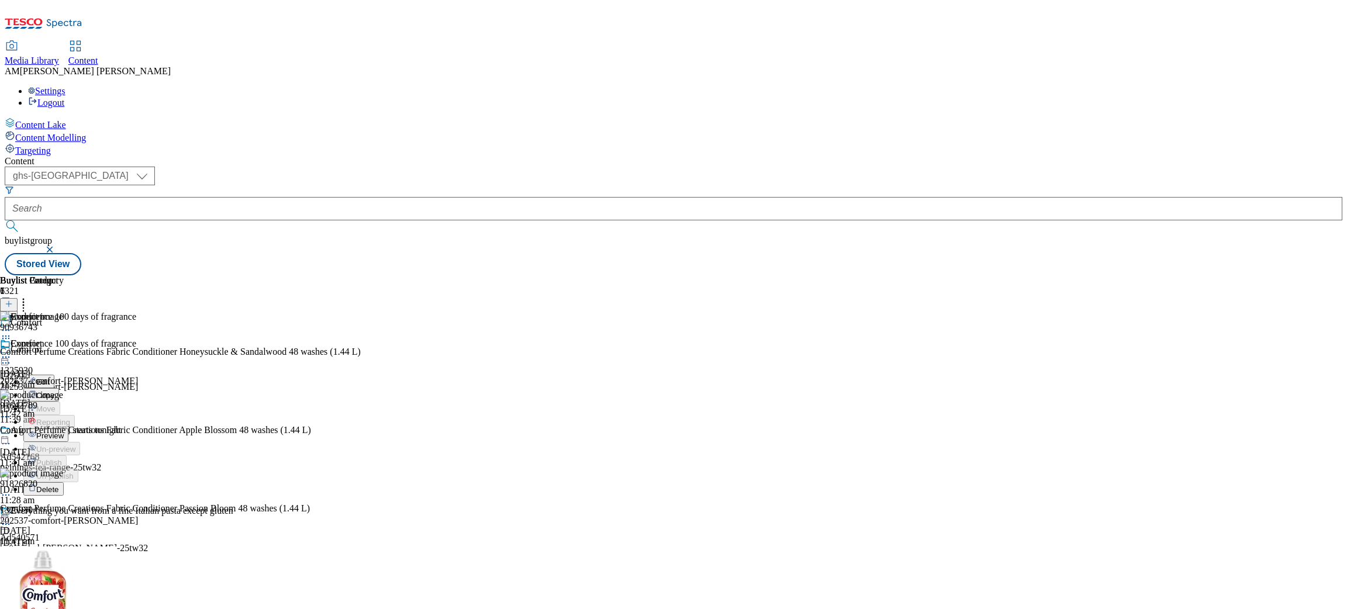
click at [68, 429] on button "Preview" at bounding box center [45, 435] width 45 height 13
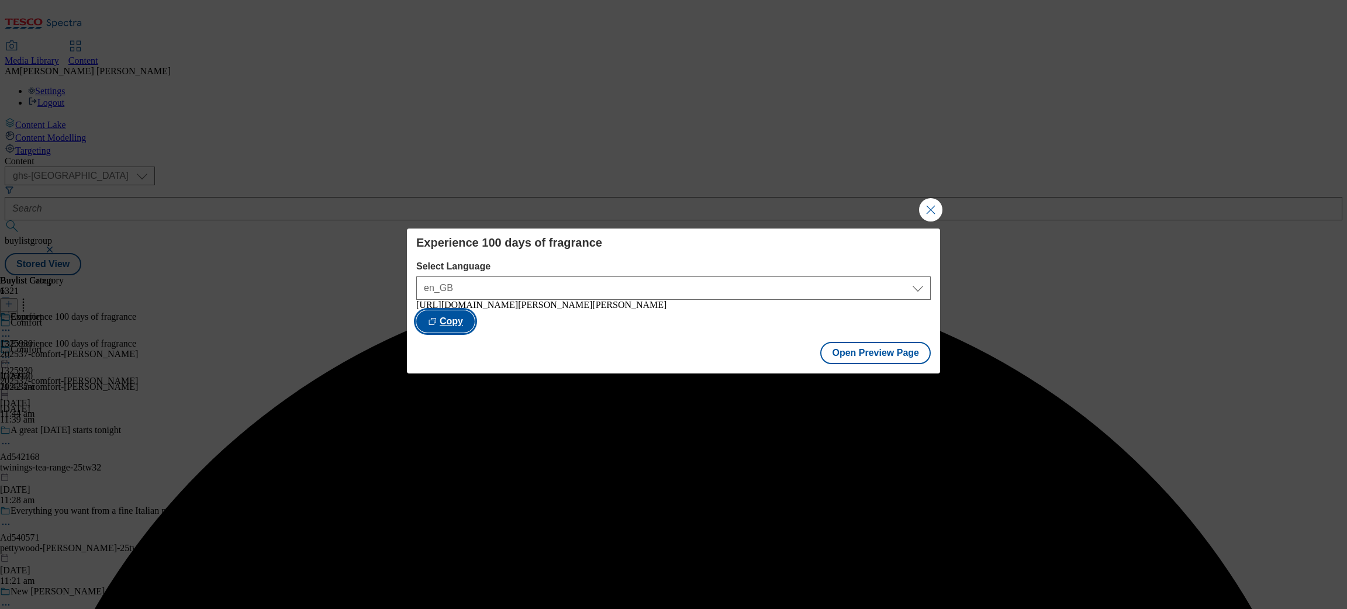
click at [475, 319] on button "Copy" at bounding box center [445, 321] width 58 height 22
click at [928, 207] on button "Close Modal" at bounding box center [930, 209] width 23 height 23
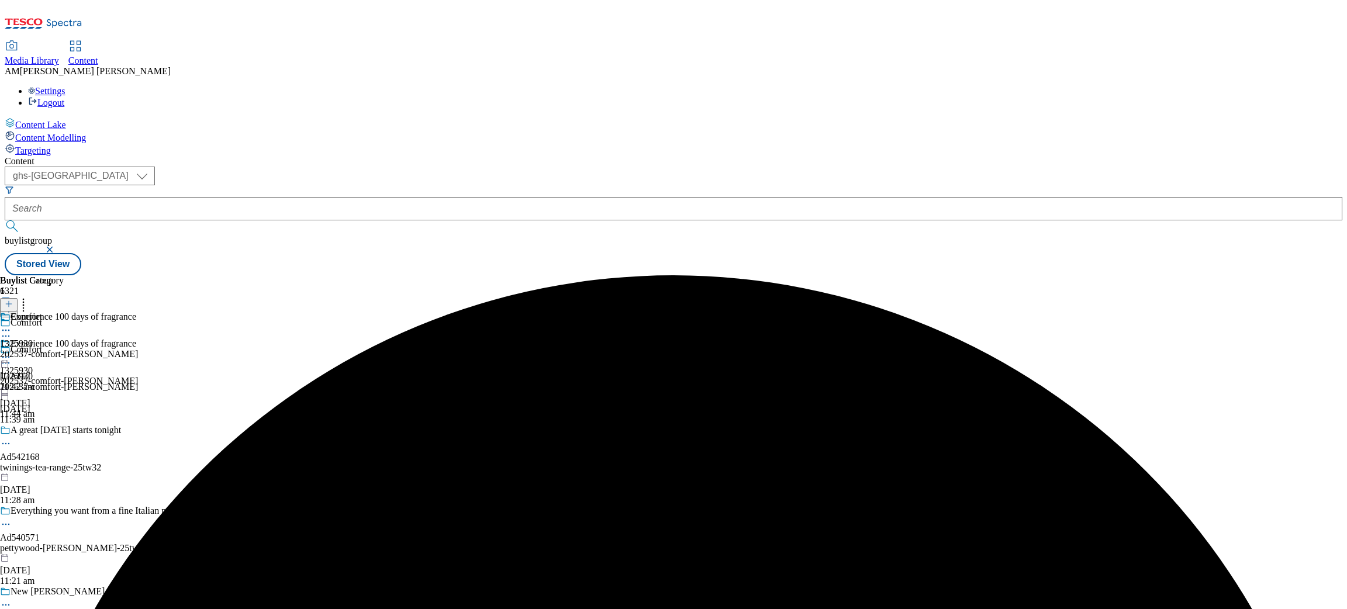
click at [12, 351] on icon at bounding box center [6, 357] width 12 height 12
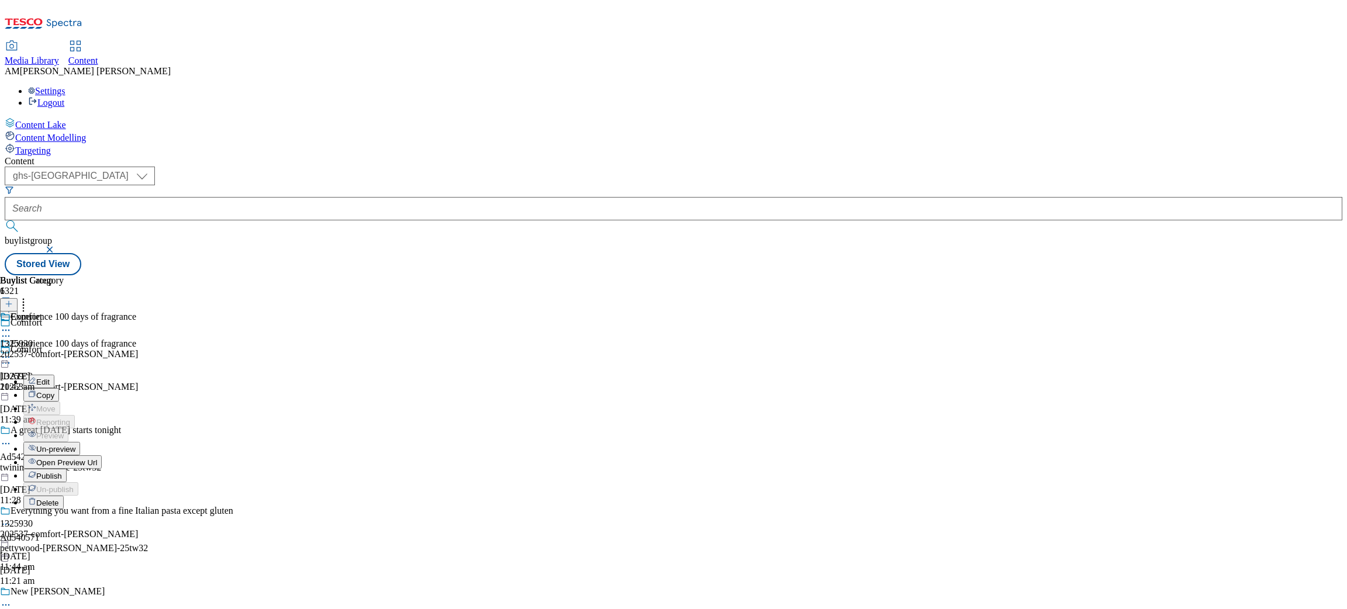
click at [67, 469] on button "Publish" at bounding box center [44, 475] width 43 height 13
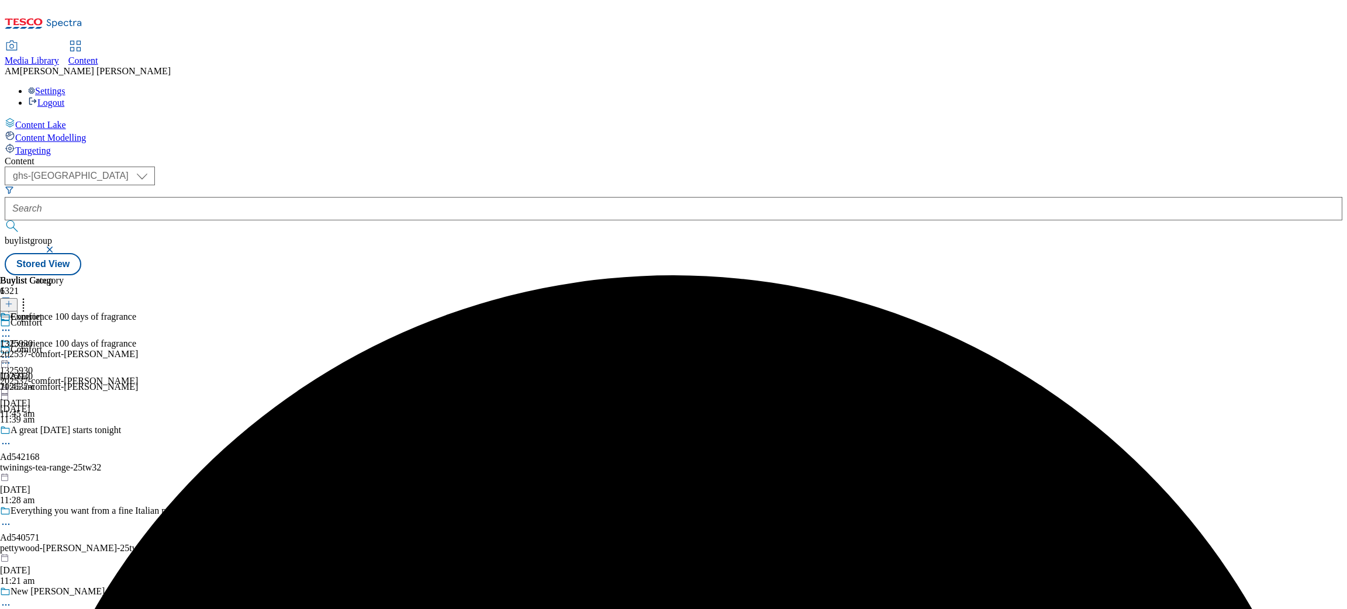
click at [138, 312] on div "Comfort 1325930 202537-comfort-[PERSON_NAME] [DATE] 11:45 am" at bounding box center [69, 352] width 138 height 81
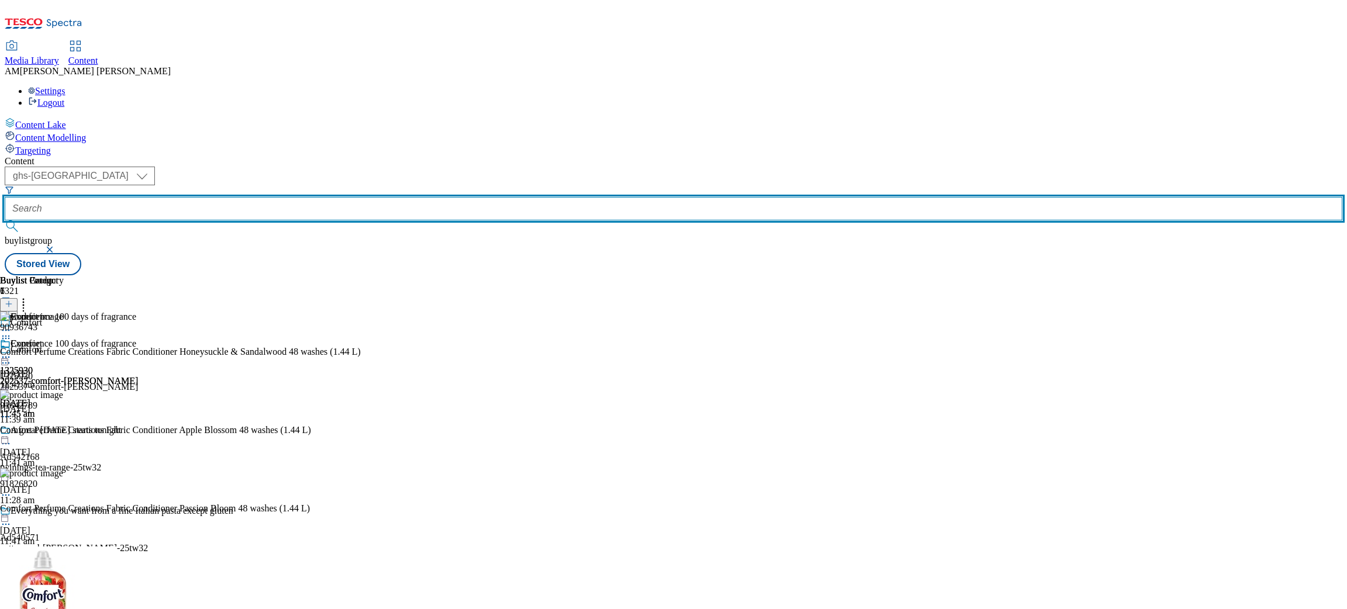
click at [292, 197] on input "text" at bounding box center [674, 208] width 1338 height 23
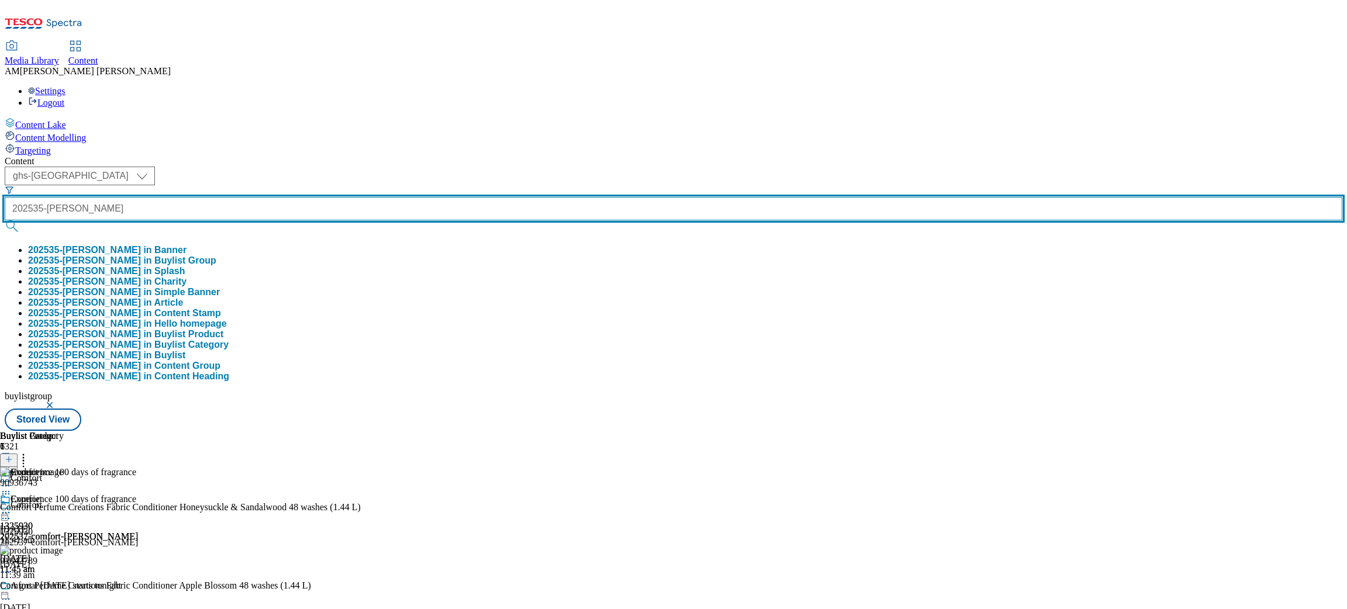
type input "202535-[PERSON_NAME]"
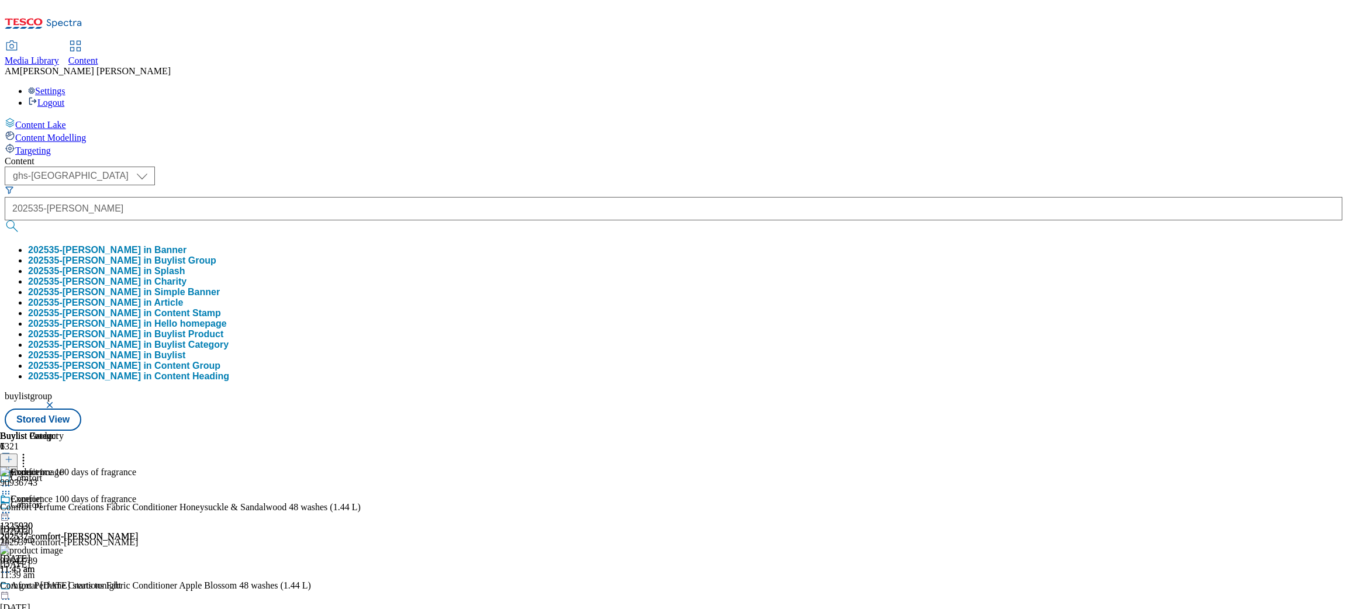
click at [508, 156] on div "Content ( optional ) ghs-roi ghs-[GEOGRAPHIC_DATA] ghs-uk 202535-[PERSON_NAME] …" at bounding box center [674, 293] width 1338 height 275
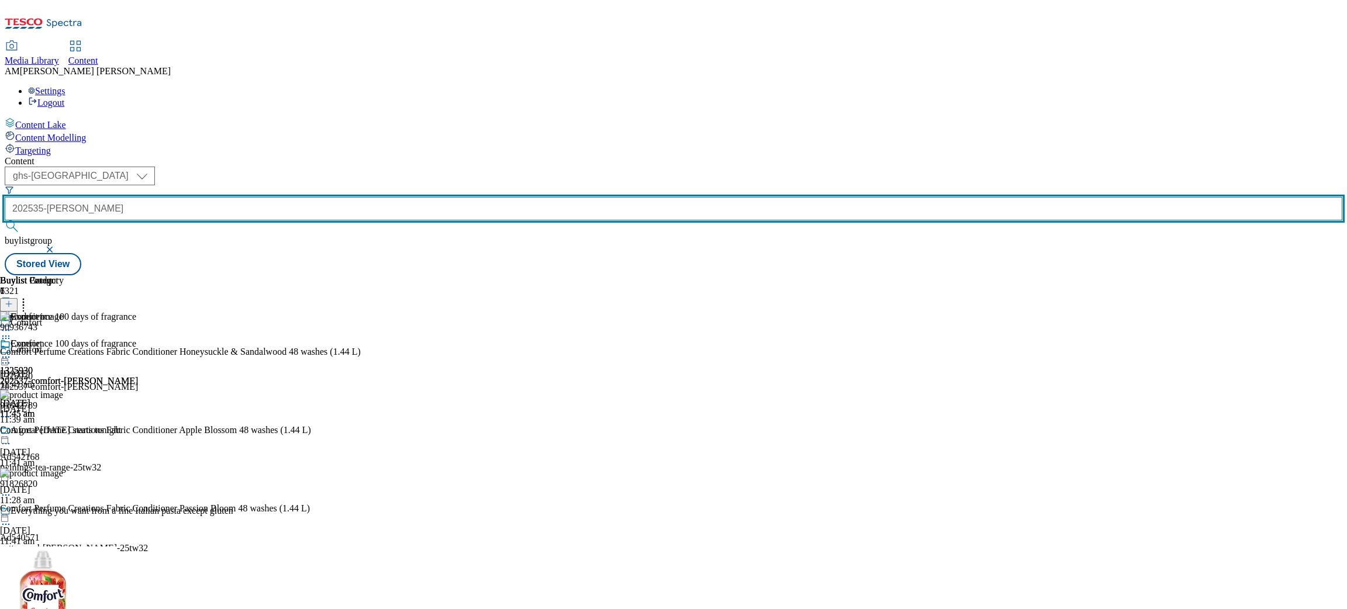
click at [284, 197] on input "202535-[PERSON_NAME]" at bounding box center [674, 208] width 1338 height 23
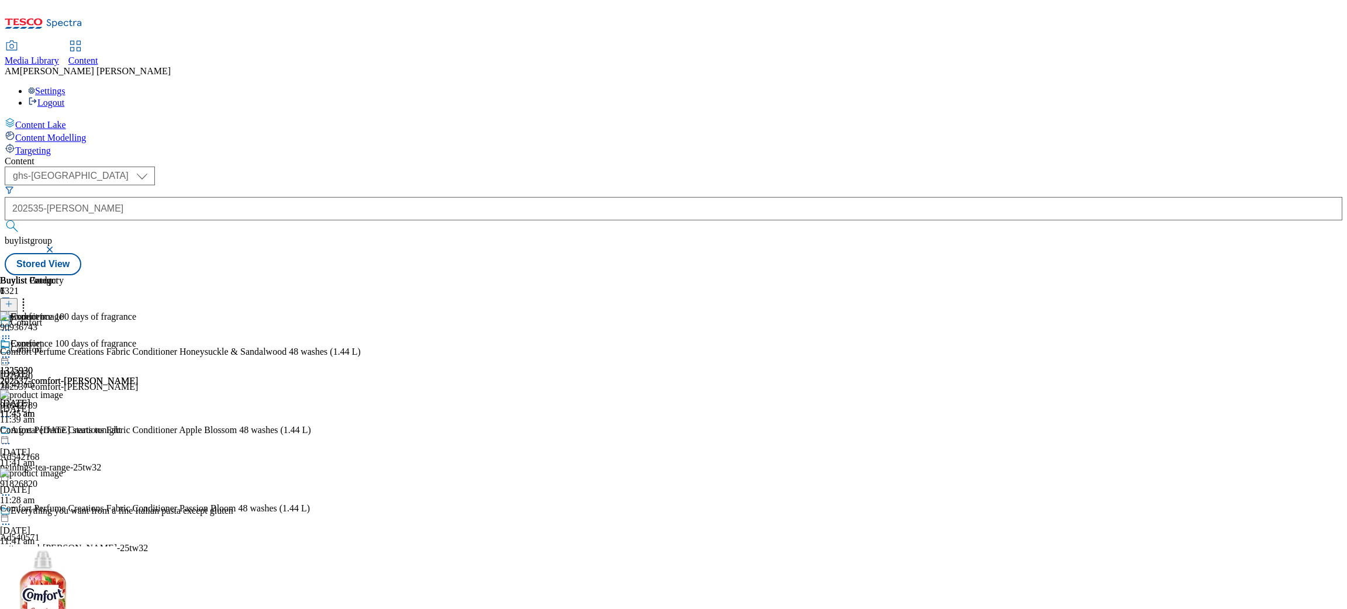
click at [12, 351] on icon at bounding box center [6, 357] width 12 height 12
click at [54, 375] on button "Edit" at bounding box center [38, 381] width 31 height 13
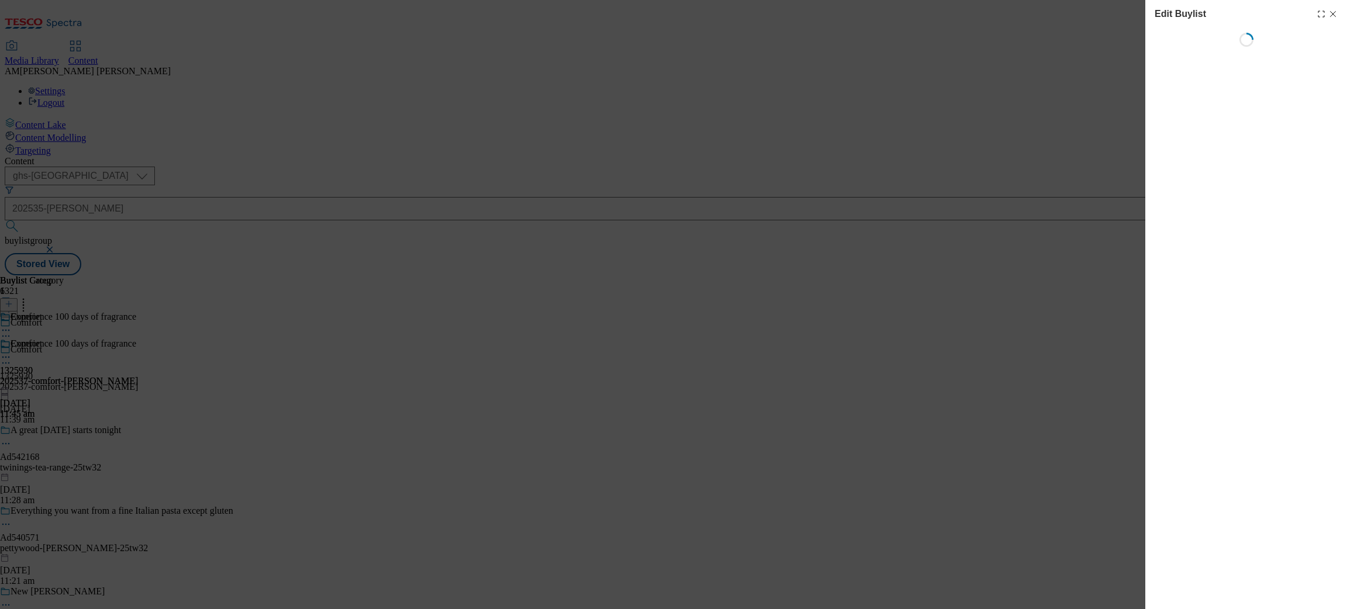
select select "evergreen"
select select "dunnhumby"
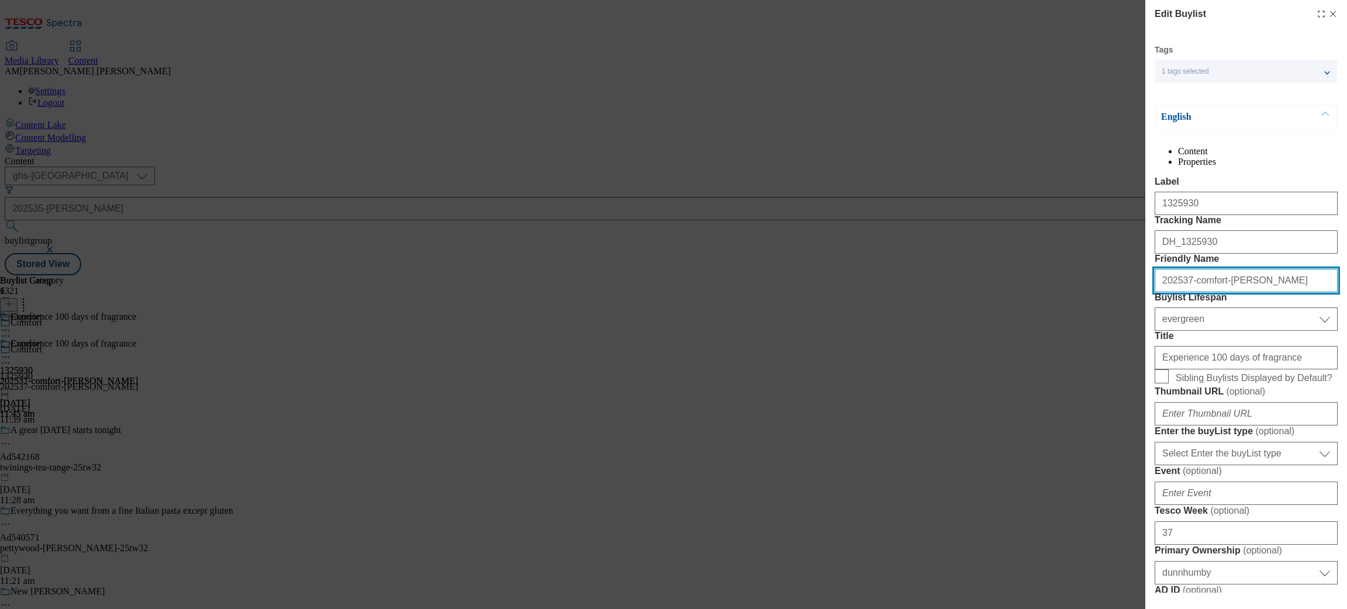
click at [1197, 292] on input "202537-comfort-[PERSON_NAME]" at bounding box center [1246, 280] width 183 height 23
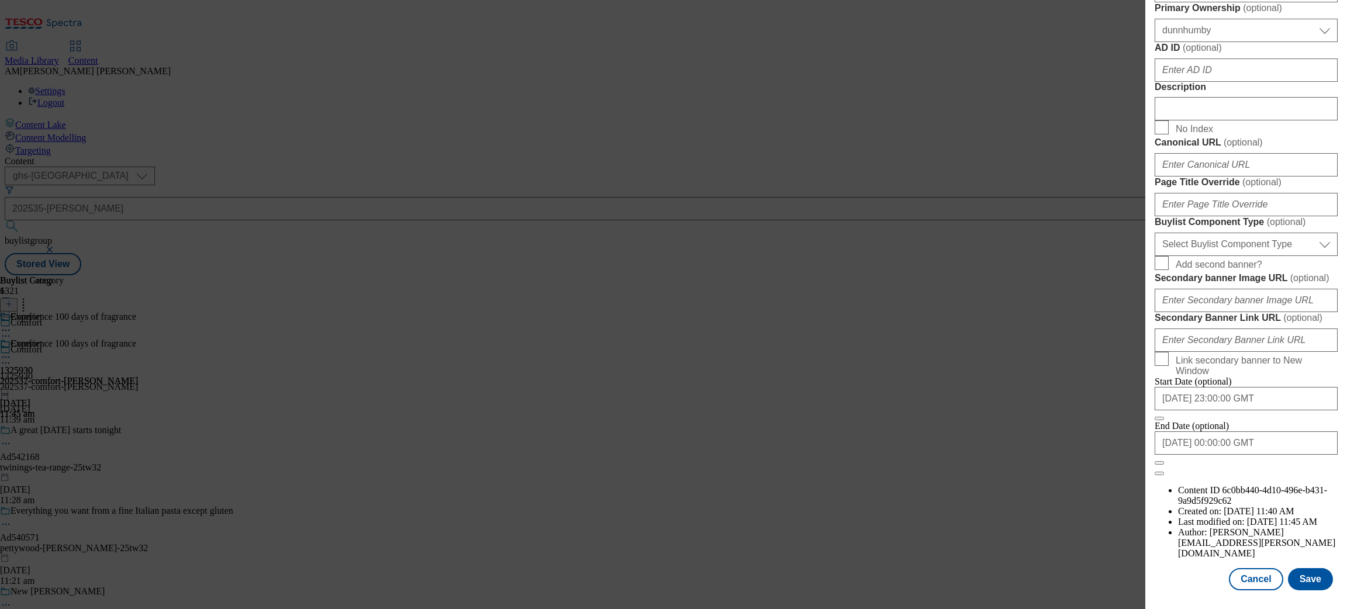
scroll to position [893, 0]
type input "202537-comfort-go"
click at [1197, 541] on button "Save" at bounding box center [1310, 579] width 45 height 22
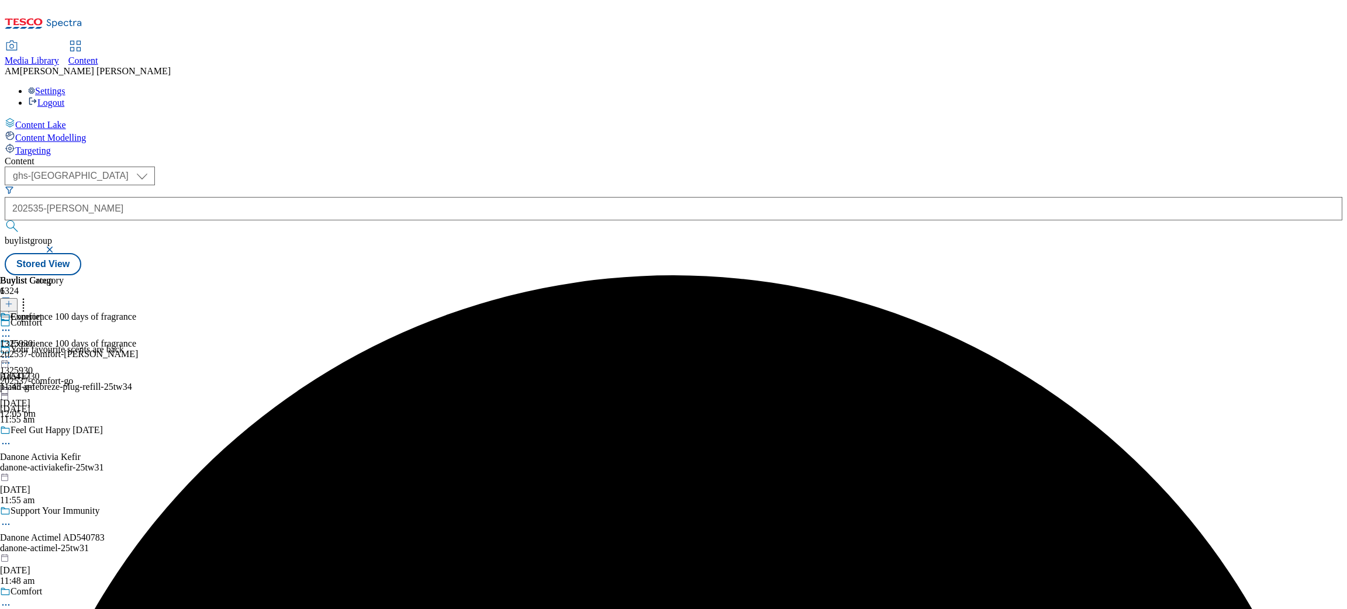
click at [233, 317] on div "Comfort" at bounding box center [116, 330] width 233 height 27
click at [138, 349] on div "202537-comfort-[PERSON_NAME]" at bounding box center [69, 354] width 138 height 11
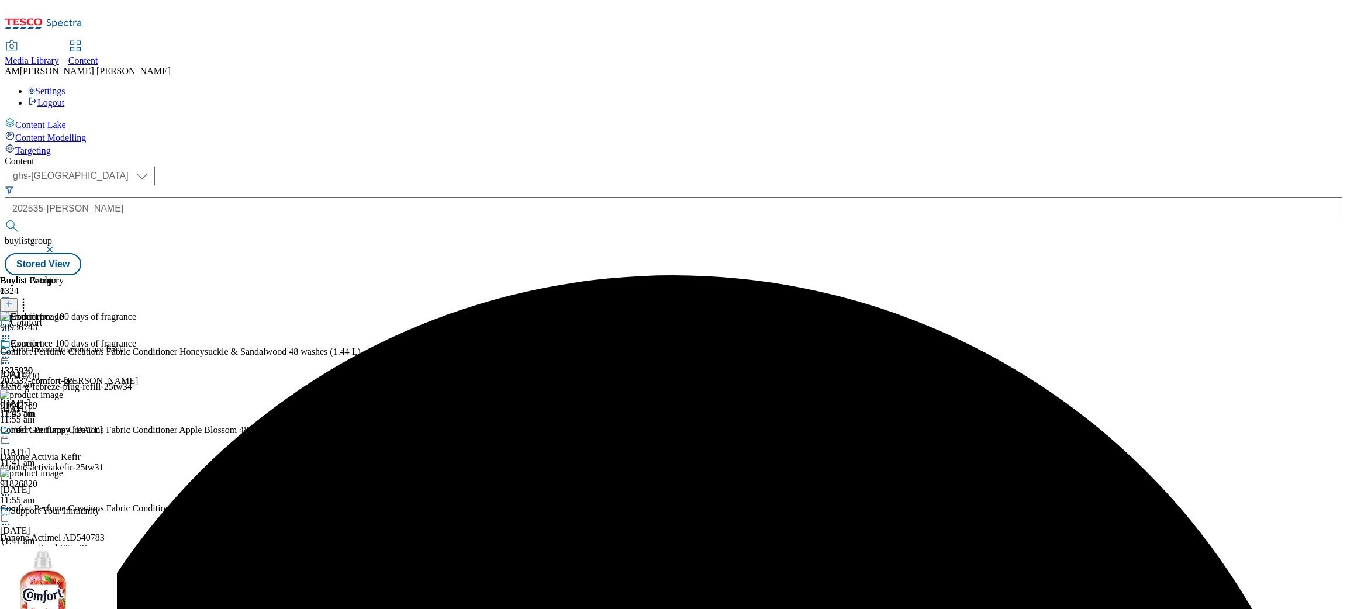
click at [138, 339] on div "Comfort 1325930 202537-comfort-[PERSON_NAME] [DATE] 11:45 am" at bounding box center [69, 379] width 138 height 81
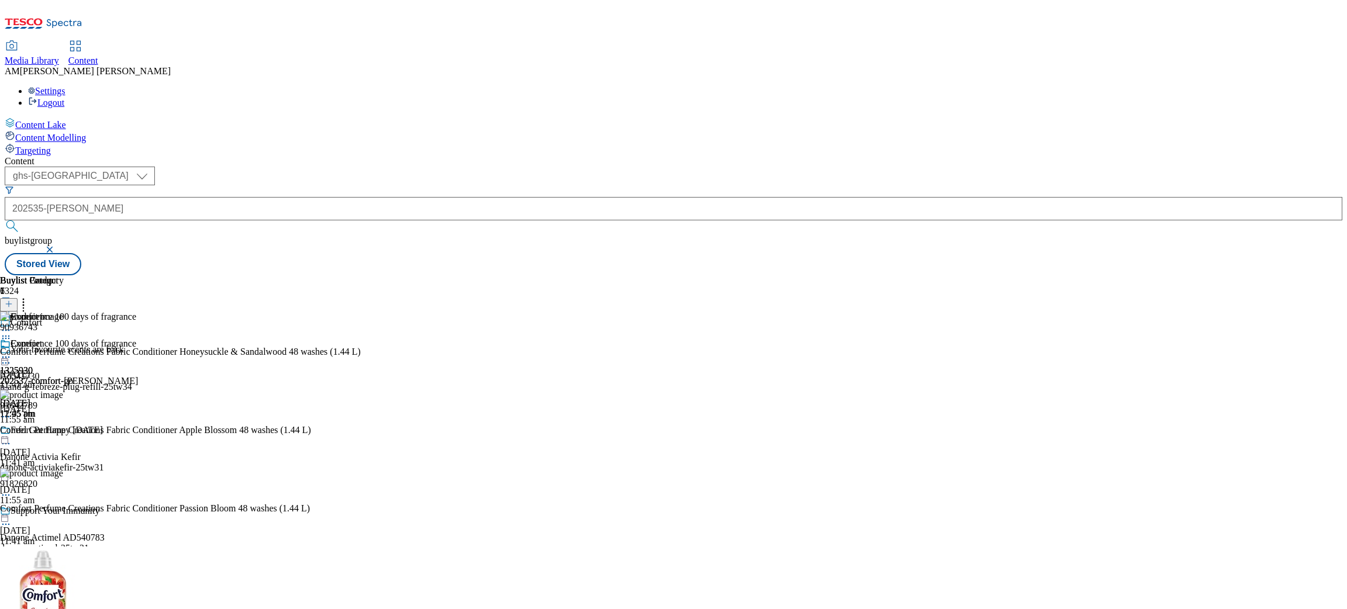
click at [12, 351] on icon at bounding box center [6, 357] width 12 height 12
click at [54, 375] on button "Edit" at bounding box center [38, 381] width 31 height 13
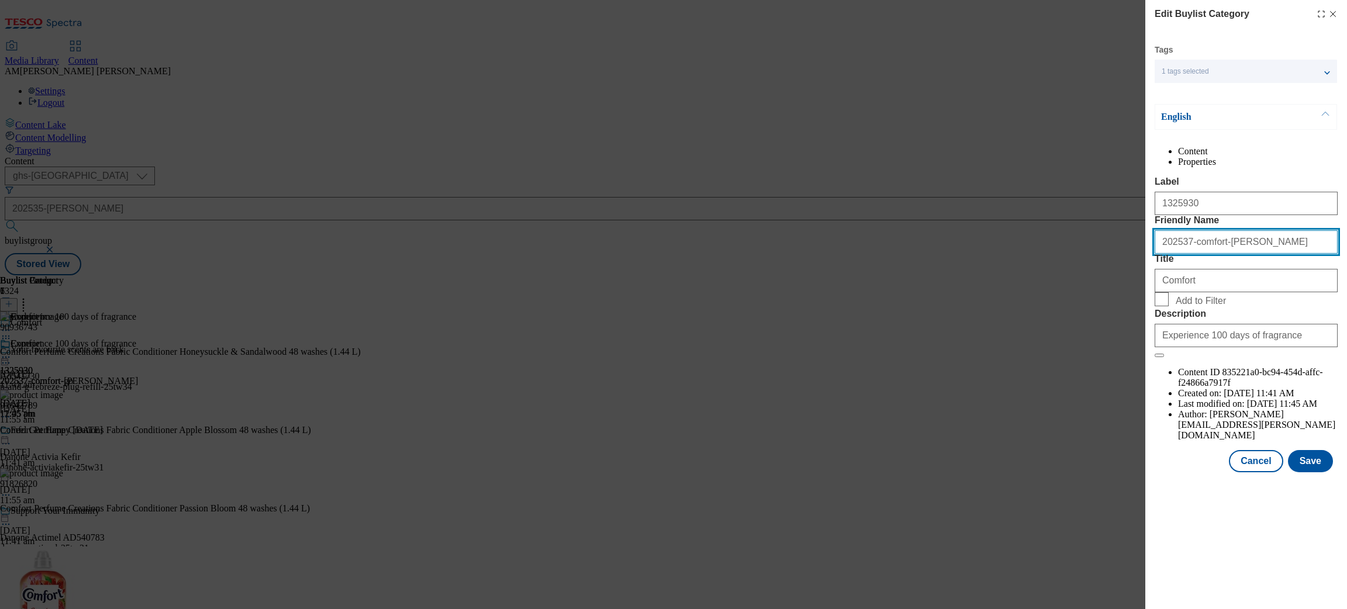
click at [1197, 254] on input "202537-comfort-[PERSON_NAME]" at bounding box center [1246, 241] width 183 height 23
type input "202537-comfort-go"
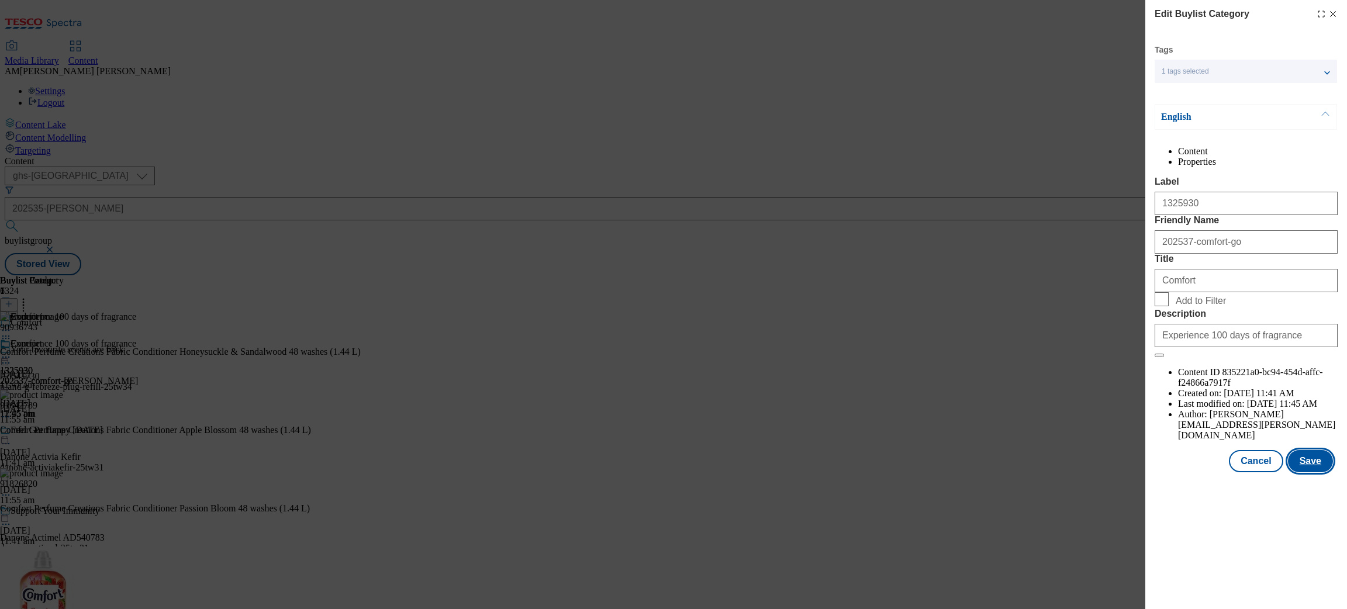
click at [1197, 472] on button "Save" at bounding box center [1310, 461] width 45 height 22
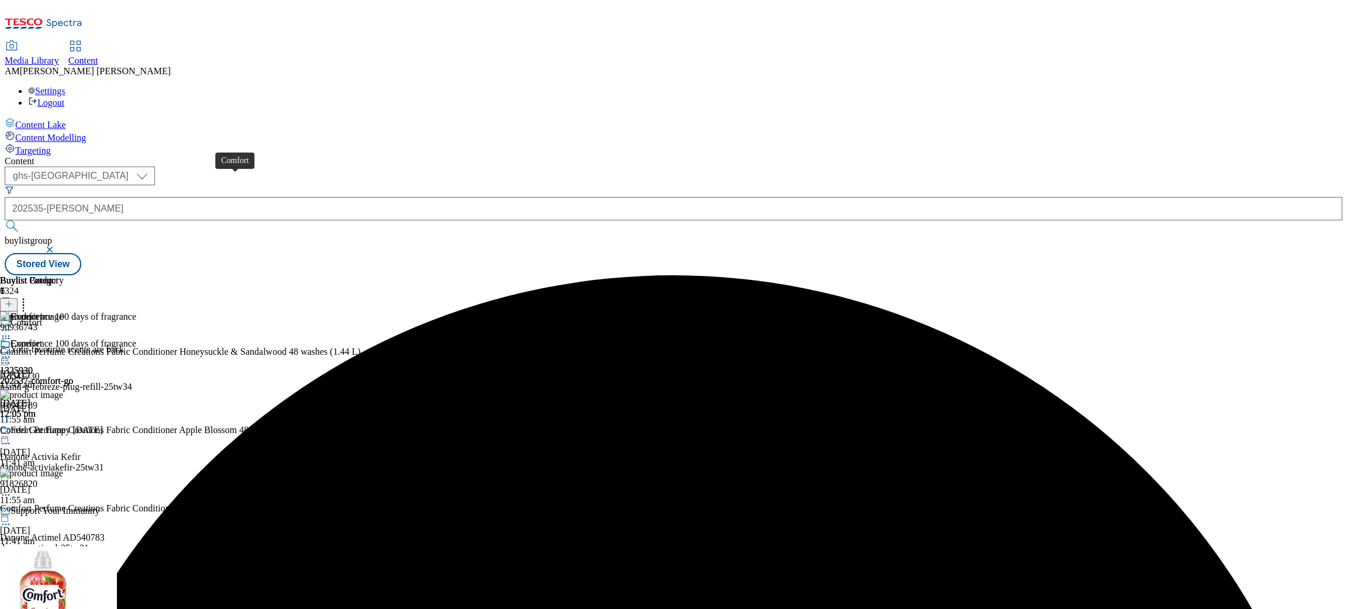
click at [42, 317] on div "Comfort" at bounding box center [27, 322] width 32 height 11
click at [7, 336] on circle at bounding box center [6, 337] width 2 height 2
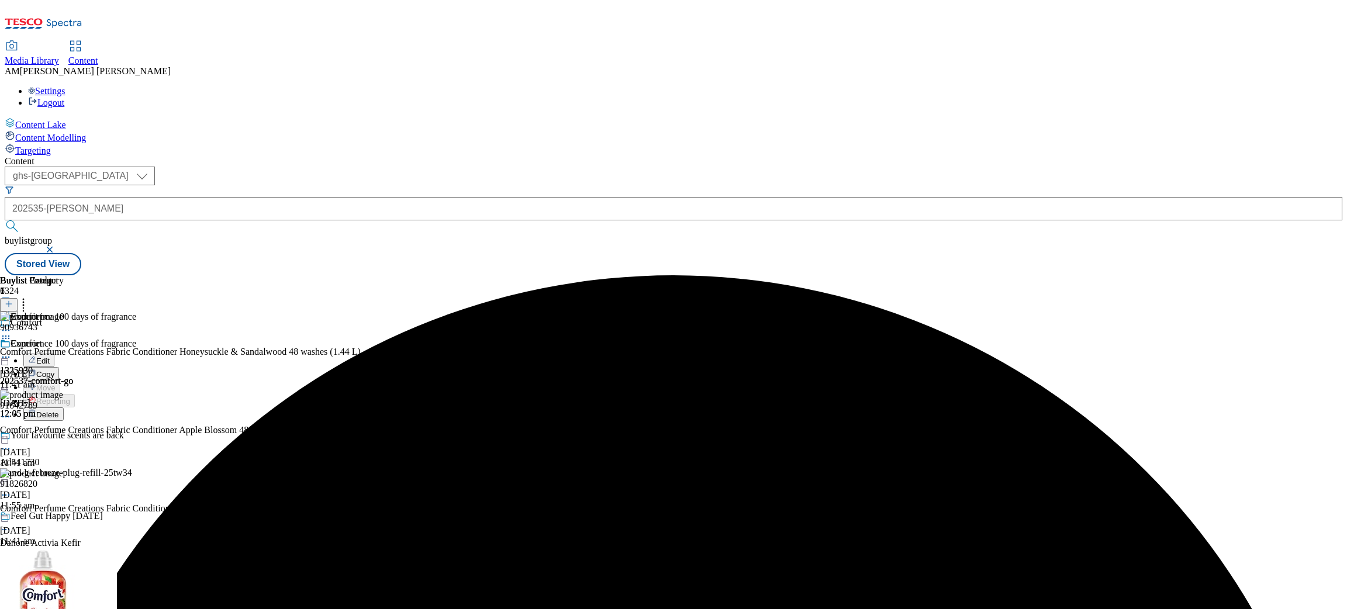
click at [54, 354] on button "Edit" at bounding box center [38, 360] width 31 height 13
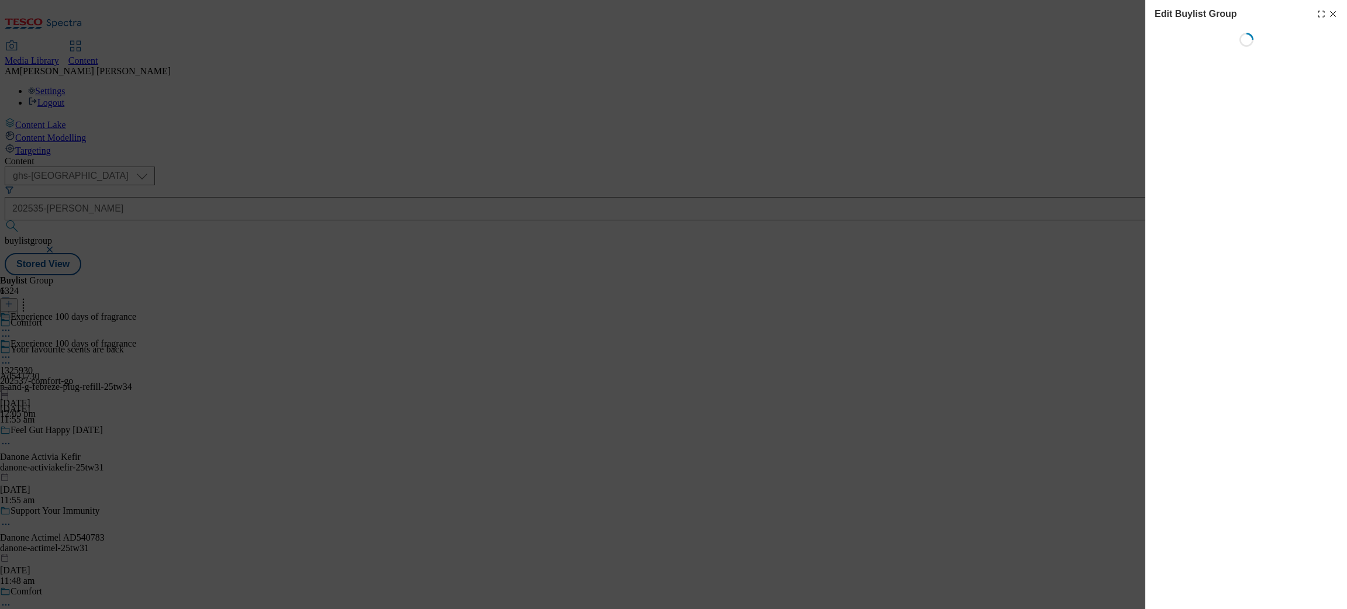
select select "default"
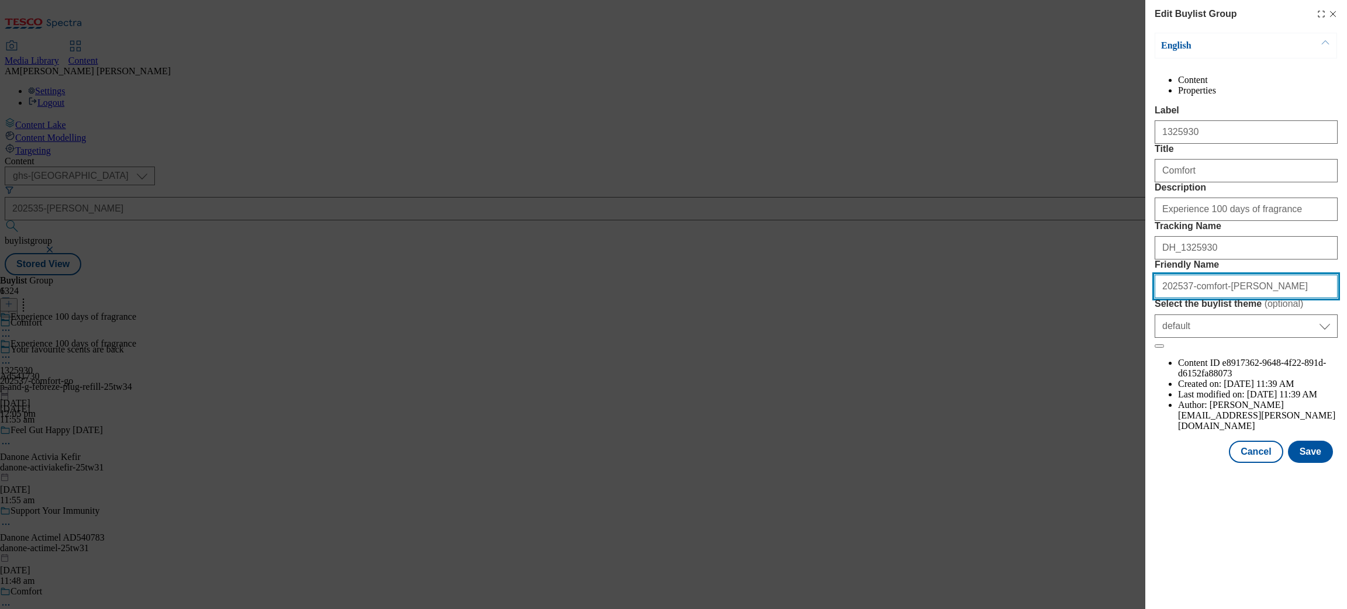
click at [1197, 298] on input "202537-comfort-[PERSON_NAME]" at bounding box center [1246, 286] width 183 height 23
type input "202537-comfort-go"
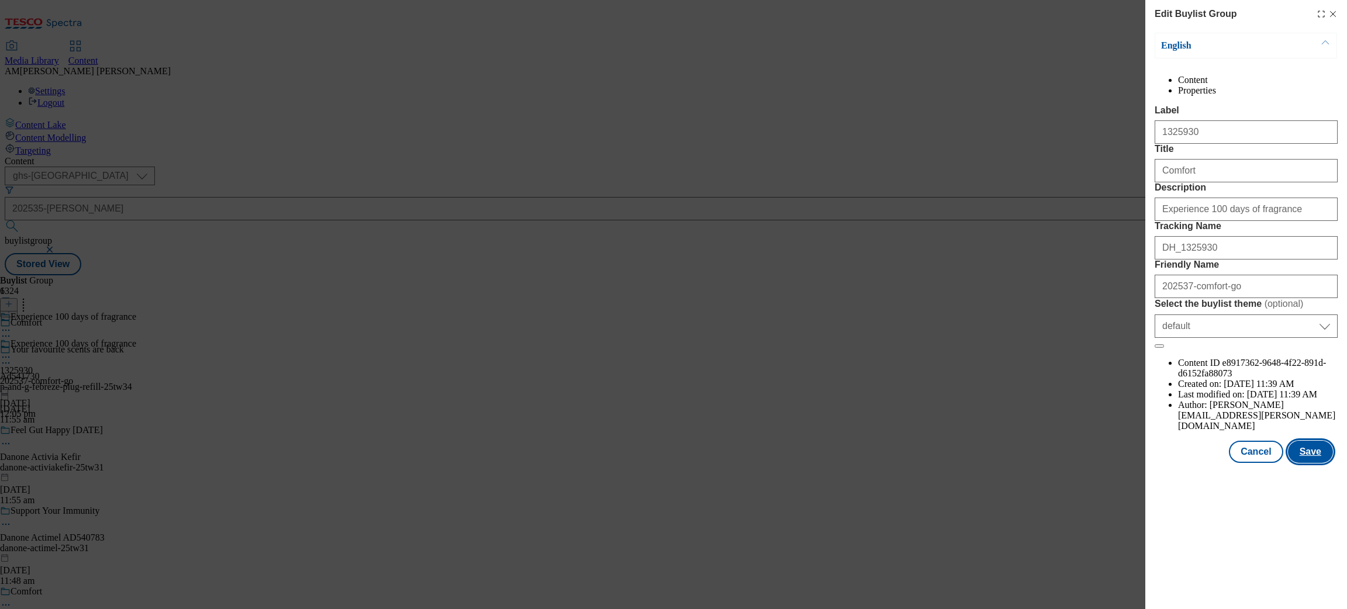
click at [1197, 463] on button "Save" at bounding box center [1310, 452] width 45 height 22
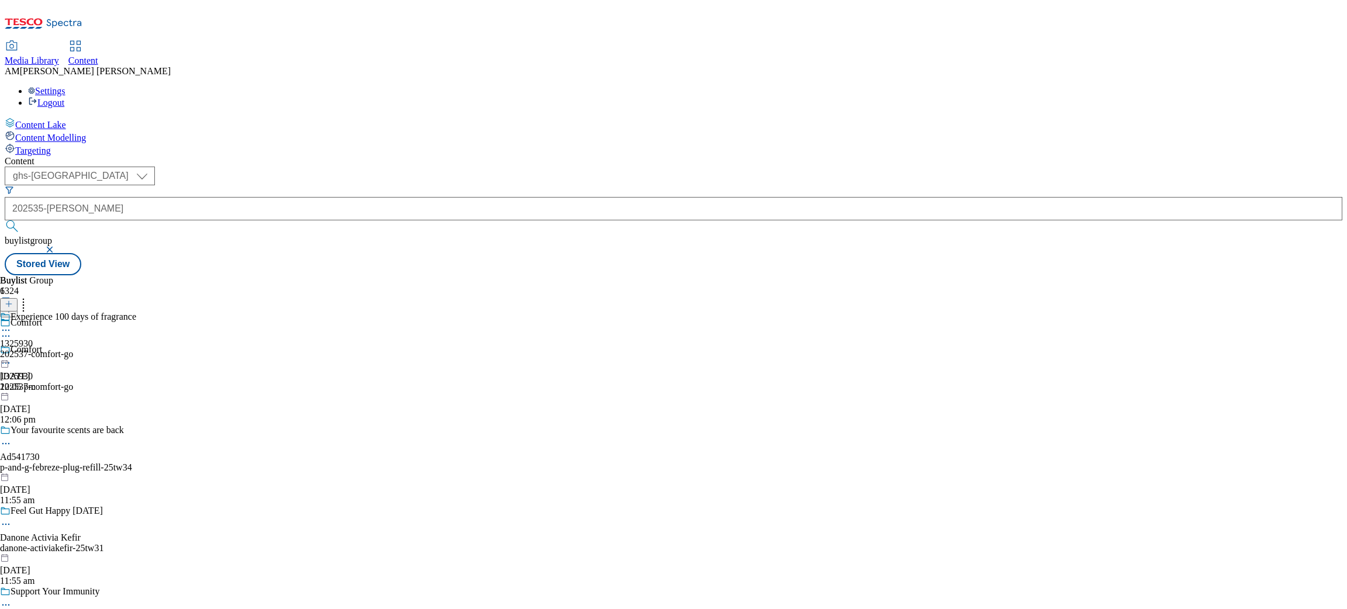
click at [136, 349] on div "202537-comfort-go" at bounding box center [68, 354] width 136 height 11
click at [136, 376] on div "202537-comfort-go" at bounding box center [68, 381] width 136 height 11
click at [73, 349] on div "202537-comfort-go" at bounding box center [36, 354] width 73 height 11
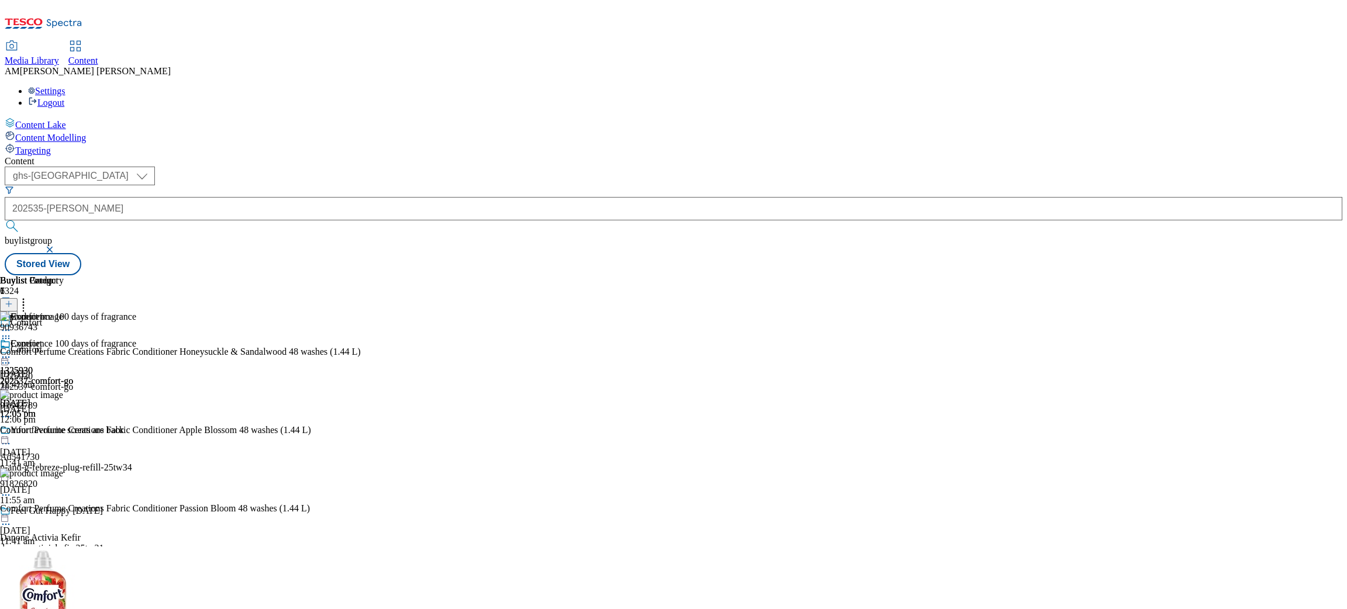
click at [73, 376] on div "202537-comfort-go" at bounding box center [36, 381] width 73 height 11
click at [12, 351] on icon at bounding box center [6, 357] width 12 height 12
click at [64, 431] on span "Preview" at bounding box center [49, 435] width 27 height 9
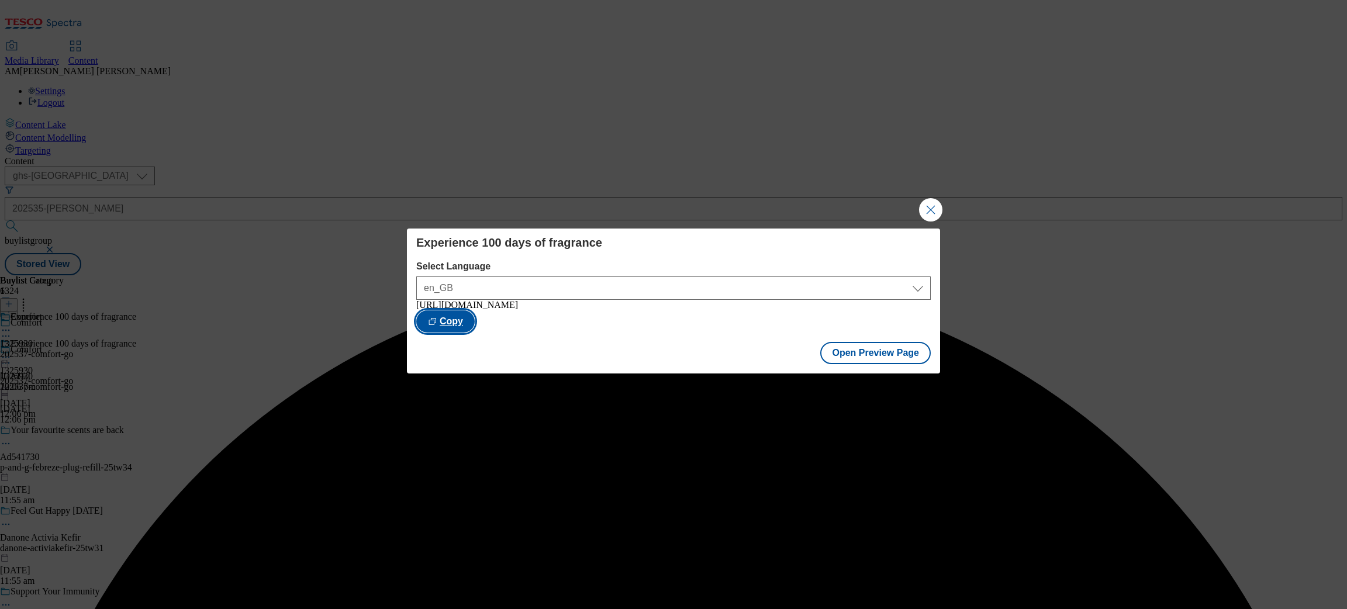
click at [475, 327] on button "Copy" at bounding box center [445, 321] width 58 height 22
click at [931, 206] on button "Close Modal" at bounding box center [930, 209] width 23 height 23
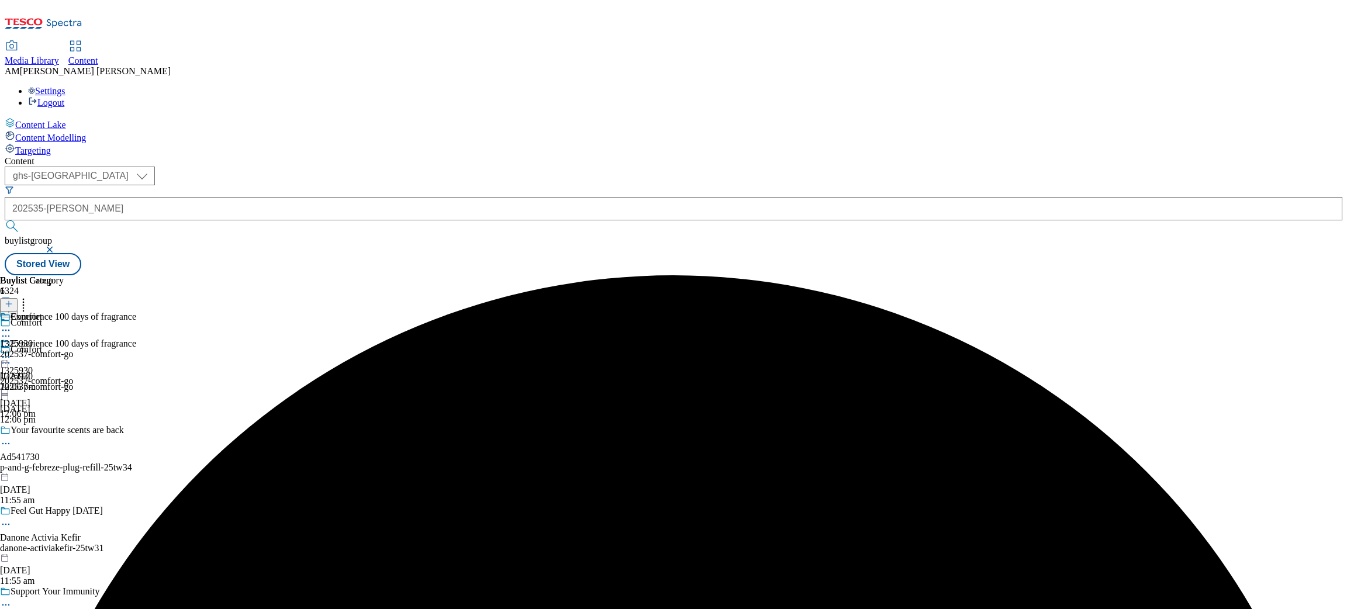
click at [73, 312] on div "Comfort 1325930 202537-comfort-go [DATE] 12:06 pm" at bounding box center [36, 352] width 73 height 81
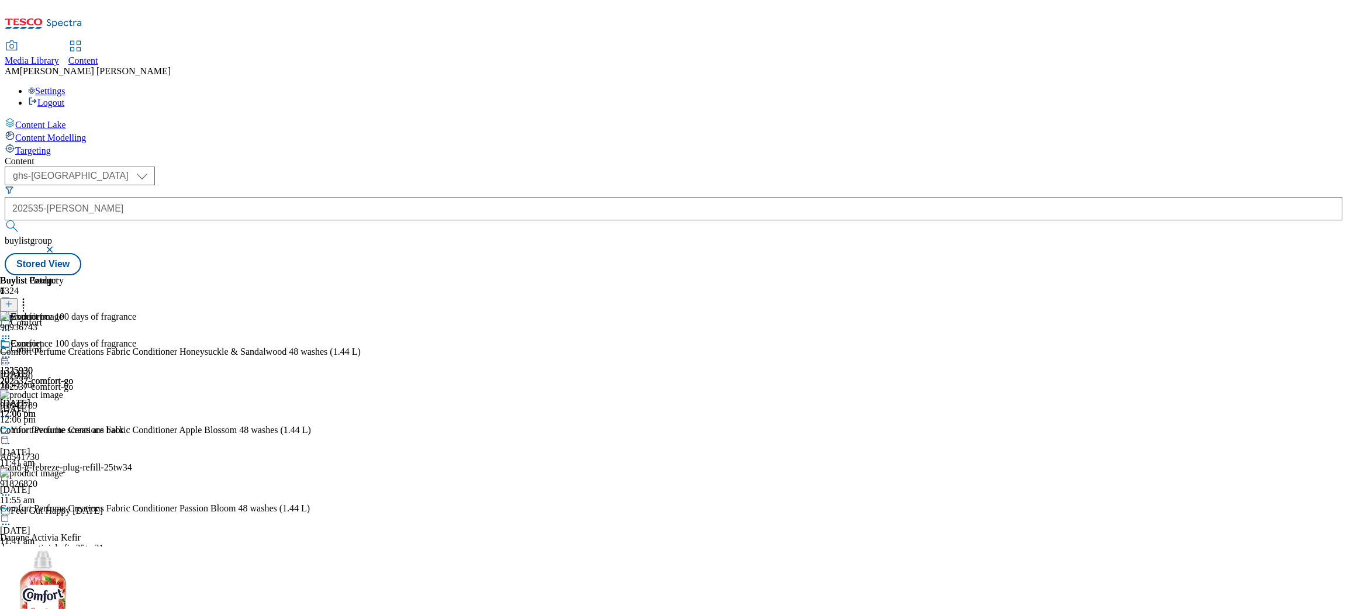
click at [136, 339] on div "Experience 100 days of fragrance" at bounding box center [68, 352] width 136 height 27
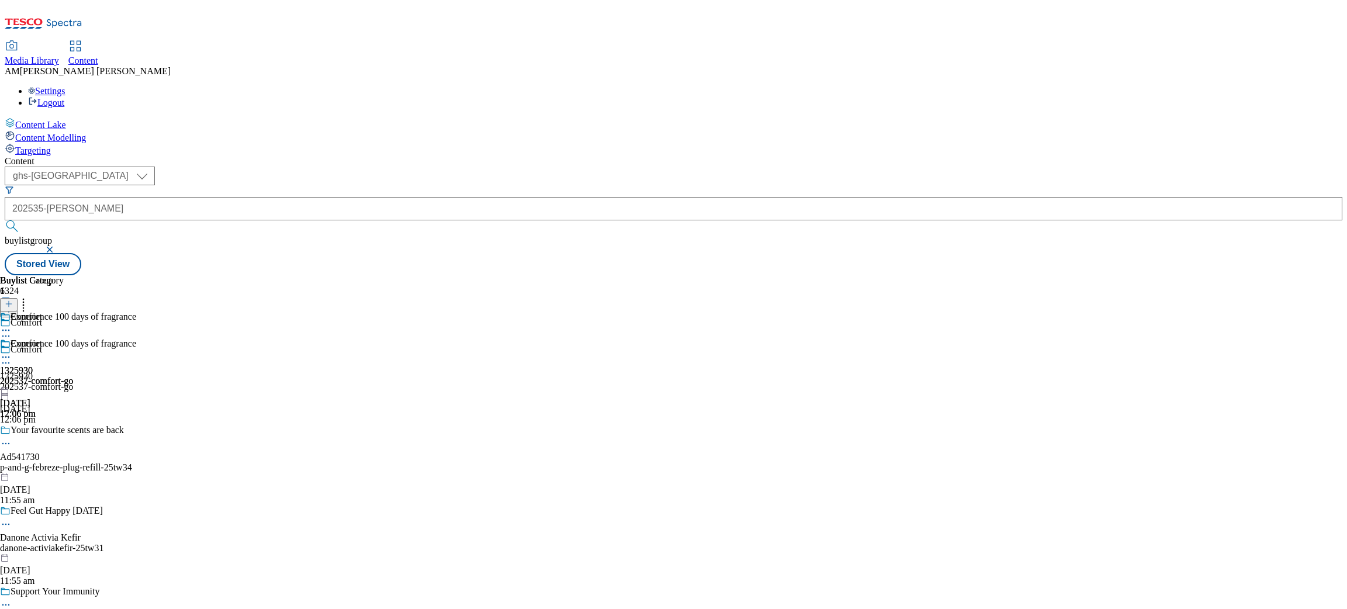
click at [12, 351] on icon at bounding box center [6, 357] width 12 height 12
click at [62, 472] on span "Publish" at bounding box center [49, 476] width 26 height 9
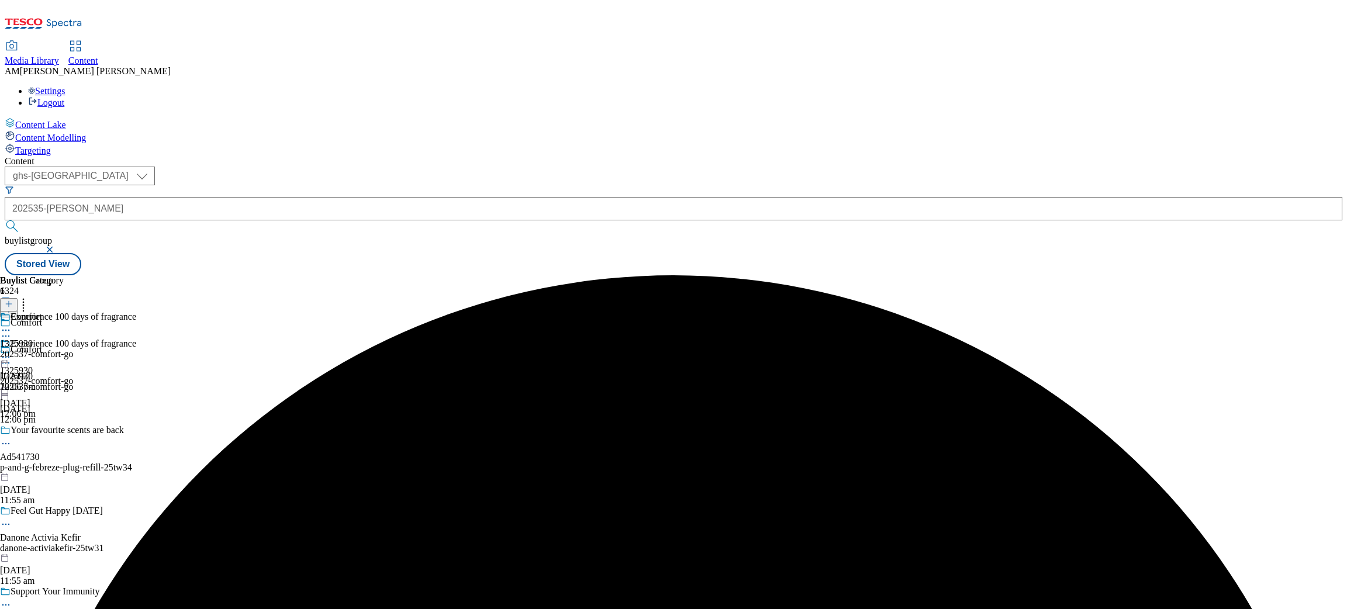
click at [73, 349] on div "202537-comfort-go" at bounding box center [36, 354] width 73 height 11
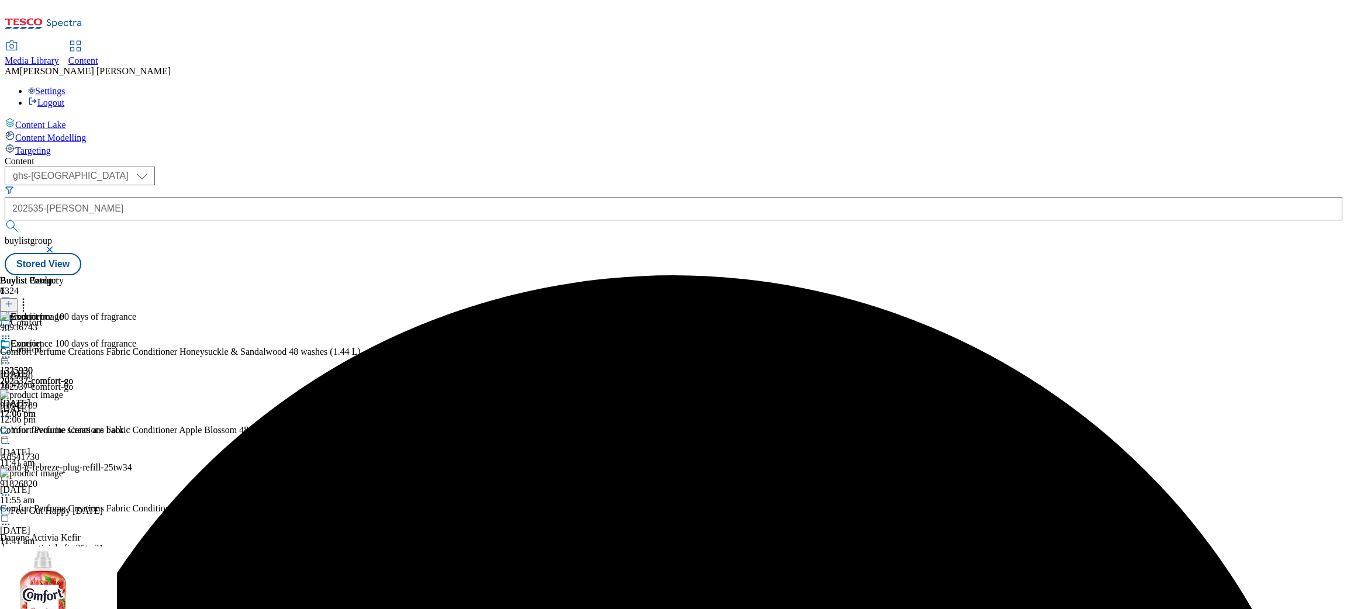
click at [73, 376] on div "202537-comfort-go" at bounding box center [36, 381] width 73 height 11
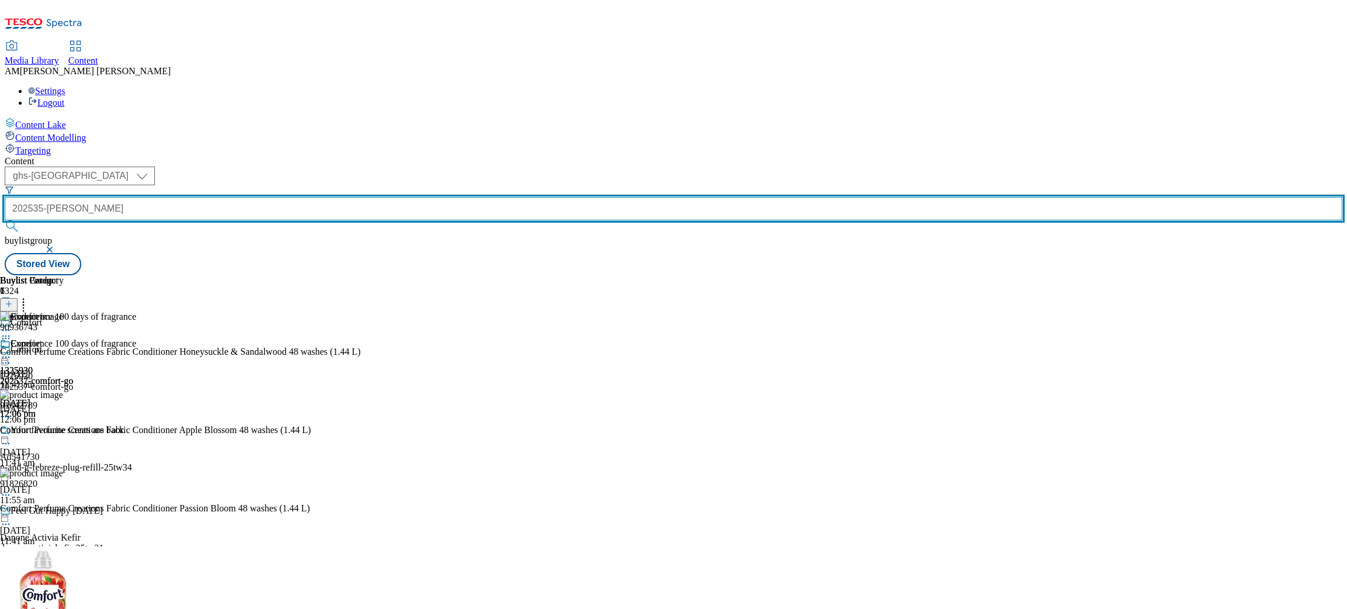
click at [313, 197] on input "202535-[PERSON_NAME]" at bounding box center [674, 208] width 1338 height 23
click at [285, 197] on input "202535-[PERSON_NAME]" at bounding box center [674, 208] width 1338 height 23
drag, startPoint x: 317, startPoint y: 88, endPoint x: 204, endPoint y: 83, distance: 112.9
click at [205, 167] on div "( optional ) ghs-roi ghs-[GEOGRAPHIC_DATA] ghs-uk 202535-[PERSON_NAME] buylistg…" at bounding box center [674, 210] width 1338 height 87
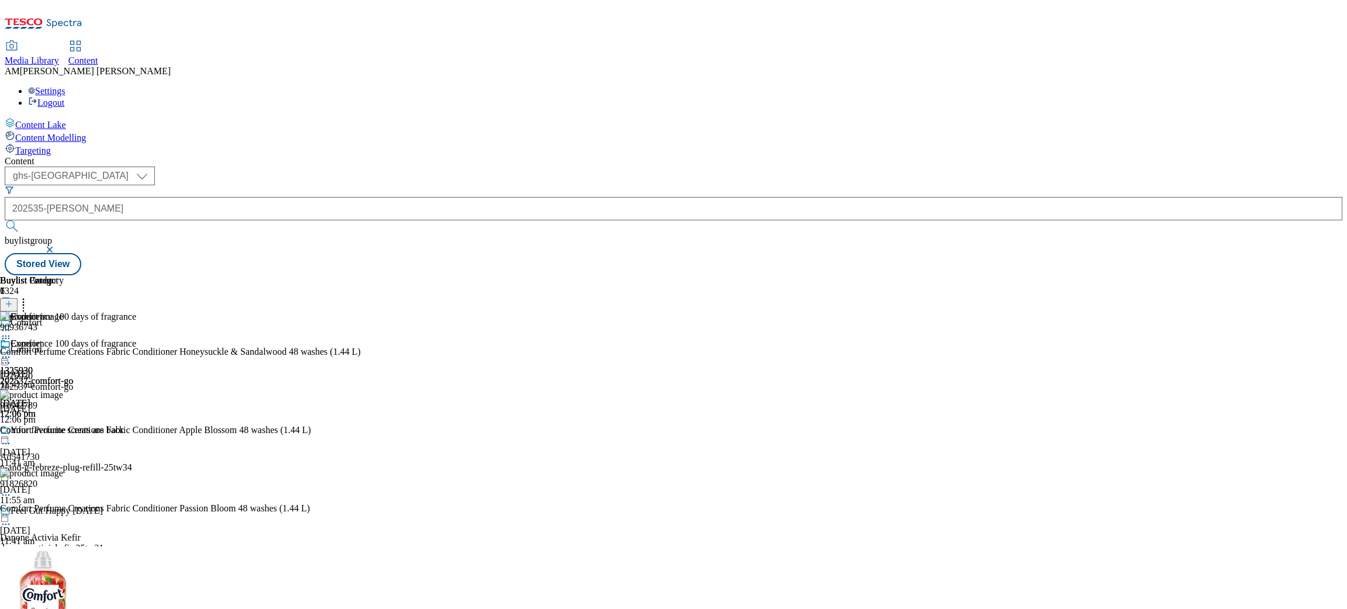
click at [21, 220] on button "submit" at bounding box center [13, 226] width 16 height 12
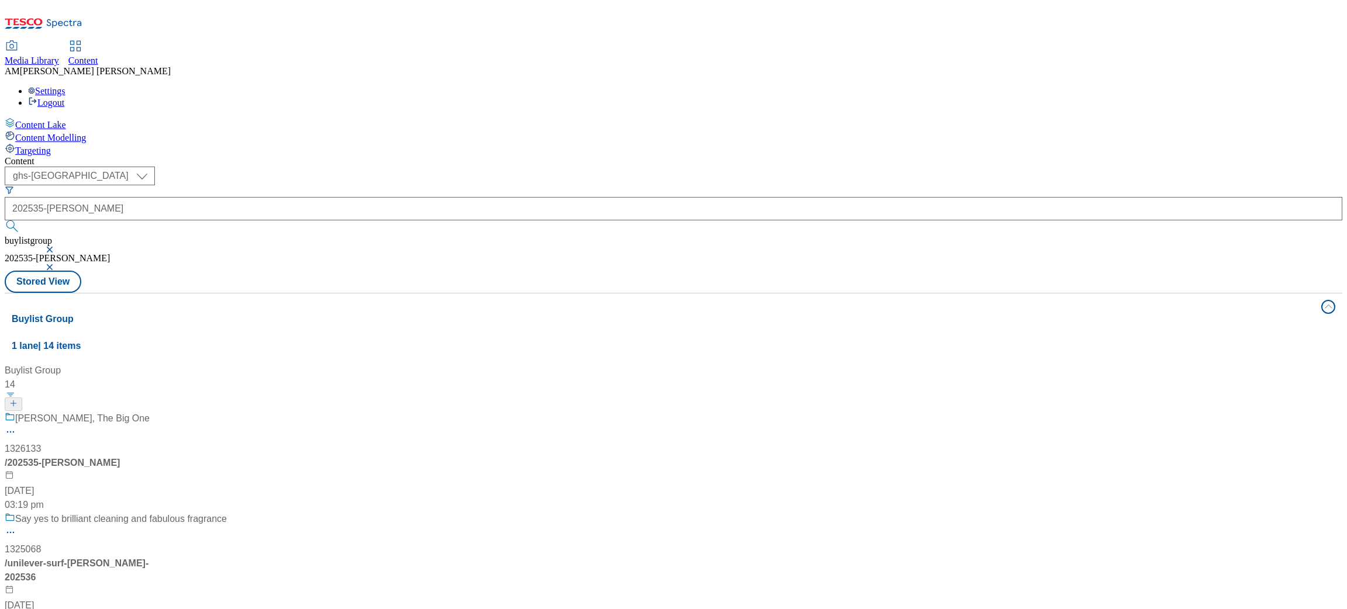
click at [227, 412] on div "[PERSON_NAME], The Big One 1326133 / 202535-[PERSON_NAME] [DATE] 03:19 pm" at bounding box center [116, 462] width 222 height 101
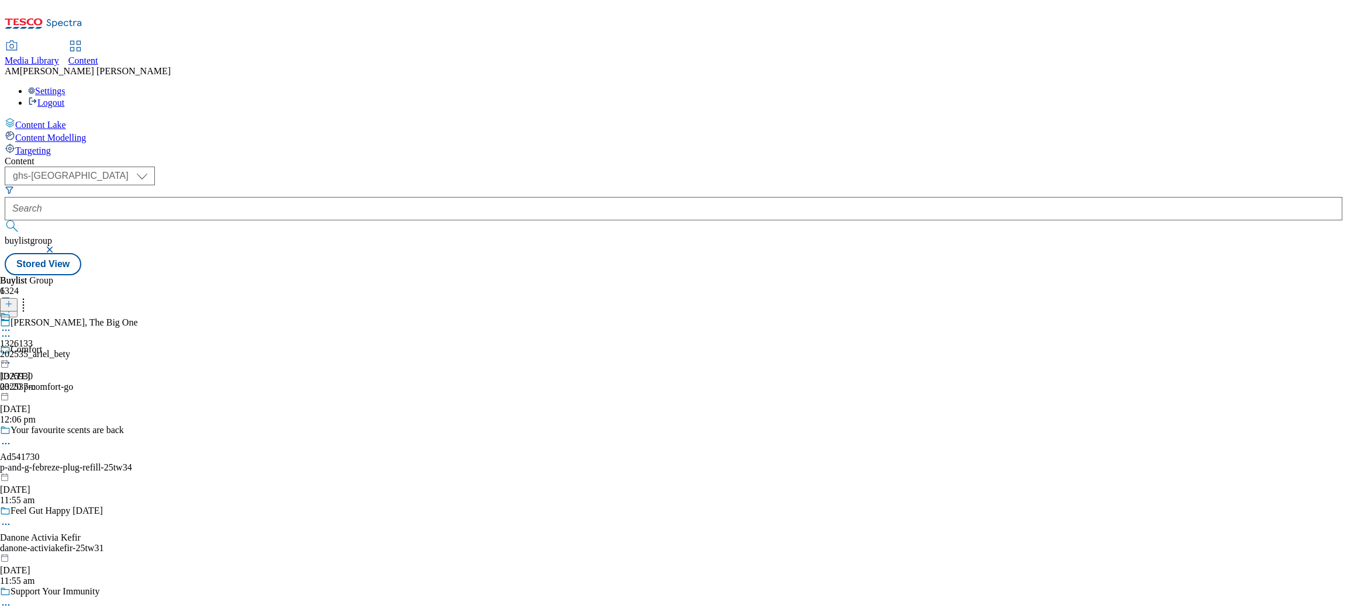
click at [137, 317] on span "[PERSON_NAME], The Big One" at bounding box center [74, 323] width 127 height 13
click at [70, 349] on div "202535_ariel_bety" at bounding box center [35, 354] width 70 height 11
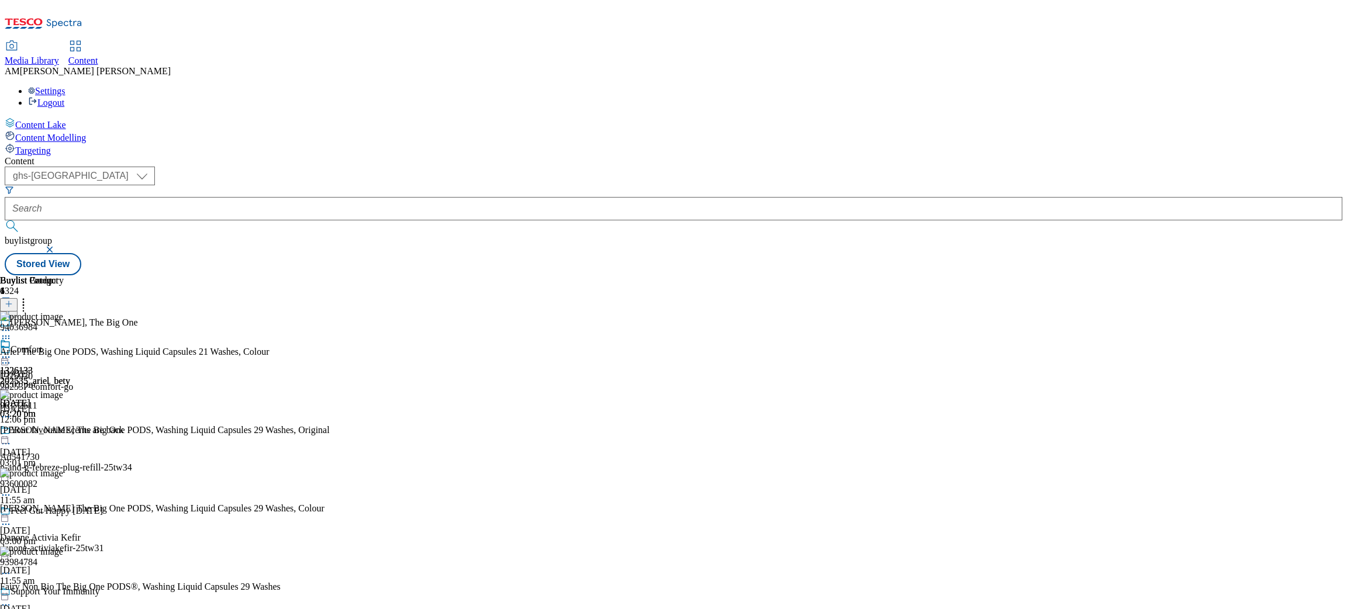
click at [12, 330] on icon at bounding box center [6, 336] width 12 height 12
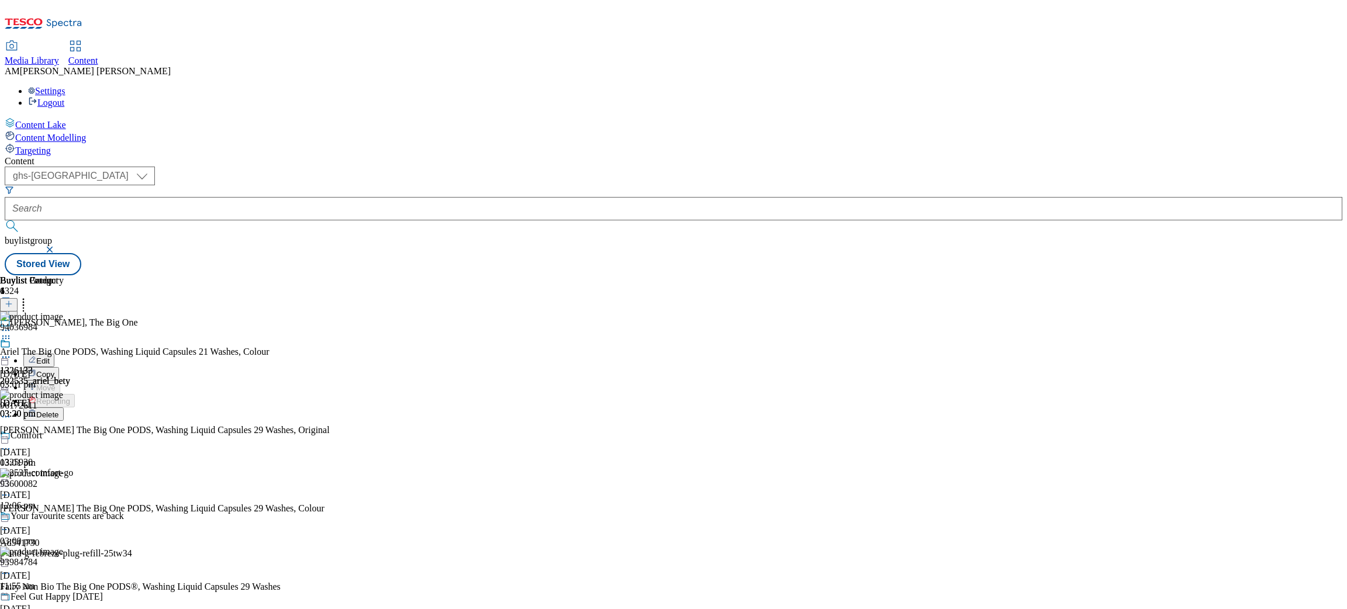
click at [54, 354] on button "Edit" at bounding box center [38, 360] width 31 height 13
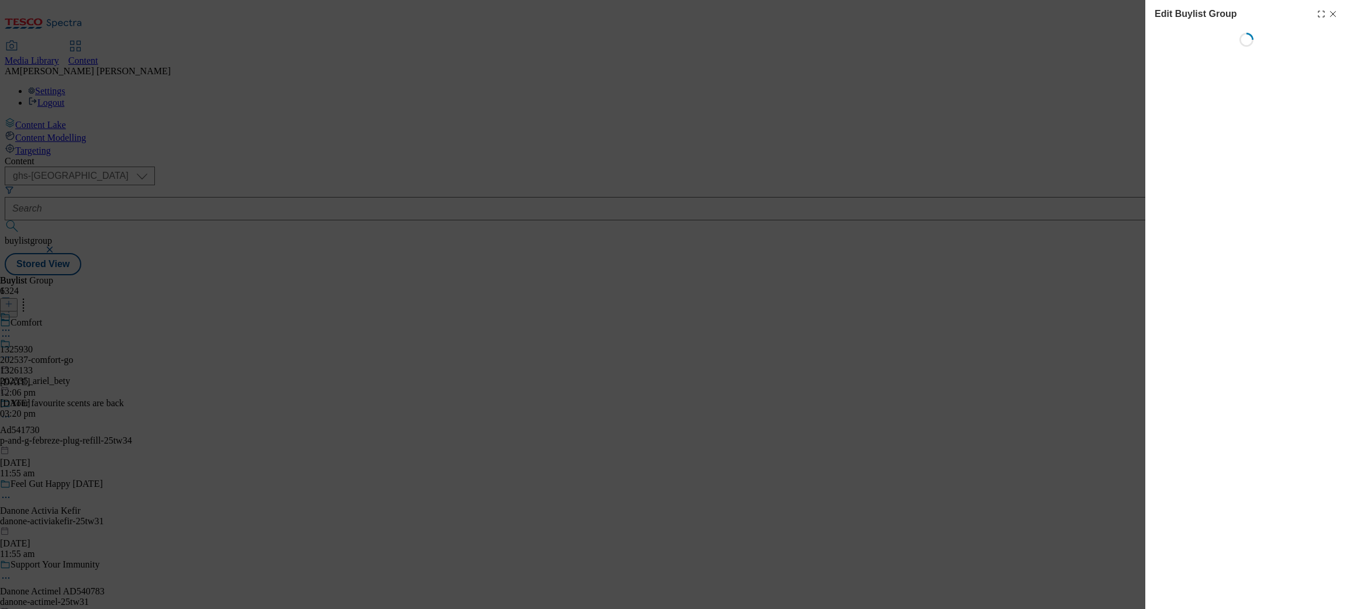
select select "default"
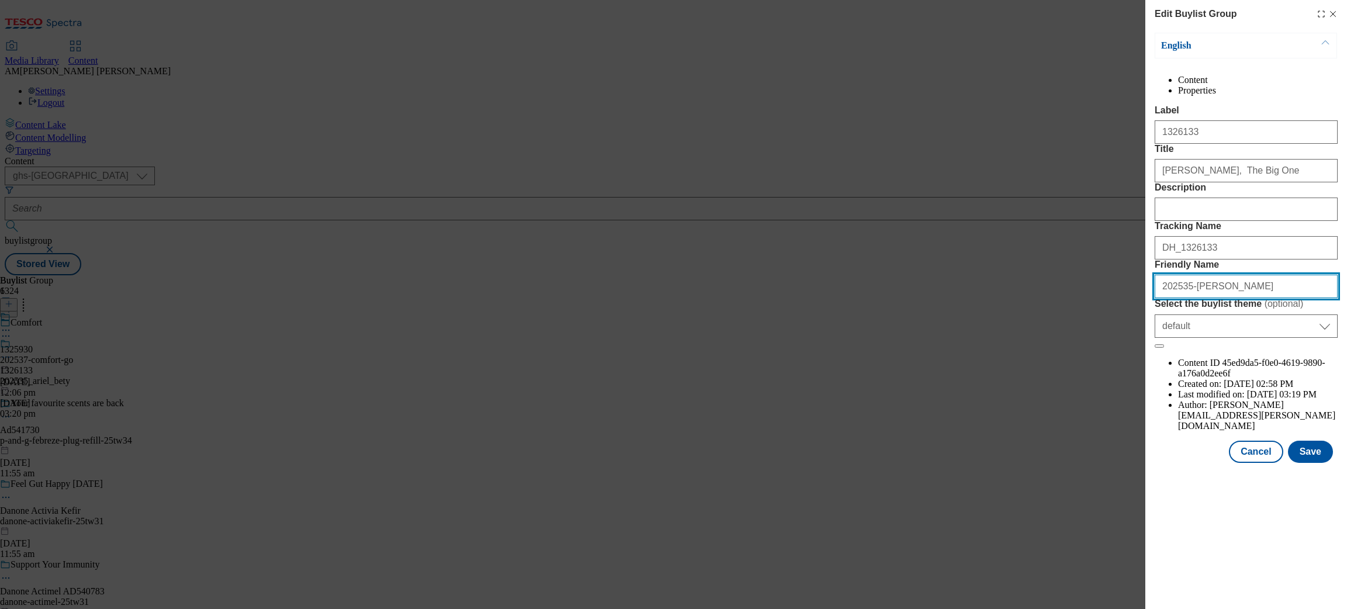
click at [1183, 298] on input "202535-[PERSON_NAME]" at bounding box center [1246, 286] width 183 height 23
type input "202536-[PERSON_NAME]"
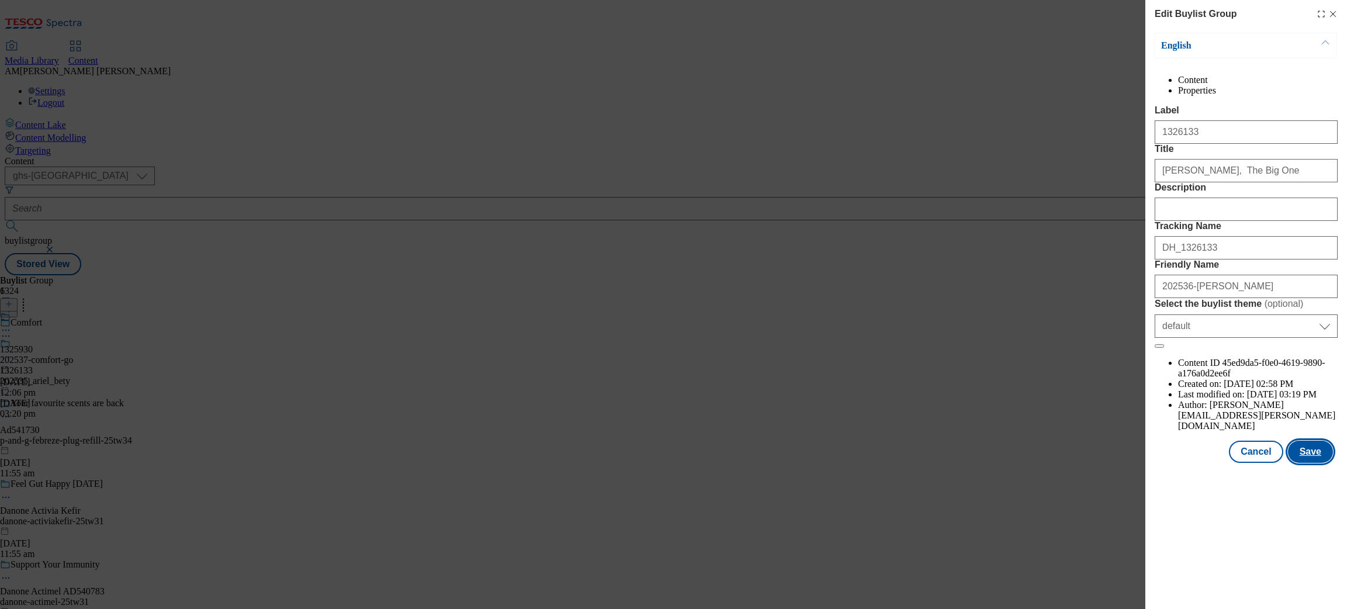
click at [1197, 463] on button "Save" at bounding box center [1310, 452] width 45 height 22
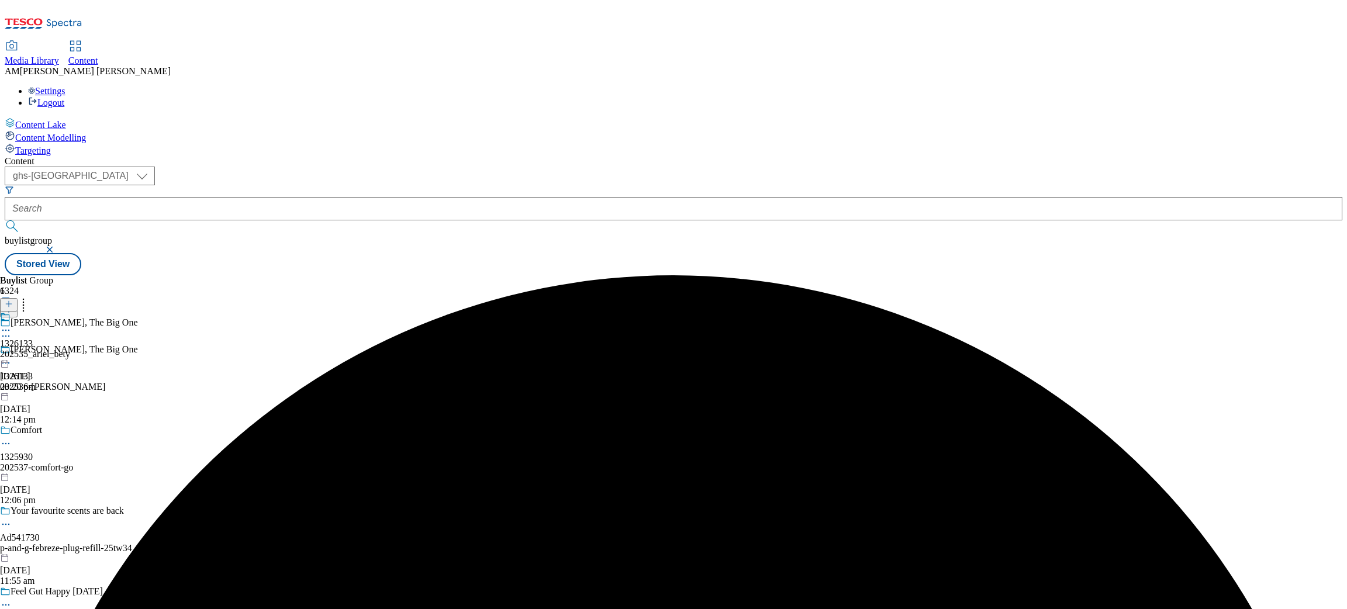
click at [12, 324] on icon at bounding box center [6, 330] width 12 height 12
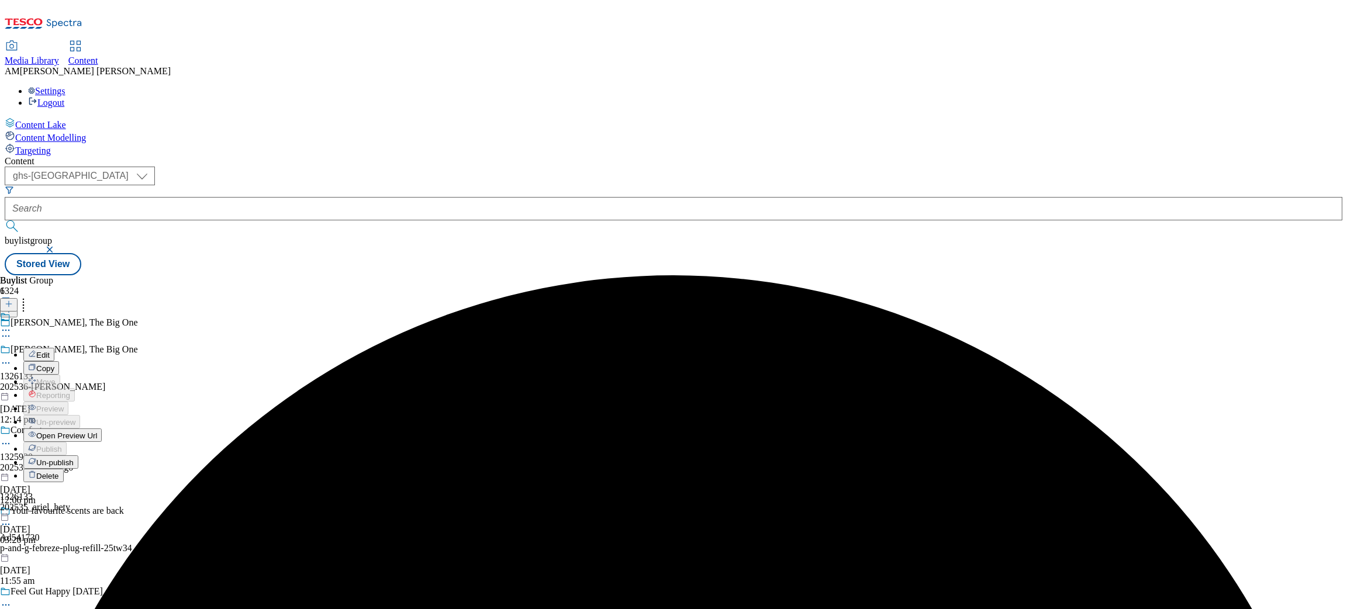
click at [50, 351] on span "Edit" at bounding box center [42, 355] width 13 height 9
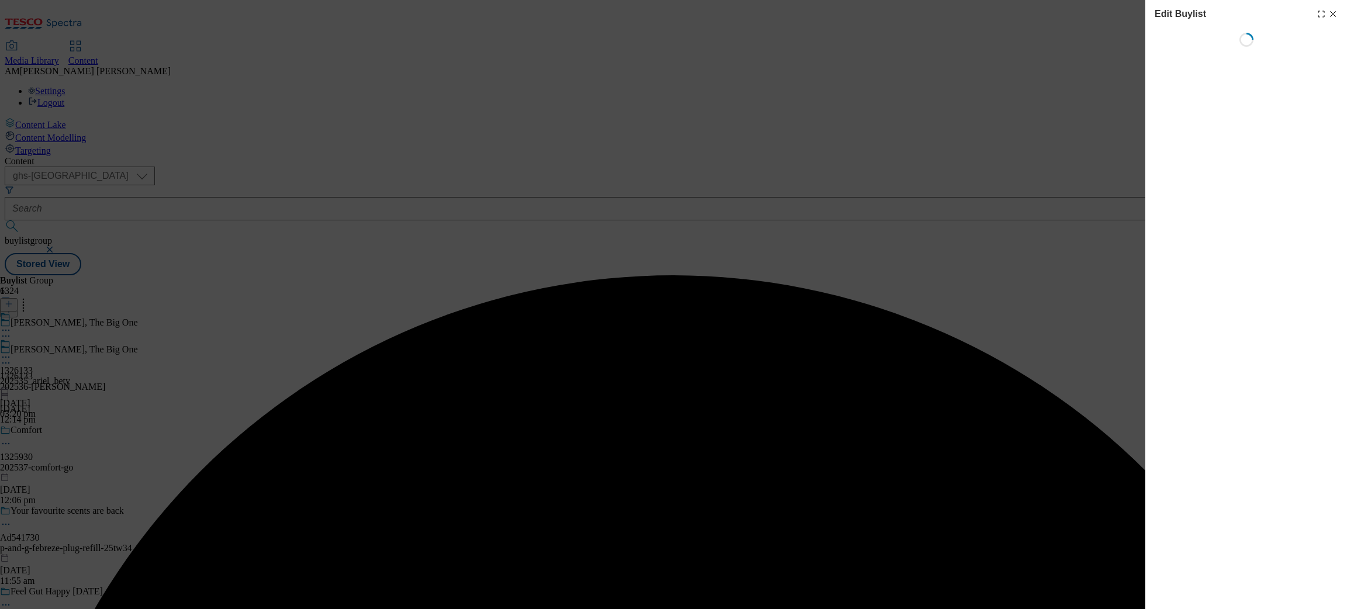
select select "evergreen"
select select "dunnhumby"
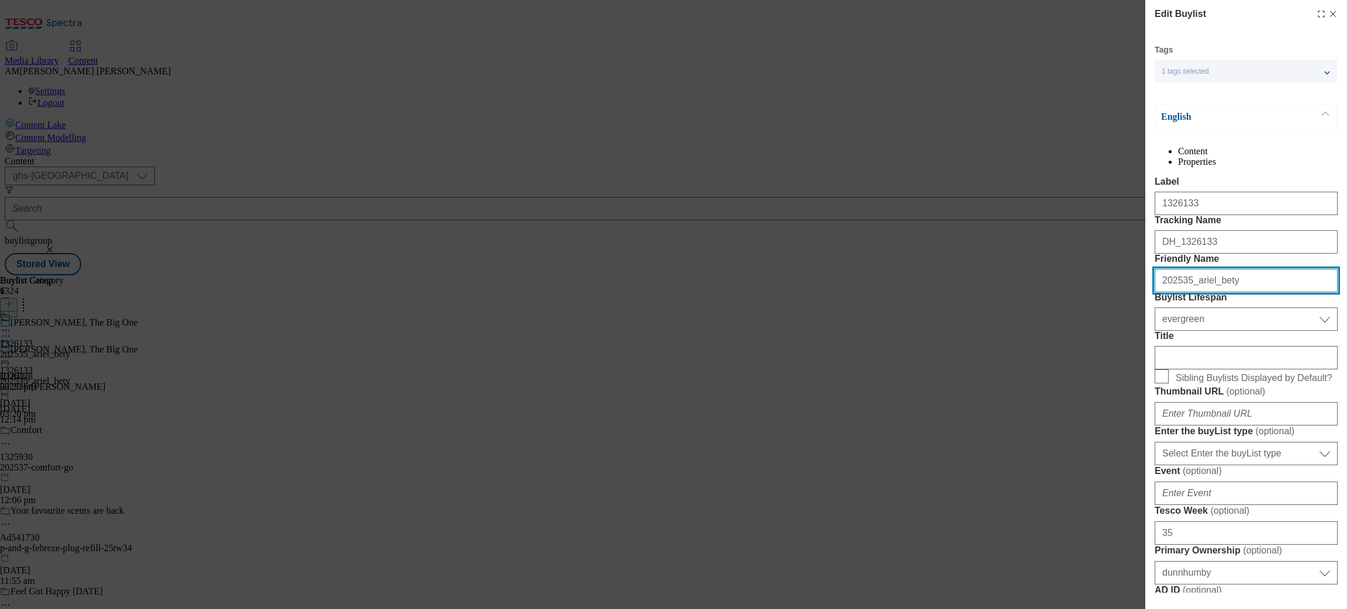
click at [1182, 292] on input "202535_ariel_bety" at bounding box center [1246, 280] width 183 height 23
click at [1185, 292] on input "202535_ariel_bety" at bounding box center [1246, 280] width 183 height 23
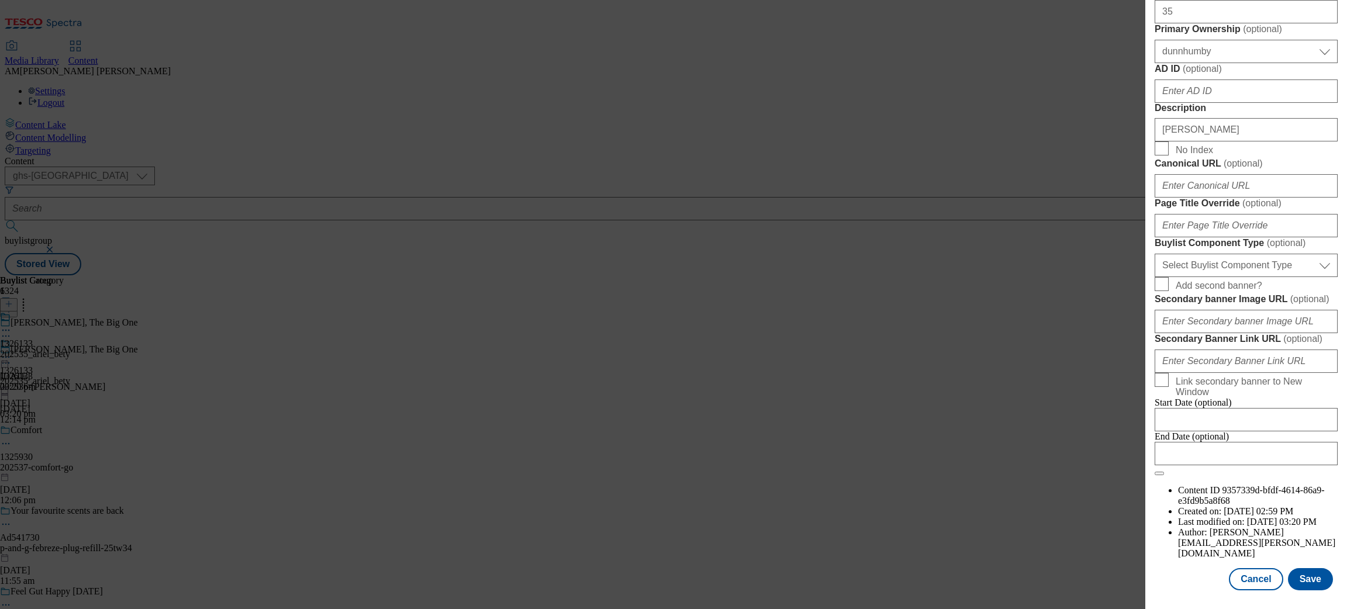
scroll to position [893, 0]
type input "202536_ariel_bety"
click at [1197, 541] on button "Save" at bounding box center [1310, 579] width 45 height 22
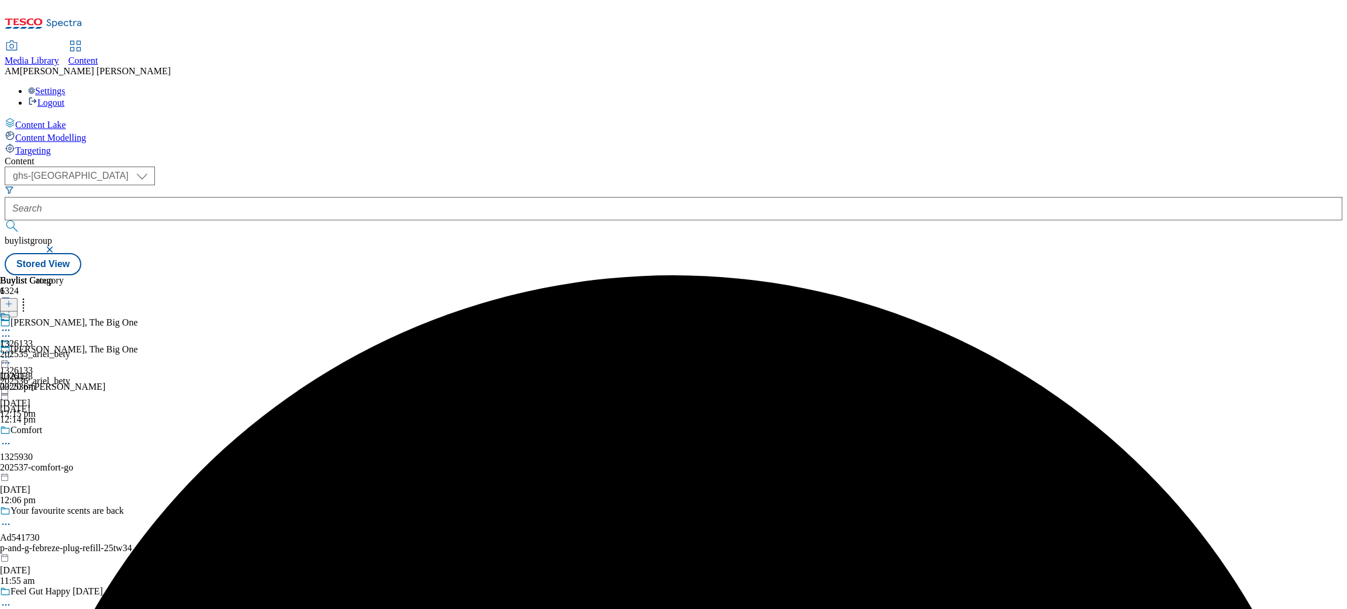
click at [12, 324] on icon at bounding box center [6, 330] width 12 height 12
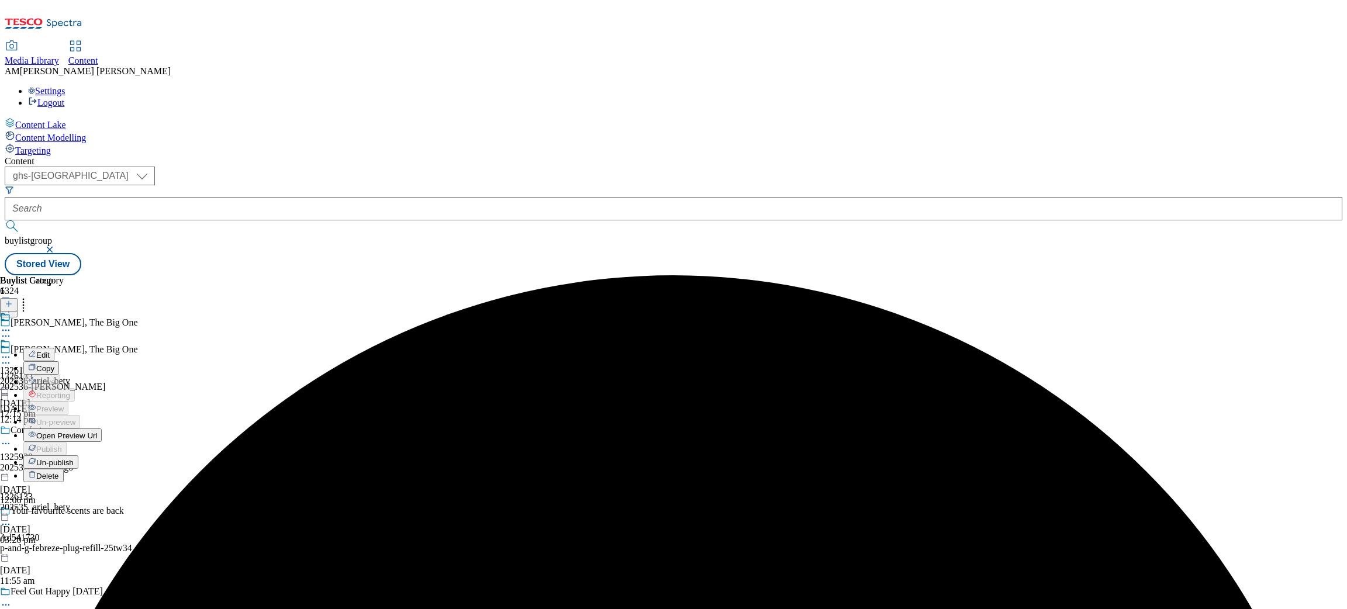
click at [54, 348] on button "Edit" at bounding box center [38, 354] width 31 height 13
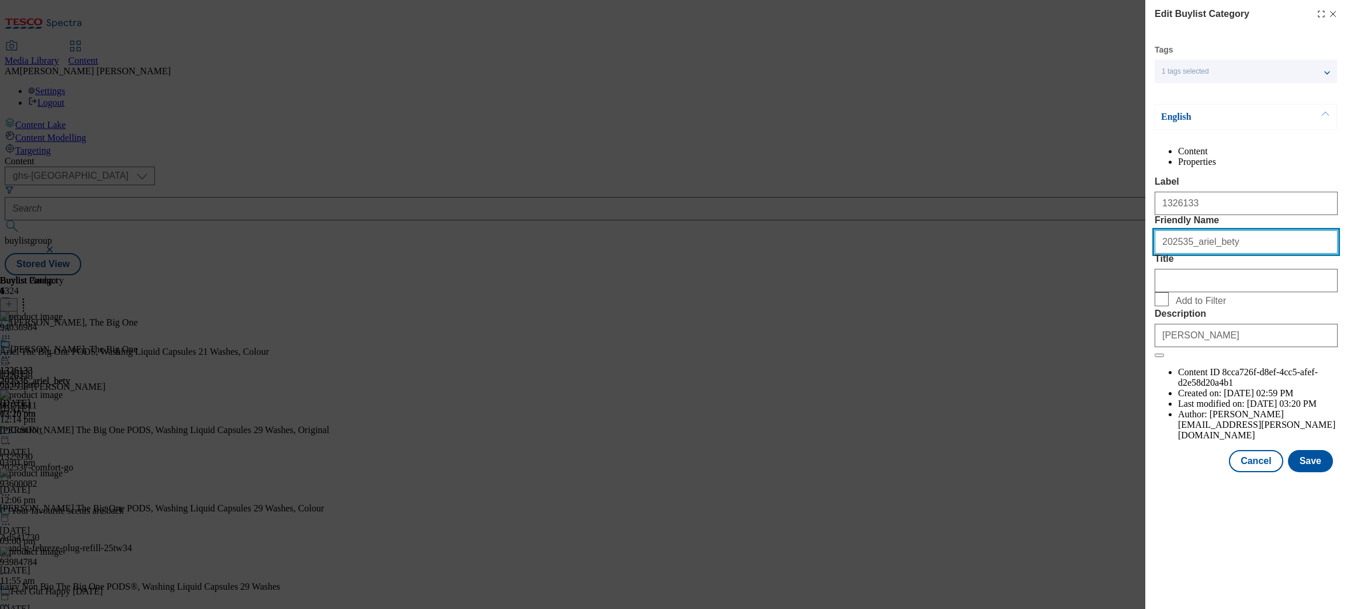
click at [1184, 254] on input "202535_ariel_bety" at bounding box center [1246, 241] width 183 height 23
type input "202536_ariel_bety"
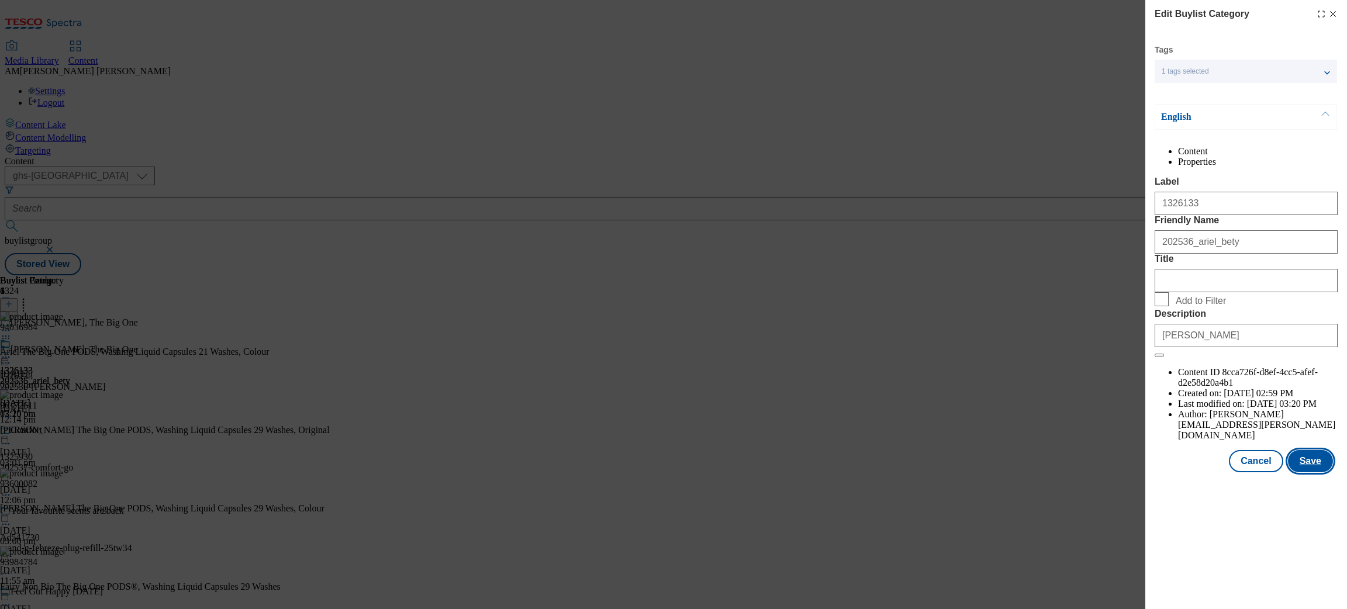
click at [1197, 472] on button "Save" at bounding box center [1310, 461] width 45 height 22
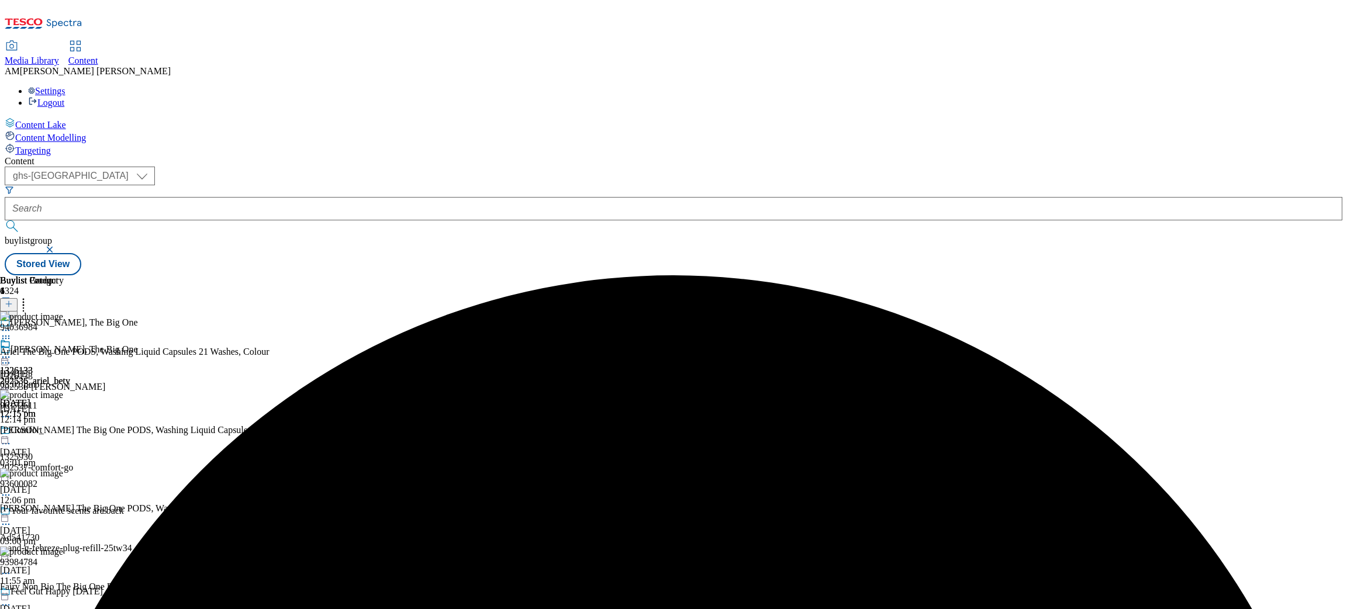
click at [12, 351] on icon at bounding box center [6, 357] width 12 height 12
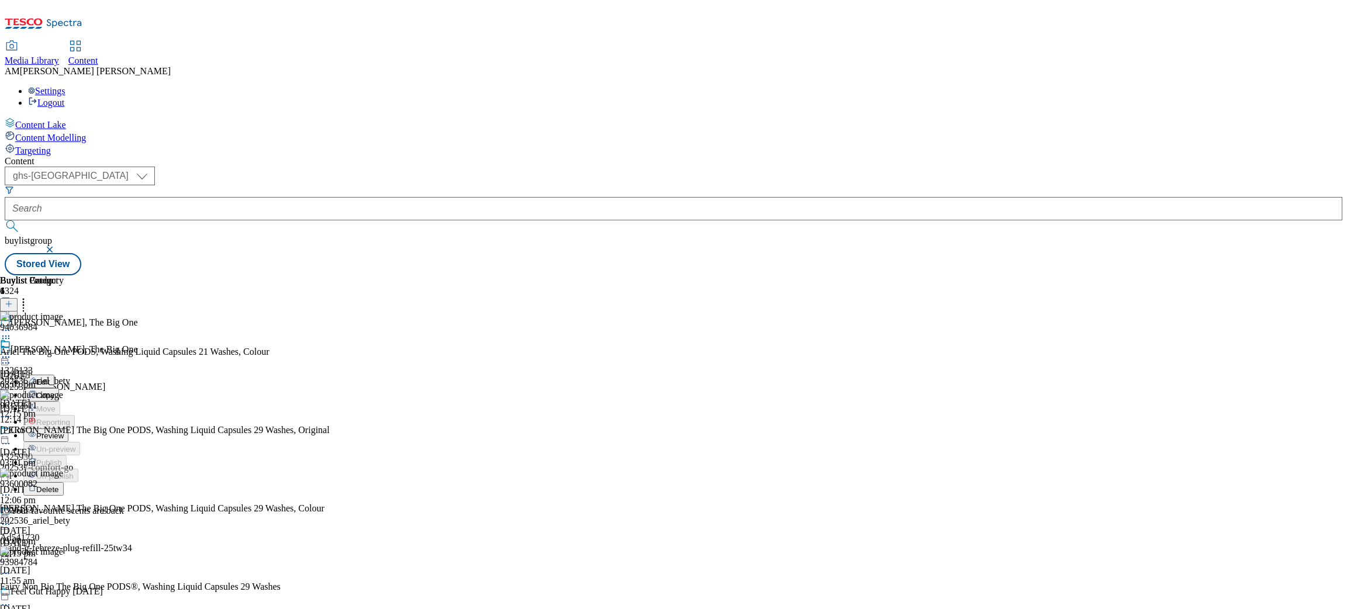
click at [68, 430] on div "Preview" at bounding box center [45, 435] width 45 height 10
click at [12, 351] on icon at bounding box center [6, 357] width 12 height 12
click at [64, 431] on span "Preview" at bounding box center [49, 435] width 27 height 9
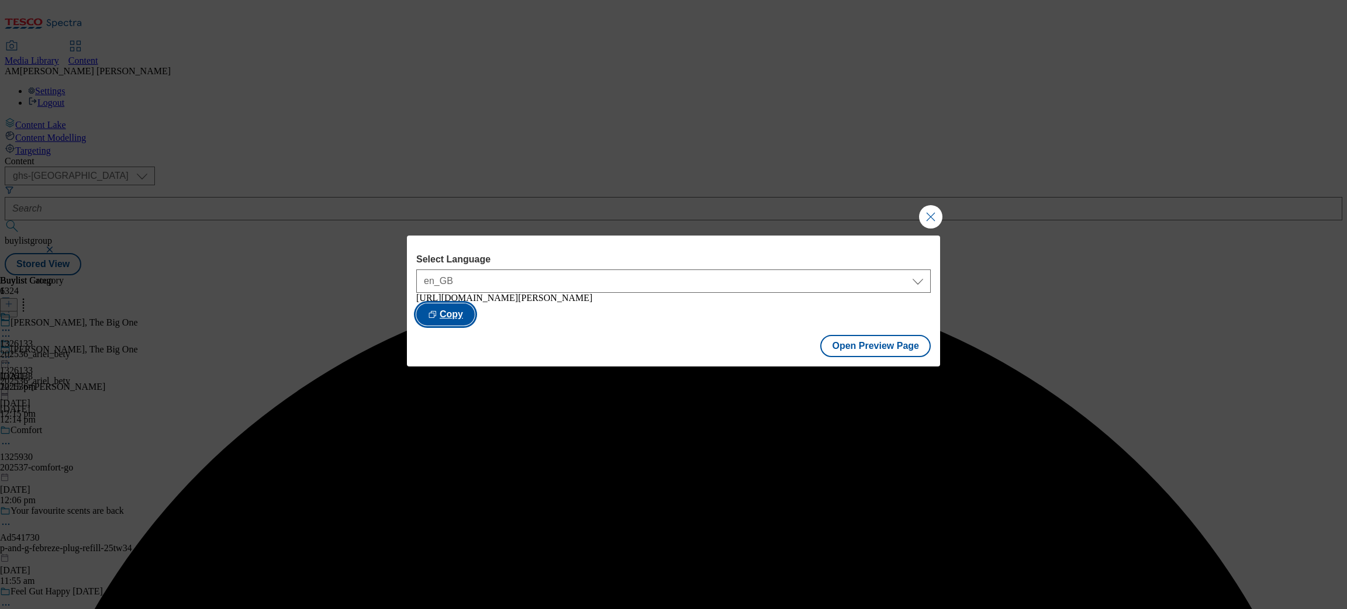
click at [475, 313] on button "Copy" at bounding box center [445, 314] width 58 height 22
click at [925, 210] on button "Close Modal" at bounding box center [930, 216] width 23 height 23
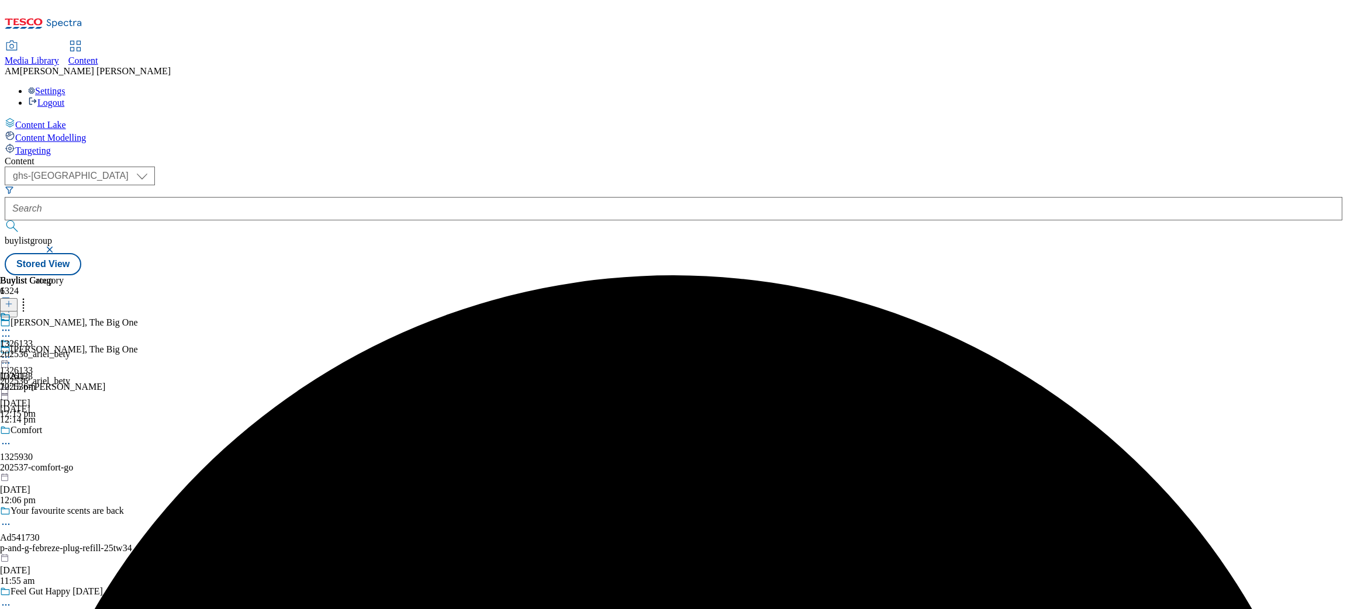
click at [70, 349] on div "202536_ariel_bety" at bounding box center [35, 354] width 70 height 11
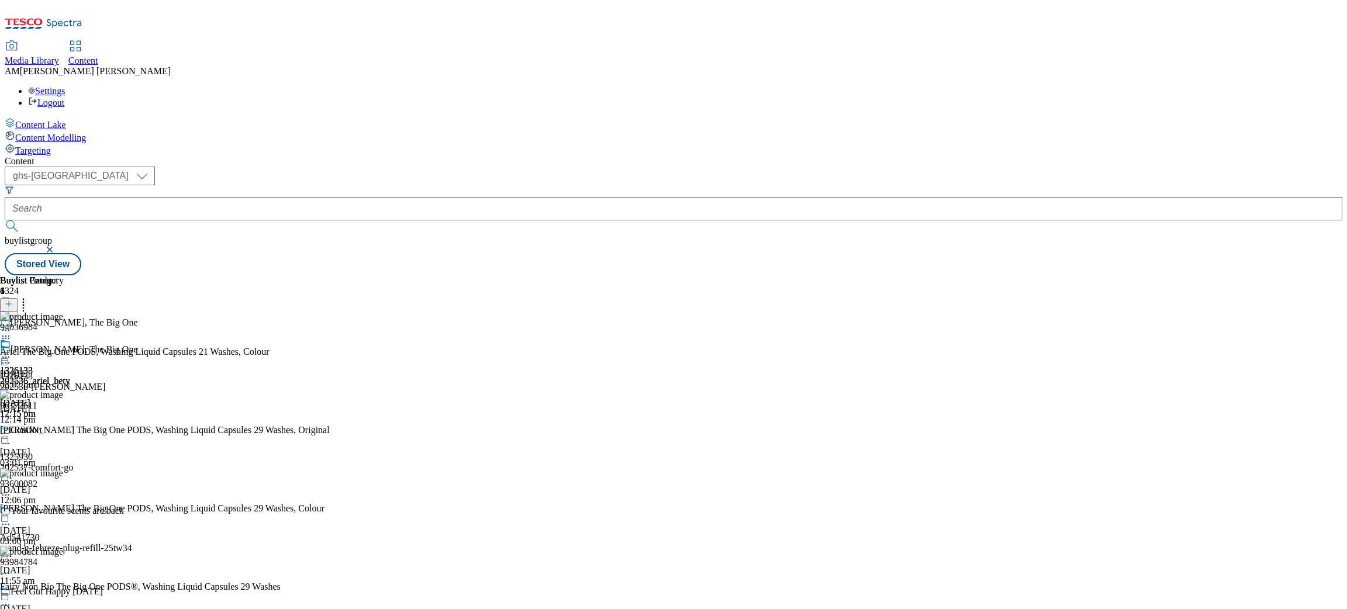
click at [12, 351] on icon at bounding box center [6, 357] width 12 height 12
click at [62, 472] on span "Publish" at bounding box center [49, 476] width 26 height 9
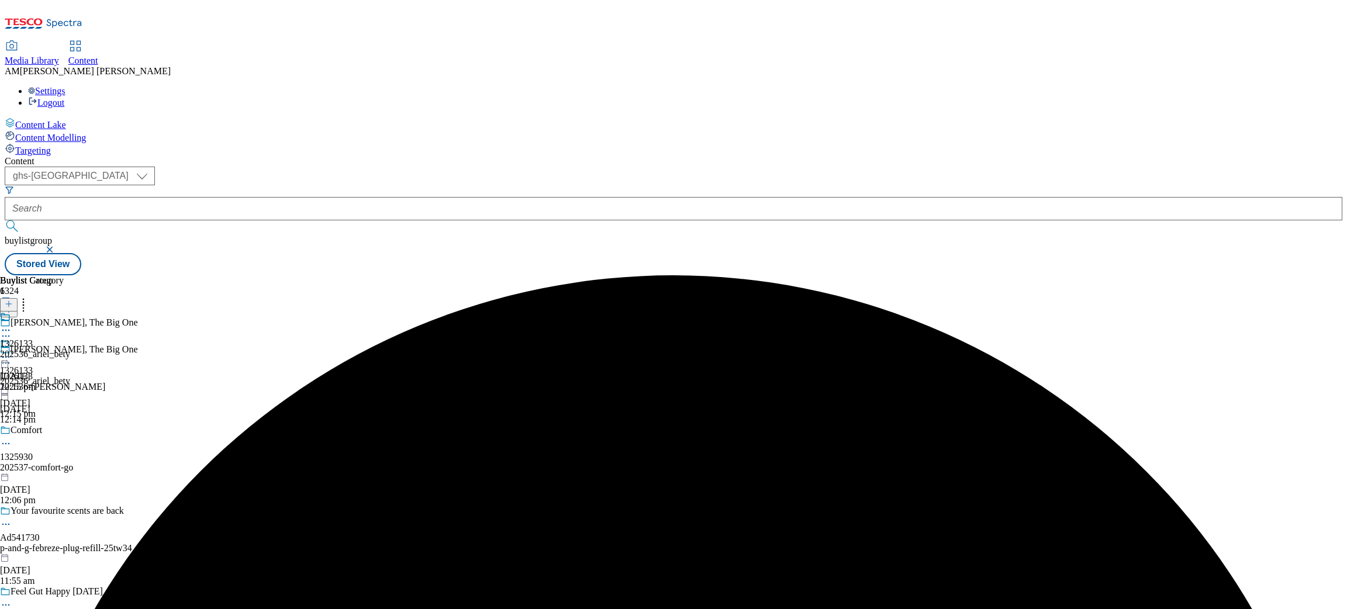
click at [70, 312] on div "1326133 202536_ariel_bety [DATE] 12:15 pm" at bounding box center [35, 352] width 70 height 81
